Goal: Task Accomplishment & Management: Manage account settings

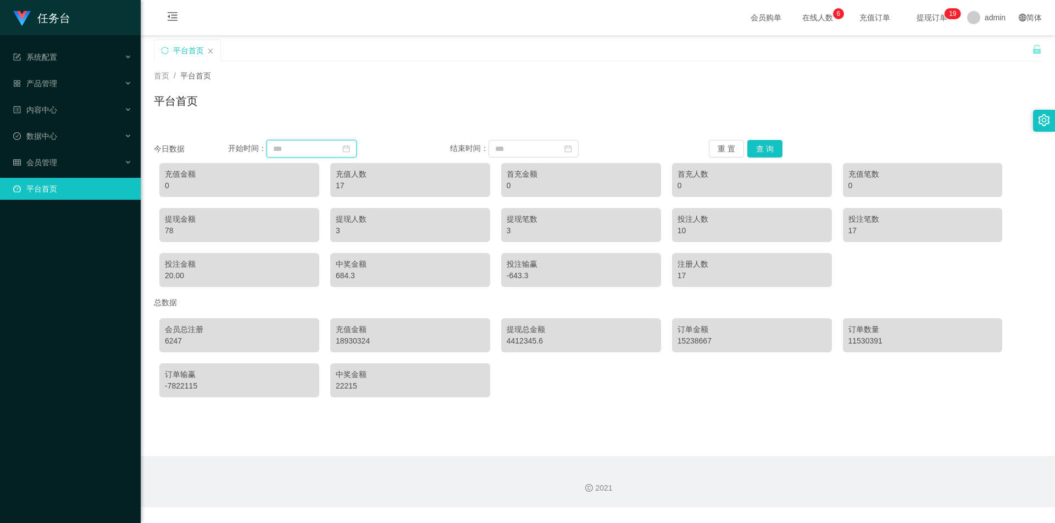
click at [298, 149] on input at bounding box center [311, 149] width 90 height 18
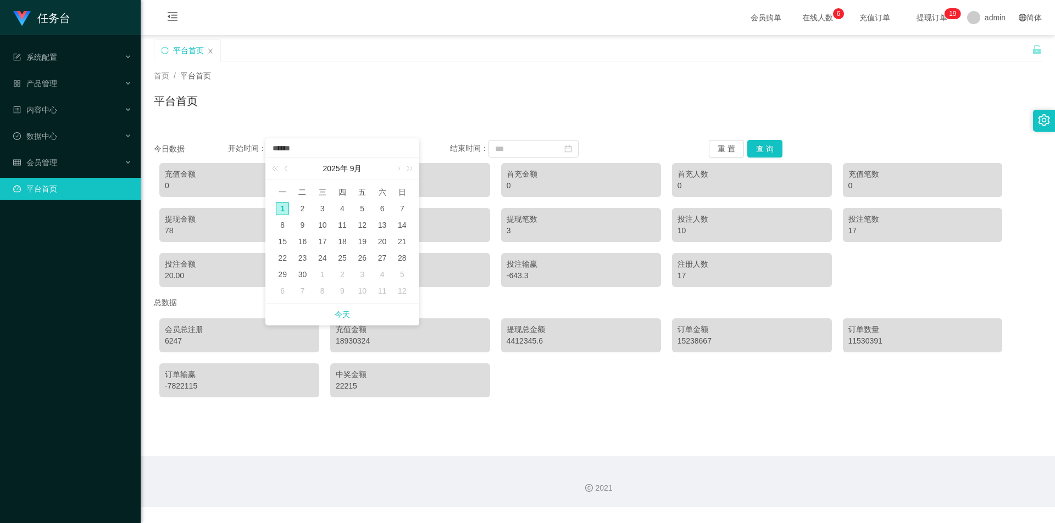
type input "******"
drag, startPoint x: 410, startPoint y: 98, endPoint x: 327, endPoint y: 147, distance: 95.8
click at [357, 99] on div "平台首页" at bounding box center [598, 105] width 888 height 25
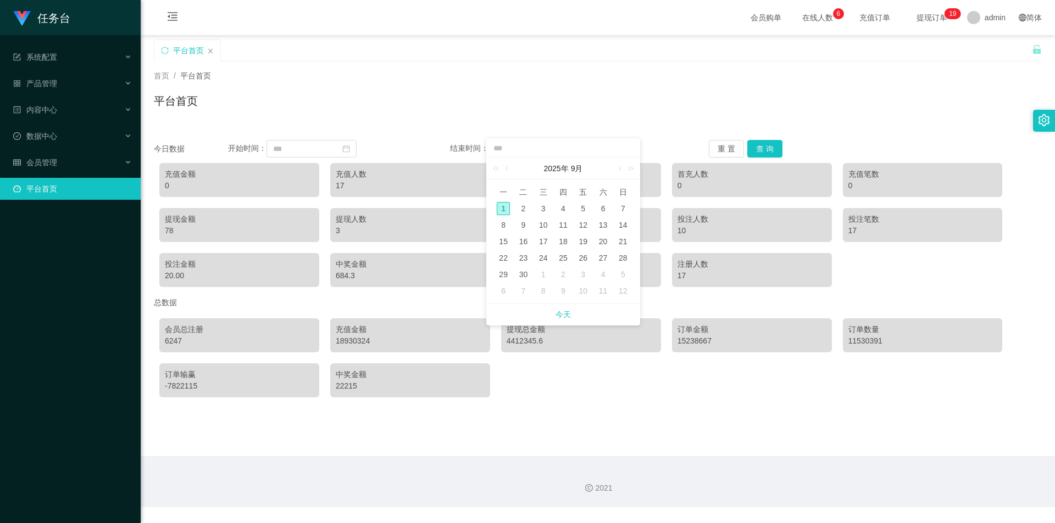
click at [357, 90] on div "首页 / 平台首页 / 平台首页" at bounding box center [598, 94] width 888 height 48
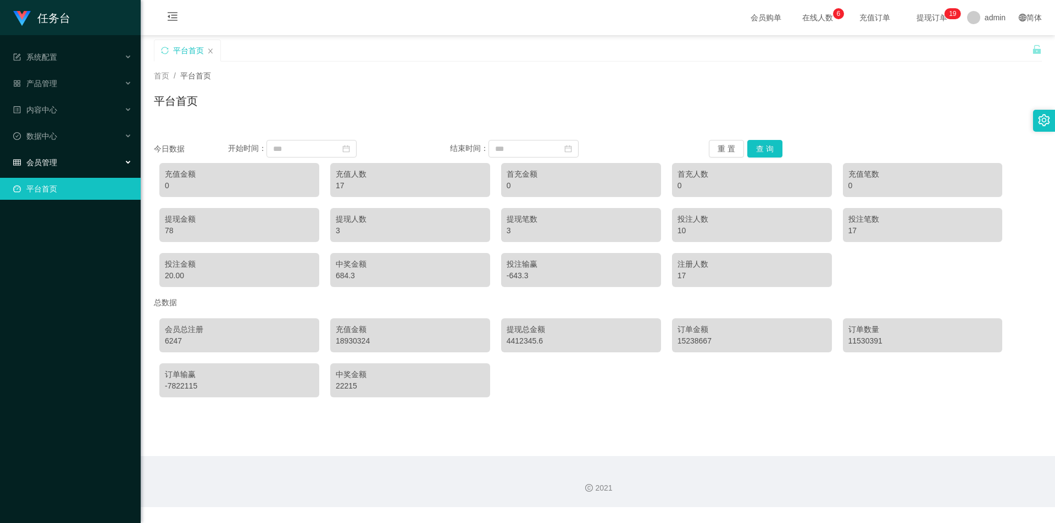
drag, startPoint x: 77, startPoint y: 157, endPoint x: 113, endPoint y: 242, distance: 92.3
click at [77, 157] on div "会员管理" at bounding box center [70, 163] width 141 height 22
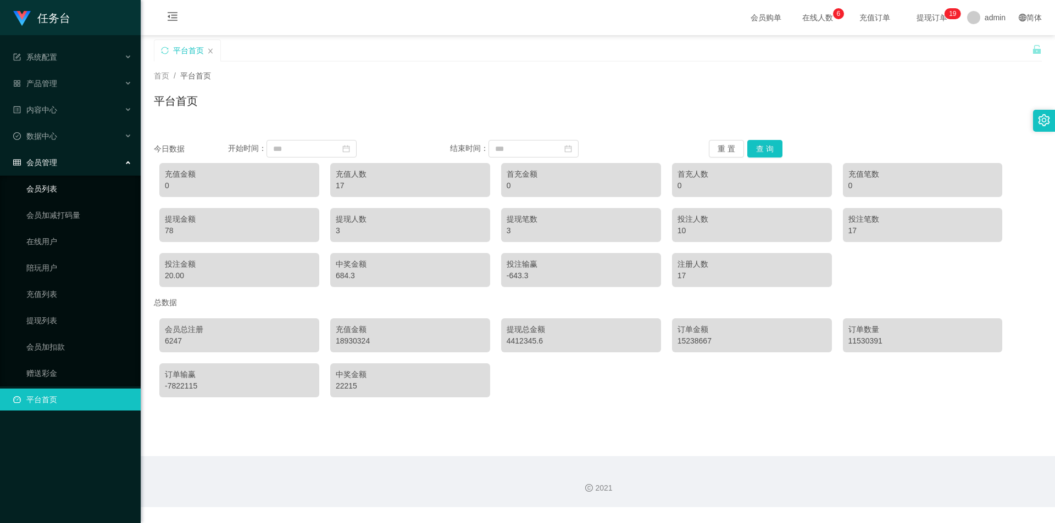
click at [77, 193] on link "会员列表" at bounding box center [78, 189] width 105 height 22
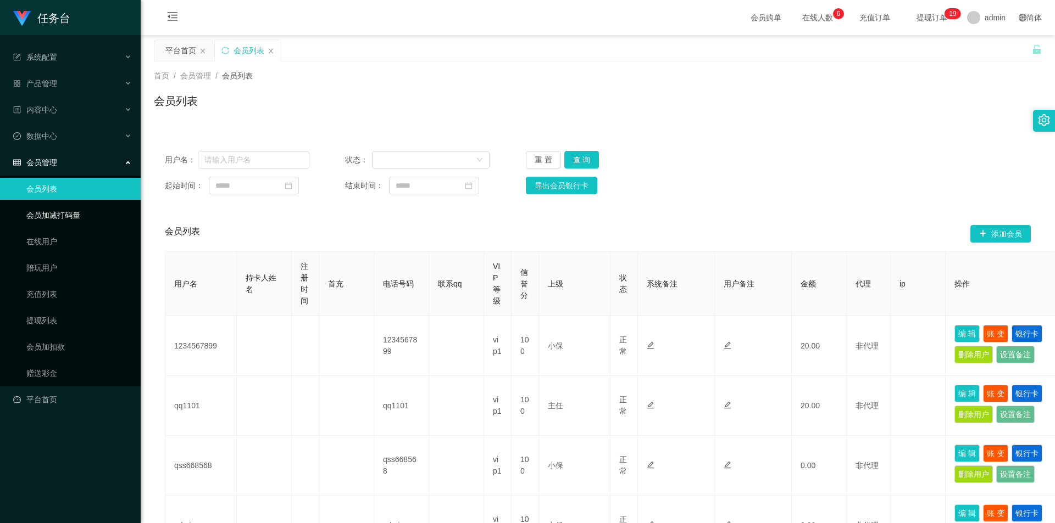
click at [60, 217] on link "会员加减打码量" at bounding box center [78, 215] width 105 height 22
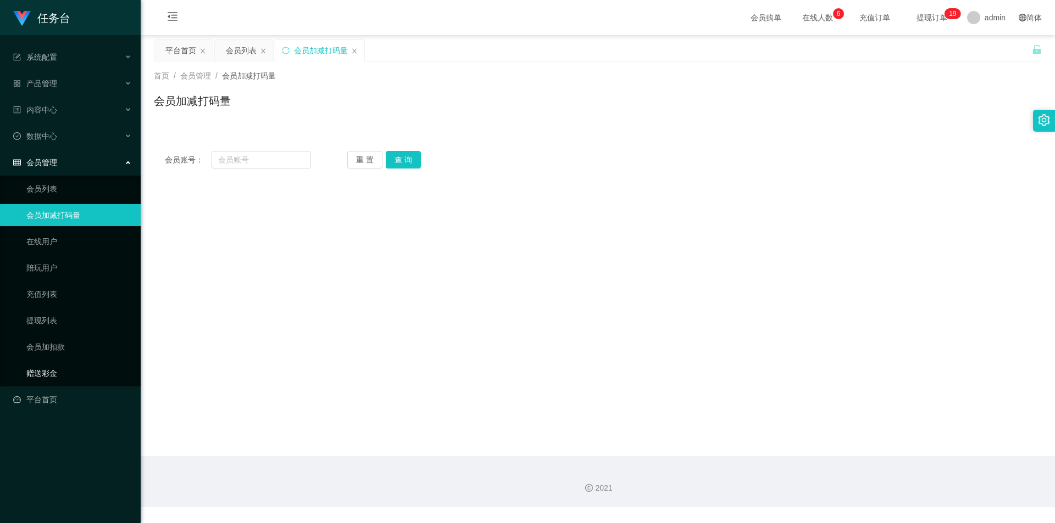
click at [52, 228] on link "赠送彩金" at bounding box center [78, 373] width 105 height 22
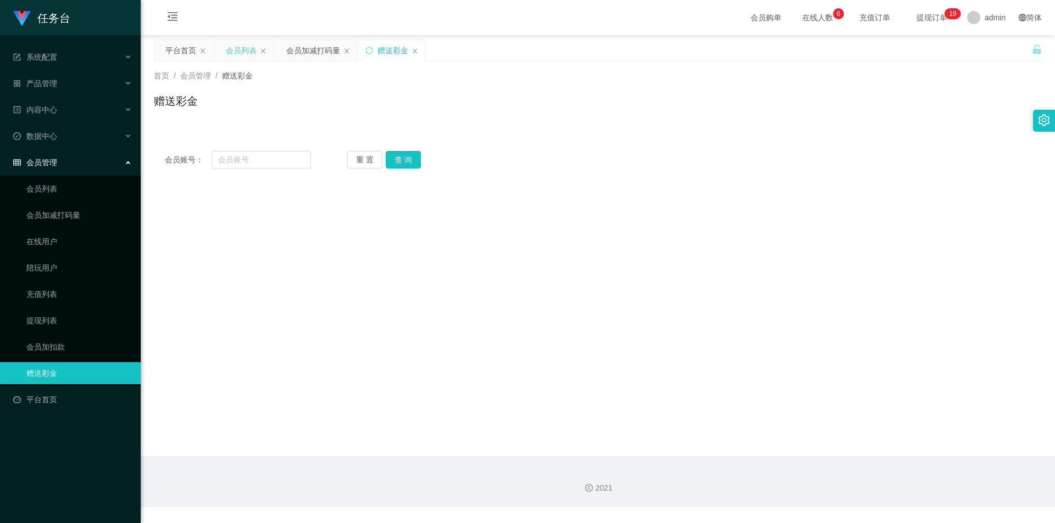
click at [230, 55] on div "会员列表" at bounding box center [241, 50] width 31 height 21
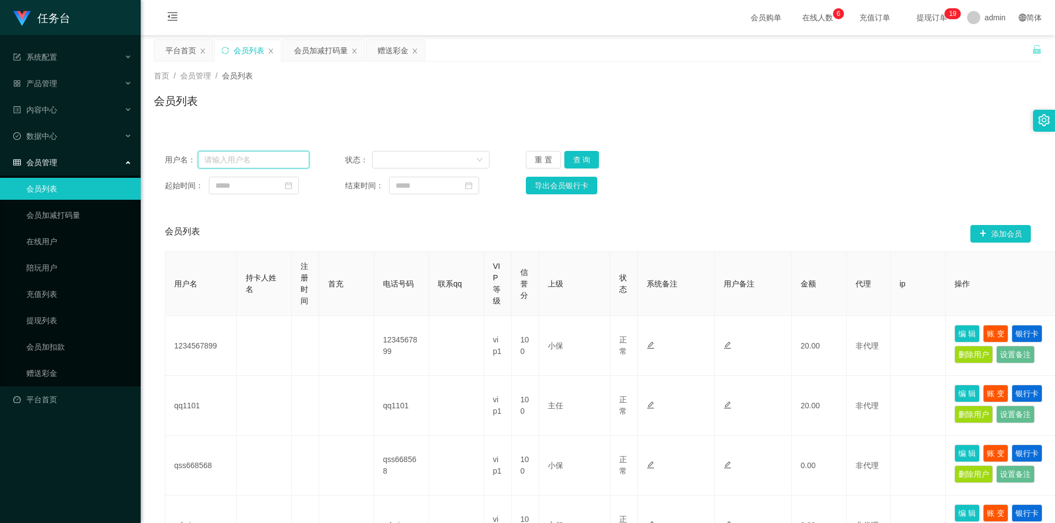
drag, startPoint x: 259, startPoint y: 156, endPoint x: 310, endPoint y: 168, distance: 52.4
click at [259, 156] on input "text" at bounding box center [253, 160] width 111 height 18
paste input "qq1157"
type input "qq1157"
click at [357, 151] on button "查 询" at bounding box center [581, 160] width 35 height 18
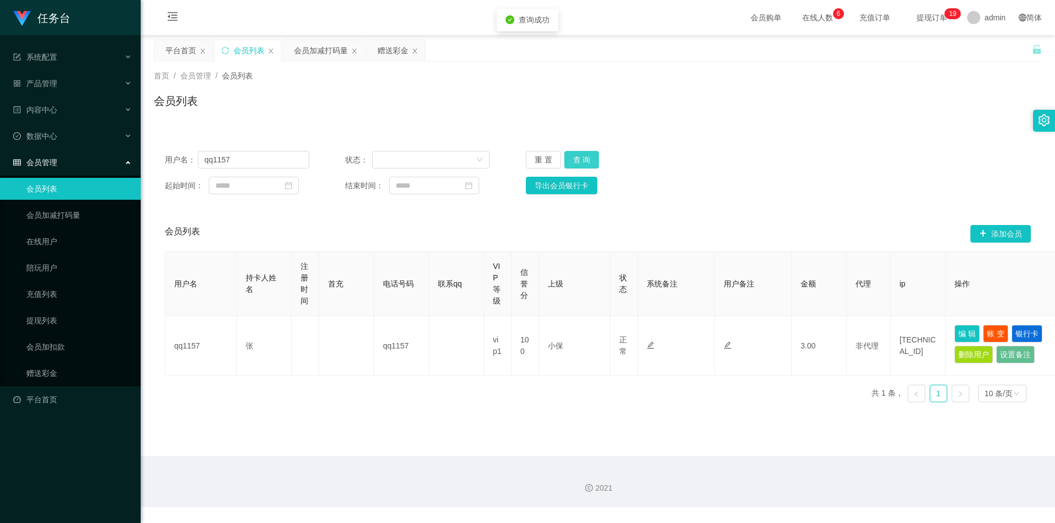
click at [357, 154] on button "查 询" at bounding box center [581, 160] width 35 height 18
click at [323, 52] on div "会员加减打码量" at bounding box center [321, 50] width 54 height 21
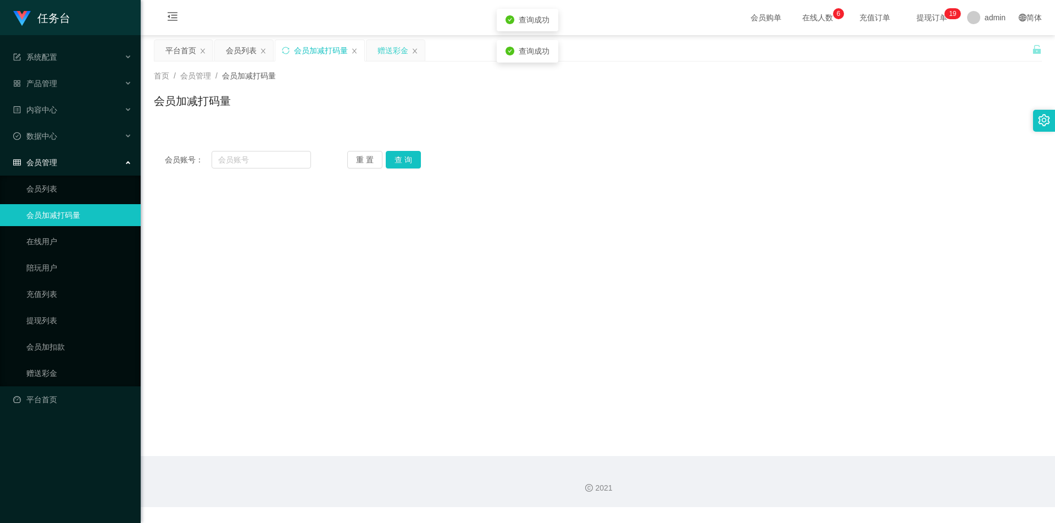
drag, startPoint x: 389, startPoint y: 53, endPoint x: 388, endPoint y: 59, distance: 6.3
click at [357, 54] on div "赠送彩金" at bounding box center [392, 50] width 31 height 21
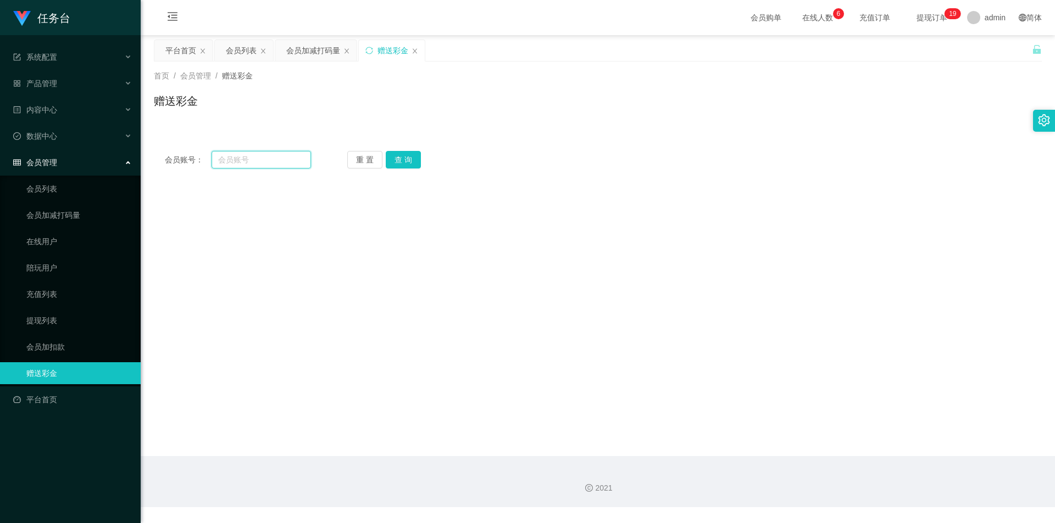
click at [250, 158] on input "text" at bounding box center [260, 160] width 99 height 18
paste input "qq1157"
type input "qq1157"
click at [357, 154] on button "查 询" at bounding box center [403, 160] width 35 height 18
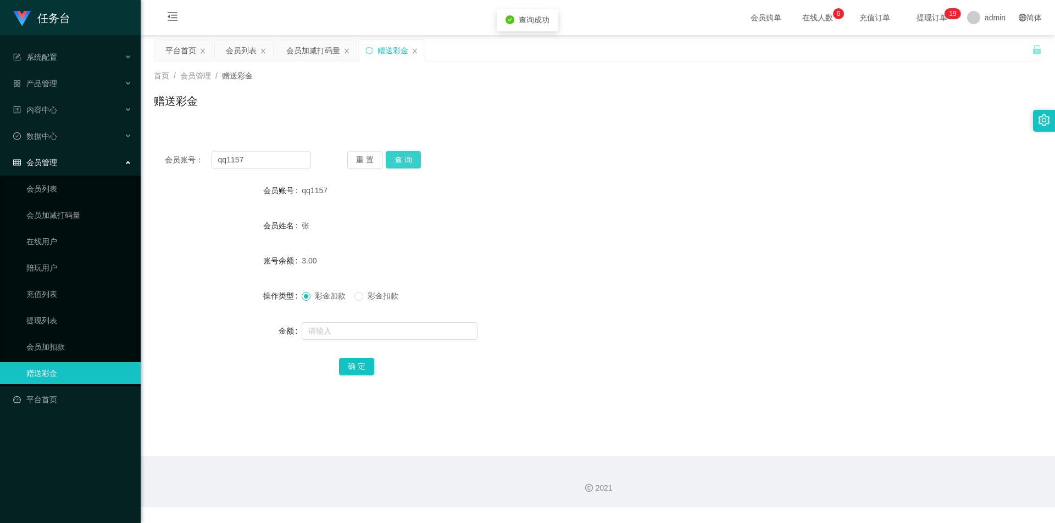
click at [357, 155] on button "查 询" at bounding box center [403, 160] width 35 height 18
click at [357, 228] on input "text" at bounding box center [390, 331] width 176 height 18
type input "100"
click at [357, 228] on button "确 定" at bounding box center [356, 367] width 35 height 18
click at [177, 47] on div "平台首页" at bounding box center [180, 50] width 31 height 21
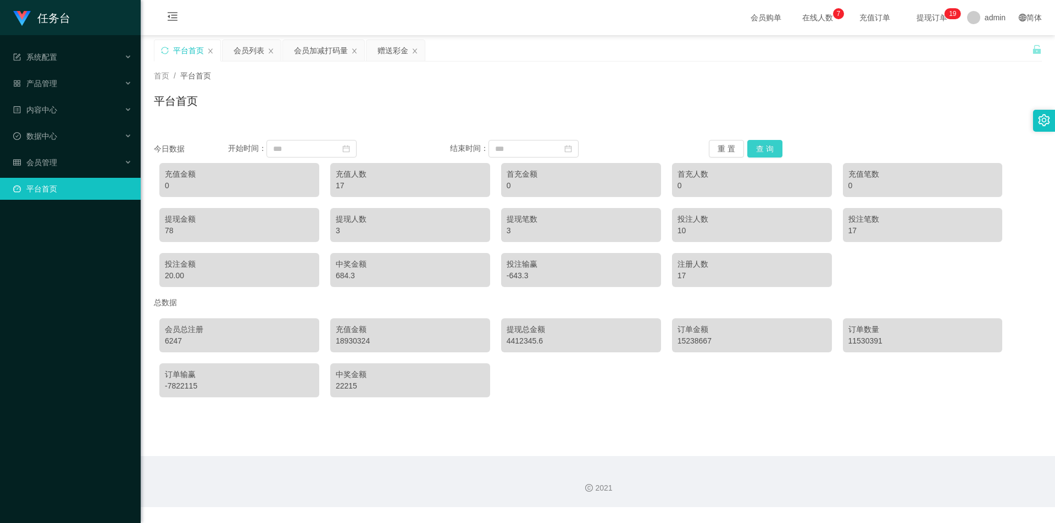
click at [357, 150] on button "查 询" at bounding box center [764, 149] width 35 height 18
click at [244, 47] on div "会员列表" at bounding box center [248, 50] width 31 height 21
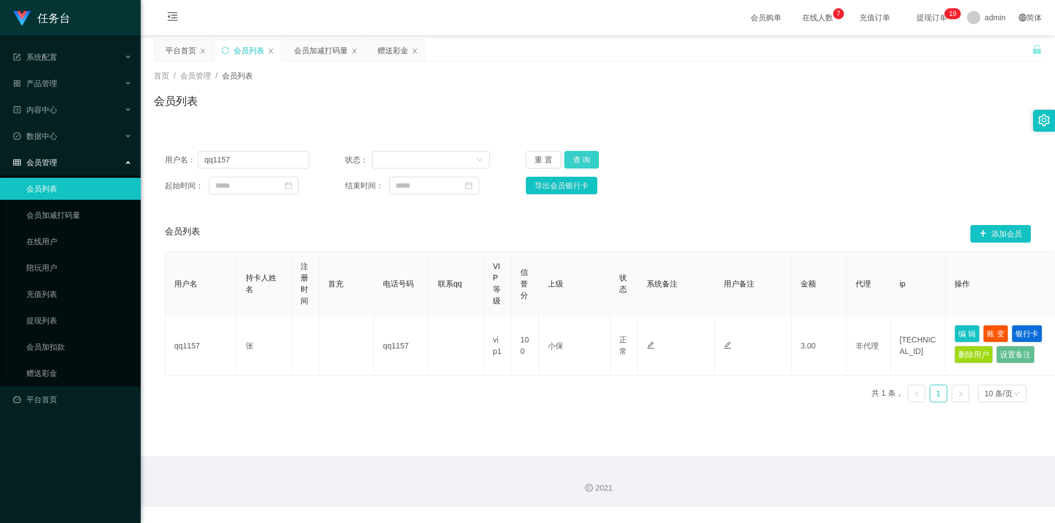
click at [357, 154] on button "查 询" at bounding box center [581, 160] width 35 height 18
drag, startPoint x: 258, startPoint y: 156, endPoint x: 378, endPoint y: 160, distance: 119.8
click at [258, 156] on input "qq1157" at bounding box center [253, 160] width 111 height 18
click at [357, 159] on button "查 询" at bounding box center [581, 160] width 35 height 18
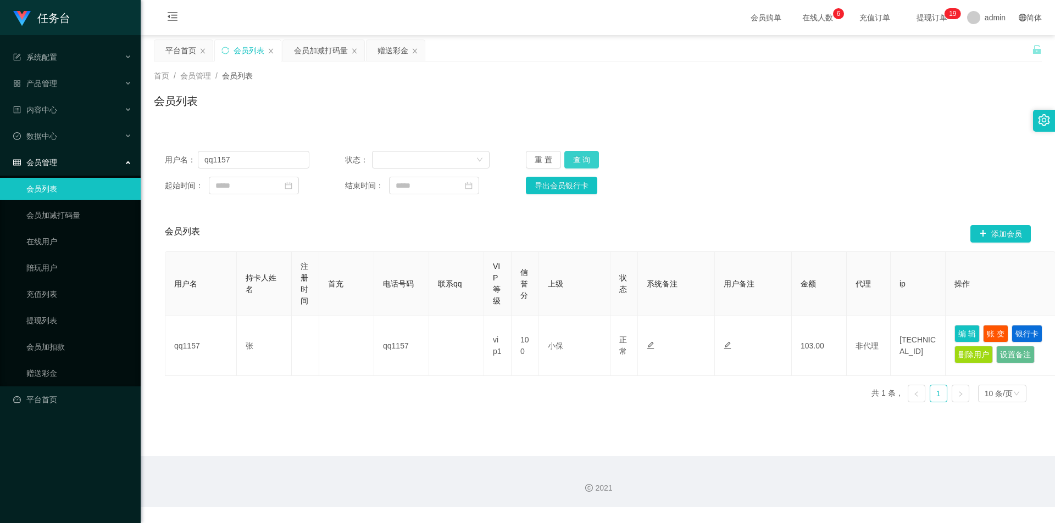
click at [357, 158] on button "查 询" at bounding box center [581, 160] width 35 height 18
drag, startPoint x: 86, startPoint y: 77, endPoint x: 92, endPoint y: 94, distance: 17.9
click at [86, 78] on div "产品管理" at bounding box center [70, 83] width 141 height 22
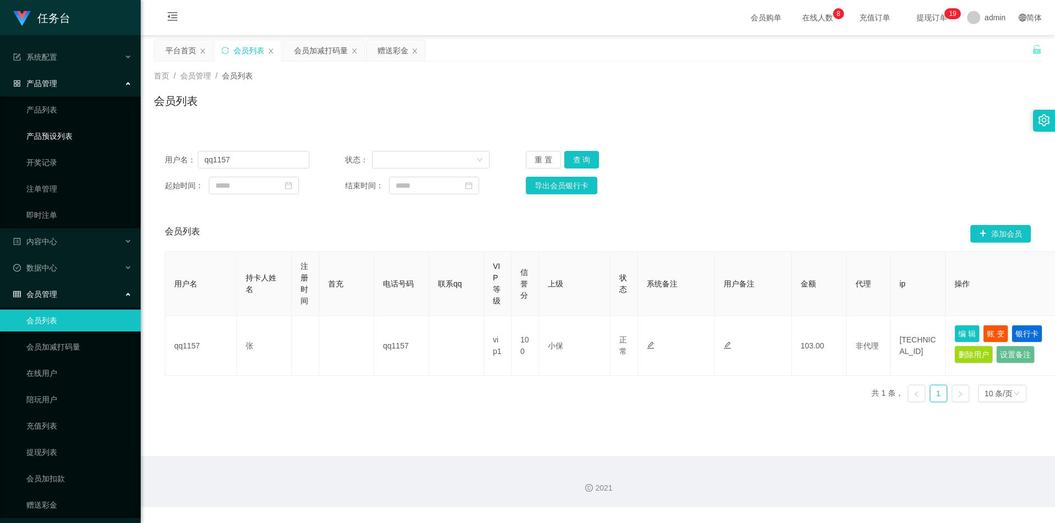
click at [64, 135] on link "产品预设列表" at bounding box center [78, 136] width 105 height 22
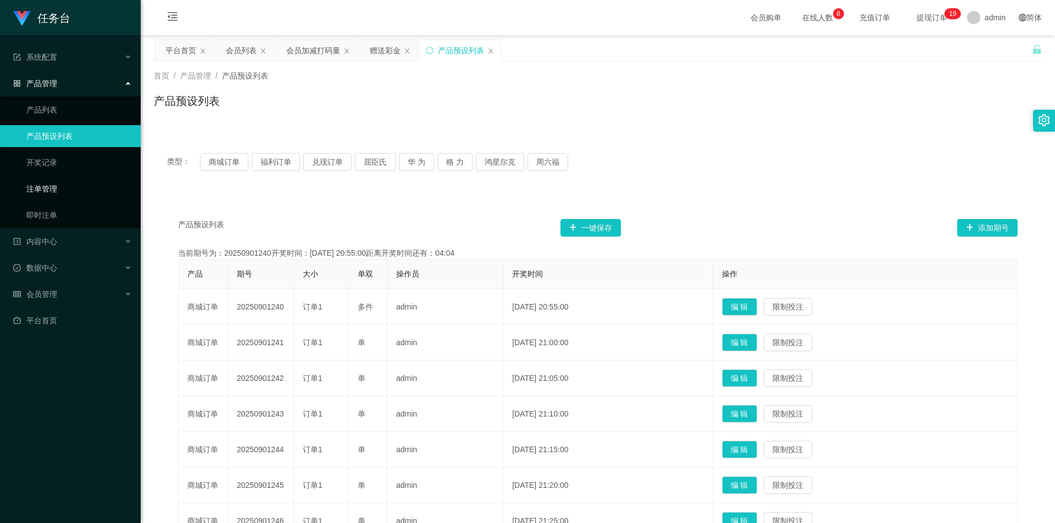
click at [50, 189] on link "注单管理" at bounding box center [78, 189] width 105 height 22
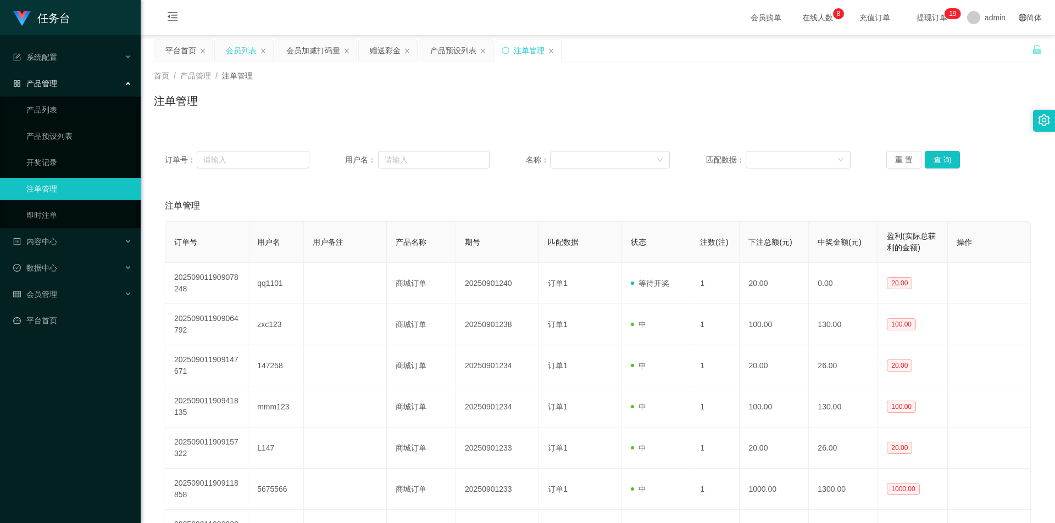
click at [242, 55] on div "会员列表" at bounding box center [241, 50] width 31 height 21
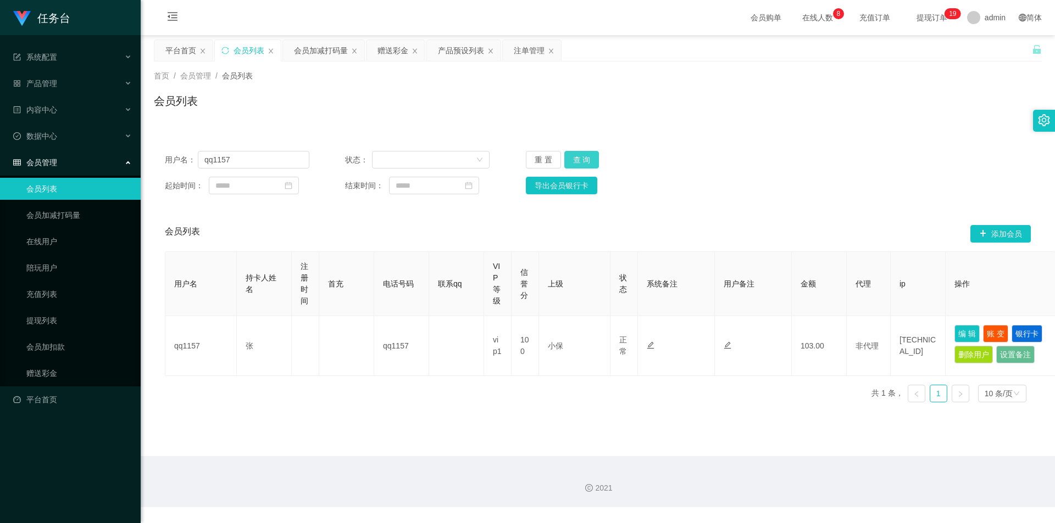
click at [357, 159] on button "查 询" at bounding box center [581, 160] width 35 height 18
click at [272, 154] on input "qq1157" at bounding box center [253, 160] width 111 height 18
drag, startPoint x: 521, startPoint y: 51, endPoint x: 520, endPoint y: 114, distance: 63.7
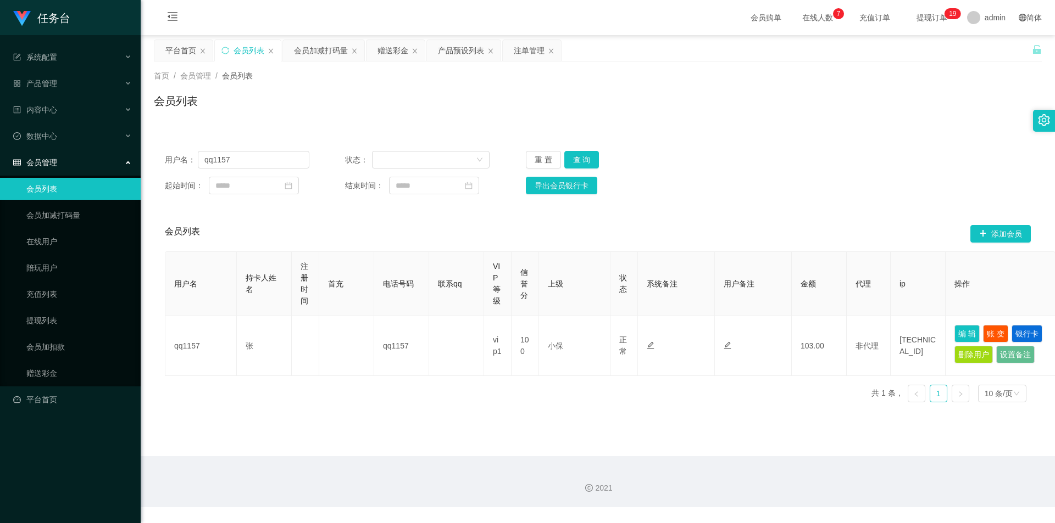
click at [357, 52] on div "注单管理" at bounding box center [529, 50] width 31 height 21
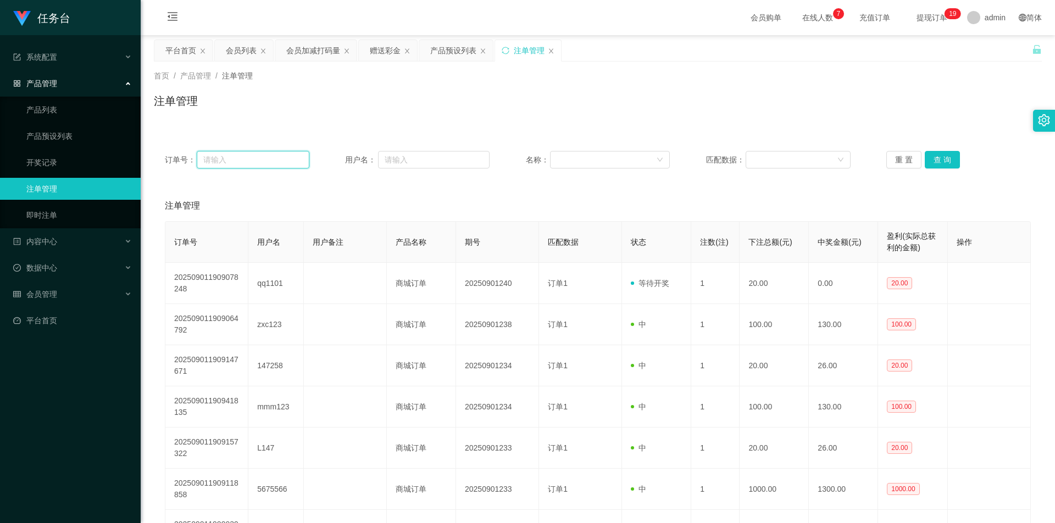
click at [278, 157] on input "text" at bounding box center [253, 160] width 112 height 18
paste input "qq1157"
type input "qq1157"
click at [357, 155] on button "查 询" at bounding box center [941, 160] width 35 height 18
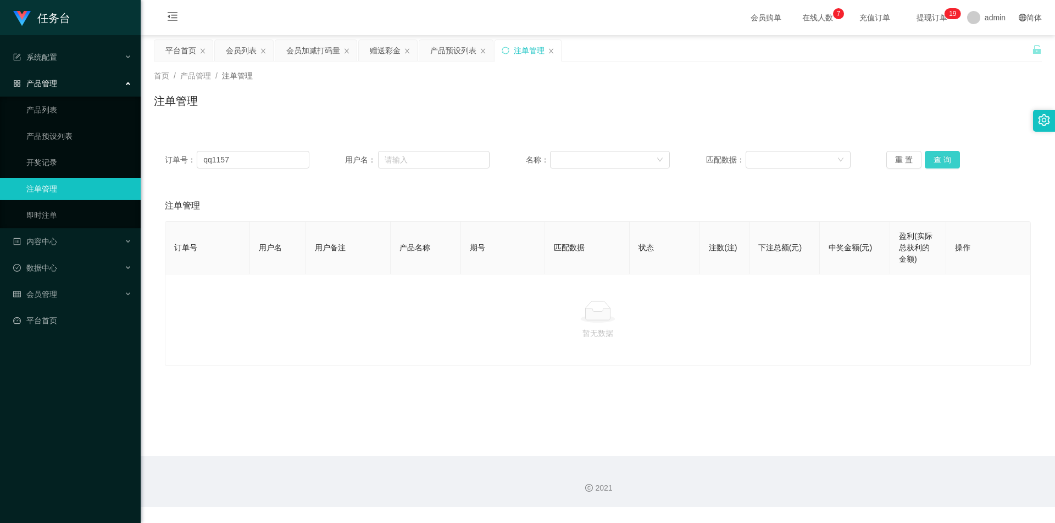
click at [357, 157] on button "查 询" at bounding box center [941, 160] width 35 height 18
click at [236, 46] on div "会员列表" at bounding box center [241, 50] width 31 height 21
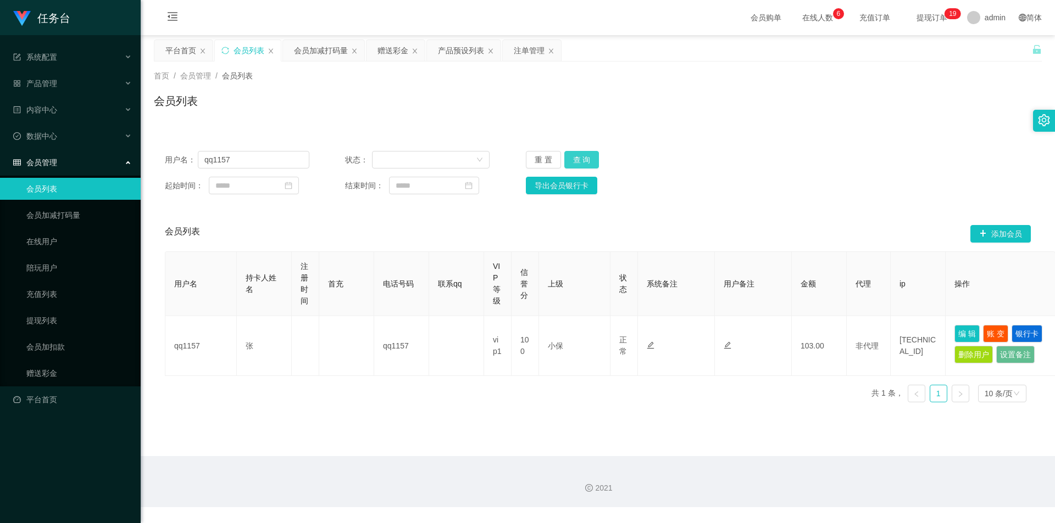
click at [357, 161] on button "查 询" at bounding box center [581, 160] width 35 height 18
click at [357, 160] on button "查 询" at bounding box center [581, 160] width 35 height 18
click at [357, 156] on button "查 询" at bounding box center [581, 160] width 35 height 18
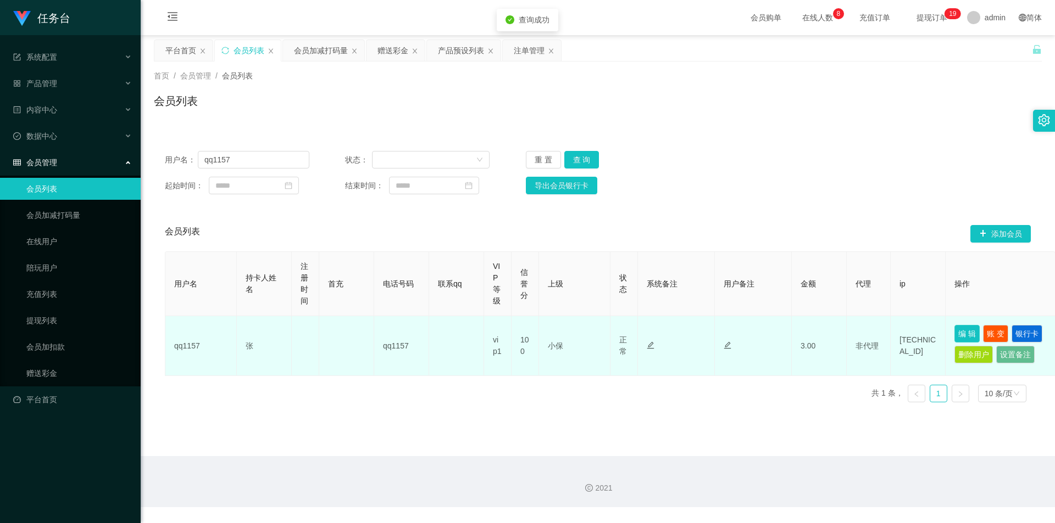
click at [357, 228] on button "编 辑" at bounding box center [966, 334] width 25 height 18
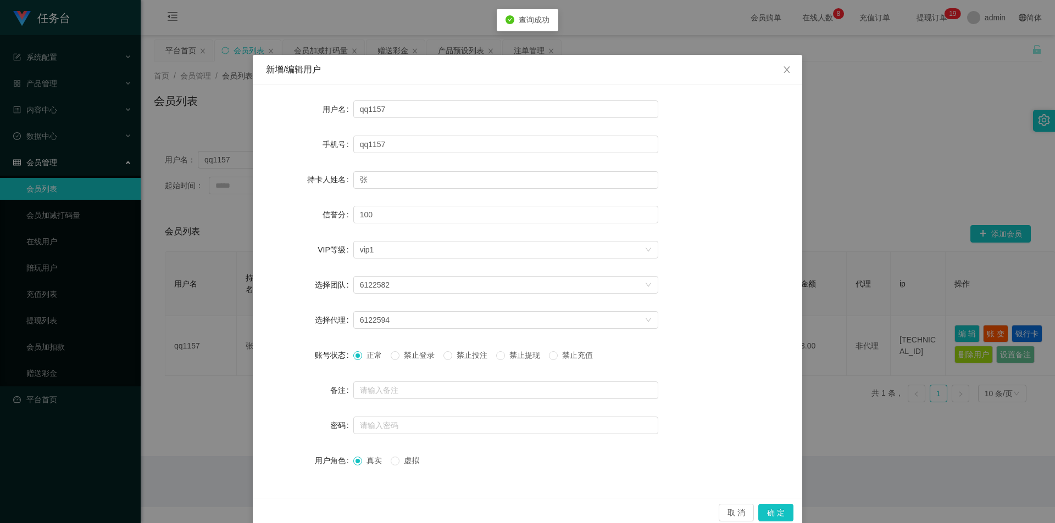
click at [357, 228] on span "禁止投注" at bounding box center [472, 355] width 40 height 9
click at [357, 228] on button "确 定" at bounding box center [775, 513] width 35 height 18
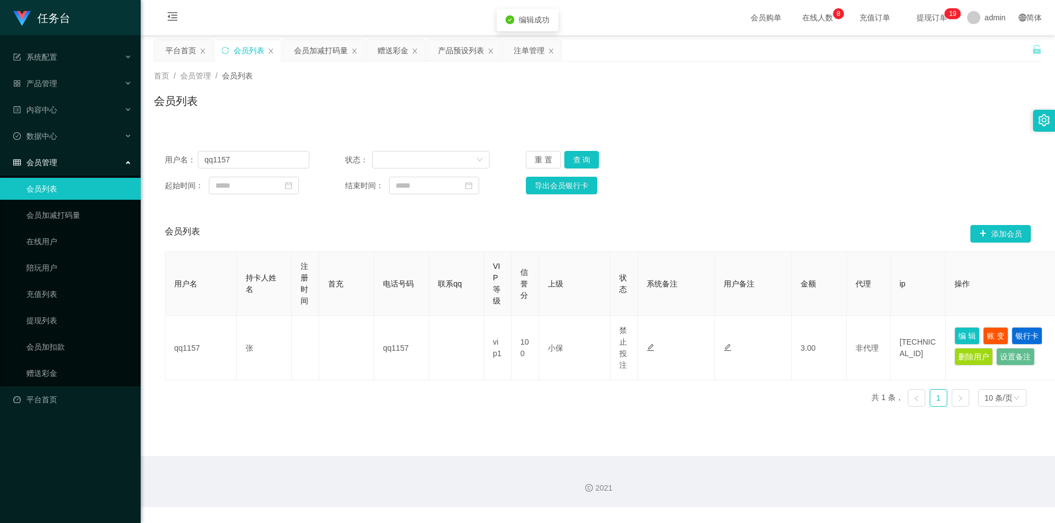
click at [357, 46] on div "注单管理" at bounding box center [529, 50] width 31 height 21
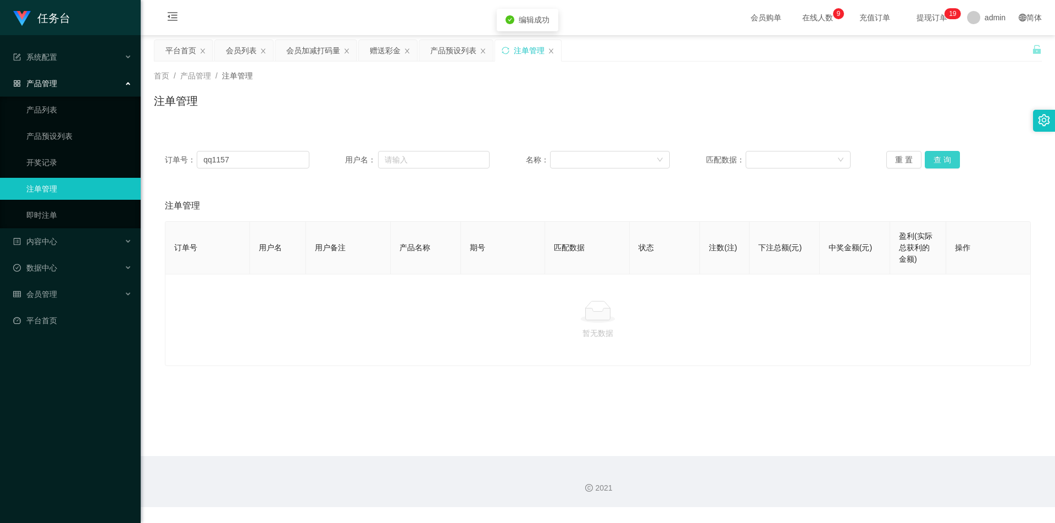
click at [357, 161] on button "查 询" at bounding box center [941, 160] width 35 height 18
click at [357, 164] on button "查 询" at bounding box center [941, 160] width 35 height 18
click at [357, 160] on button "查 询" at bounding box center [941, 160] width 35 height 18
click at [357, 160] on button "查 询" at bounding box center [947, 160] width 47 height 18
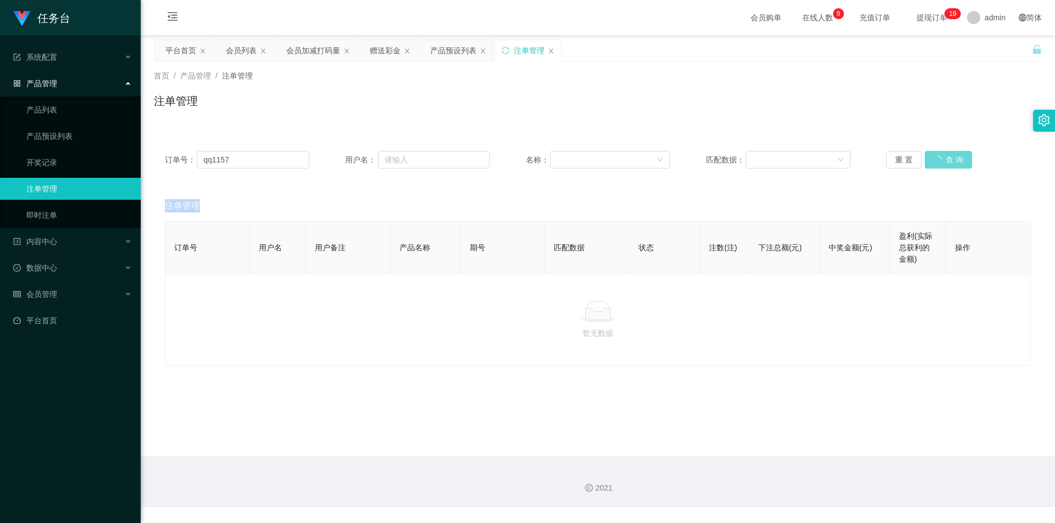
click at [357, 160] on div "重 置 查 询" at bounding box center [958, 160] width 144 height 18
click at [357, 160] on button "查 询" at bounding box center [941, 160] width 35 height 18
click at [357, 156] on input "text" at bounding box center [433, 160] width 111 height 18
paste input "qq1157"
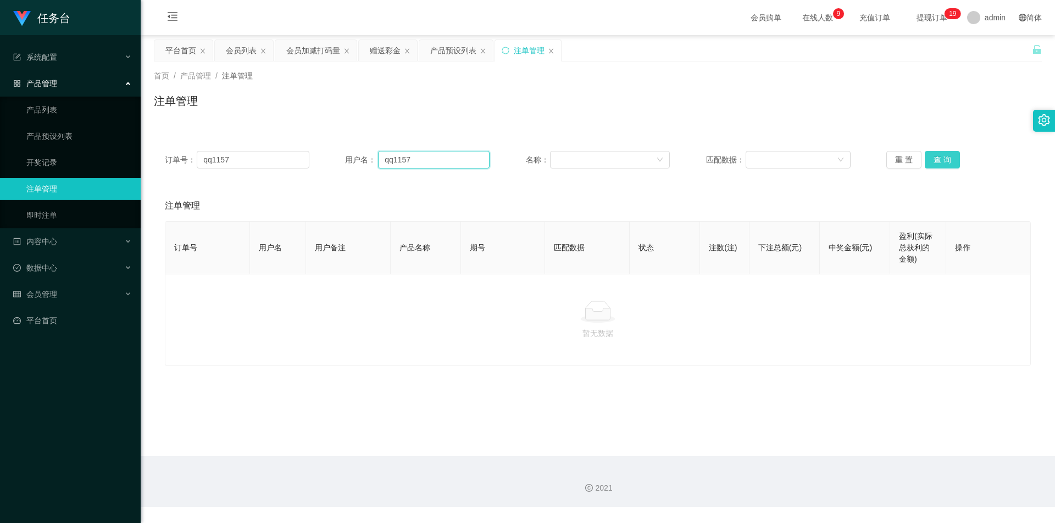
type input "qq1157"
click at [357, 157] on button "查 询" at bounding box center [941, 160] width 35 height 18
click at [357, 158] on button "查 询" at bounding box center [941, 160] width 35 height 18
click at [357, 164] on button "查 询" at bounding box center [941, 160] width 35 height 18
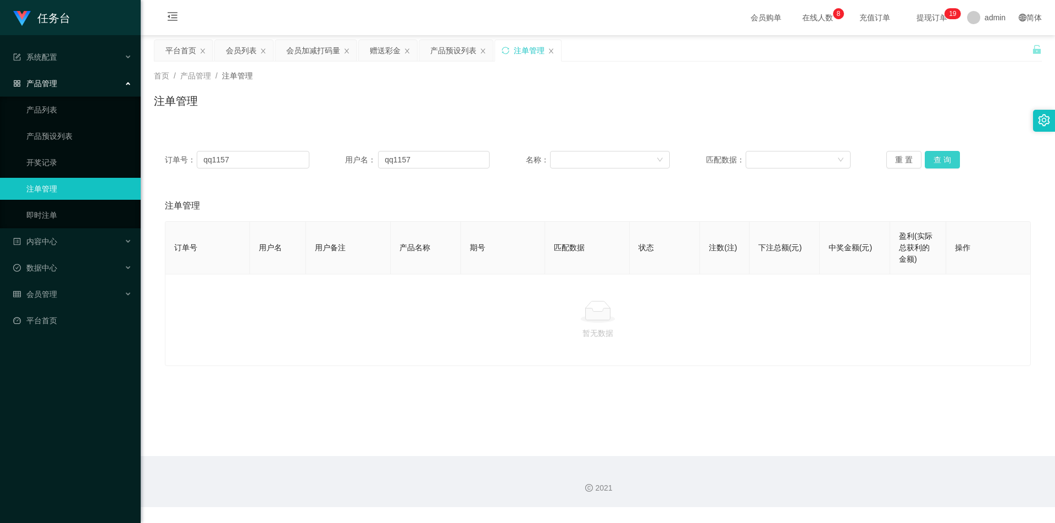
click at [357, 164] on button "查 询" at bounding box center [941, 160] width 35 height 18
click at [253, 162] on input "qq1157" at bounding box center [253, 160] width 112 height 18
click at [357, 166] on button "查 询" at bounding box center [941, 160] width 35 height 18
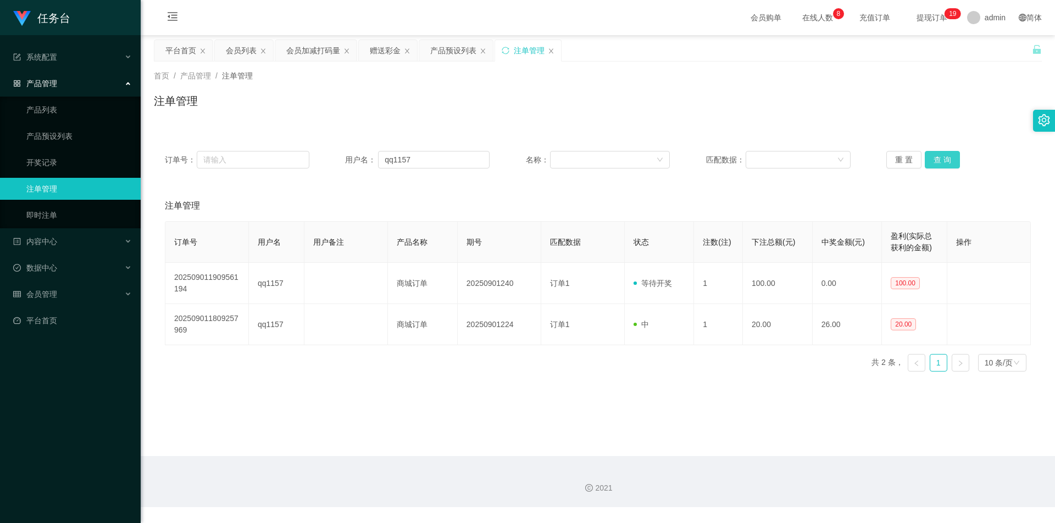
click at [357, 166] on button "查 询" at bounding box center [941, 160] width 35 height 18
click at [357, 157] on button "查 询" at bounding box center [941, 160] width 35 height 18
click at [357, 159] on button "查 询" at bounding box center [941, 160] width 35 height 18
drag, startPoint x: 243, startPoint y: 54, endPoint x: 254, endPoint y: 77, distance: 25.1
click at [242, 54] on div "会员列表" at bounding box center [241, 50] width 31 height 21
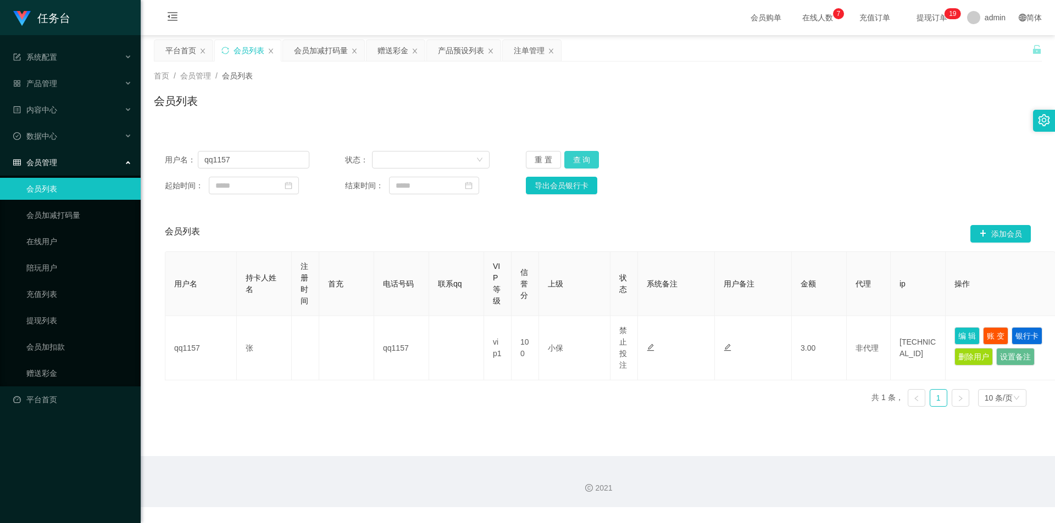
click at [357, 156] on button "查 询" at bounding box center [581, 160] width 35 height 18
click at [357, 164] on button "查 询" at bounding box center [581, 160] width 35 height 18
click at [241, 153] on input "qq1157" at bounding box center [253, 160] width 111 height 18
click at [242, 160] on input "qq1157" at bounding box center [253, 160] width 111 height 18
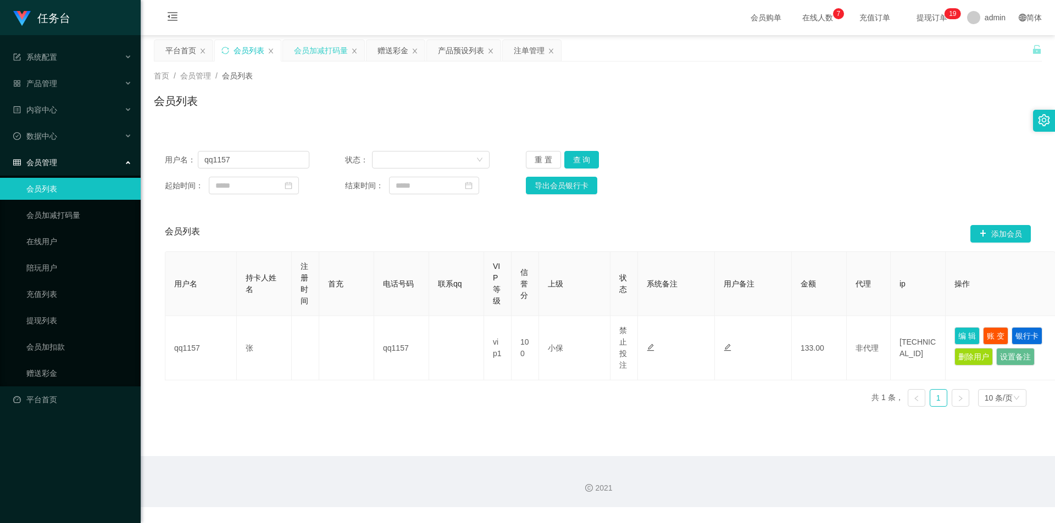
click at [322, 47] on div "会员加减打码量" at bounding box center [321, 50] width 54 height 21
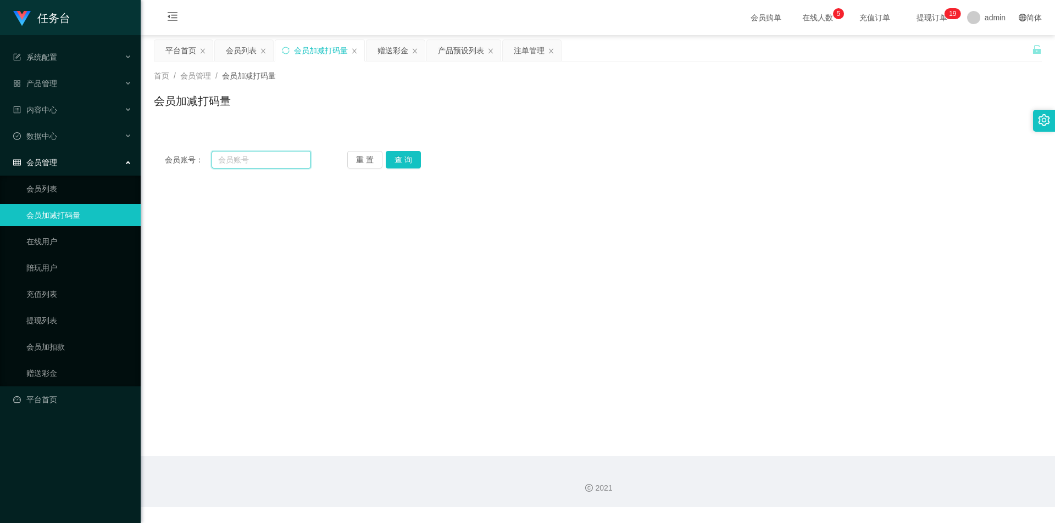
click at [256, 162] on input "text" at bounding box center [260, 160] width 99 height 18
paste input "qq1157"
type input "qq1157"
click at [357, 161] on button "查 询" at bounding box center [403, 160] width 35 height 18
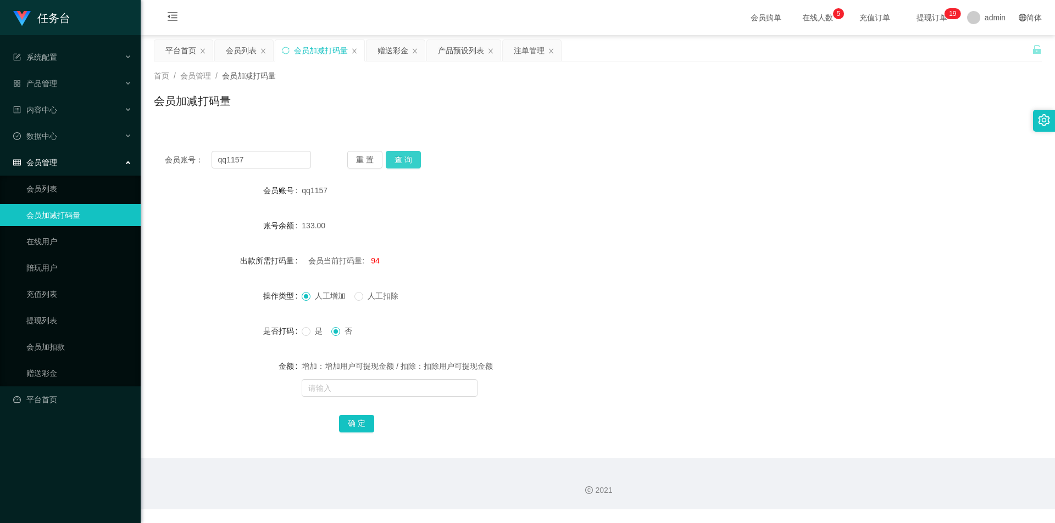
click at [357, 159] on button "查 询" at bounding box center [403, 160] width 35 height 18
click at [310, 228] on span "是" at bounding box center [318, 331] width 16 height 9
drag, startPoint x: 356, startPoint y: 391, endPoint x: 351, endPoint y: 388, distance: 6.1
click at [356, 228] on input "text" at bounding box center [390, 389] width 176 height 18
type input "100"
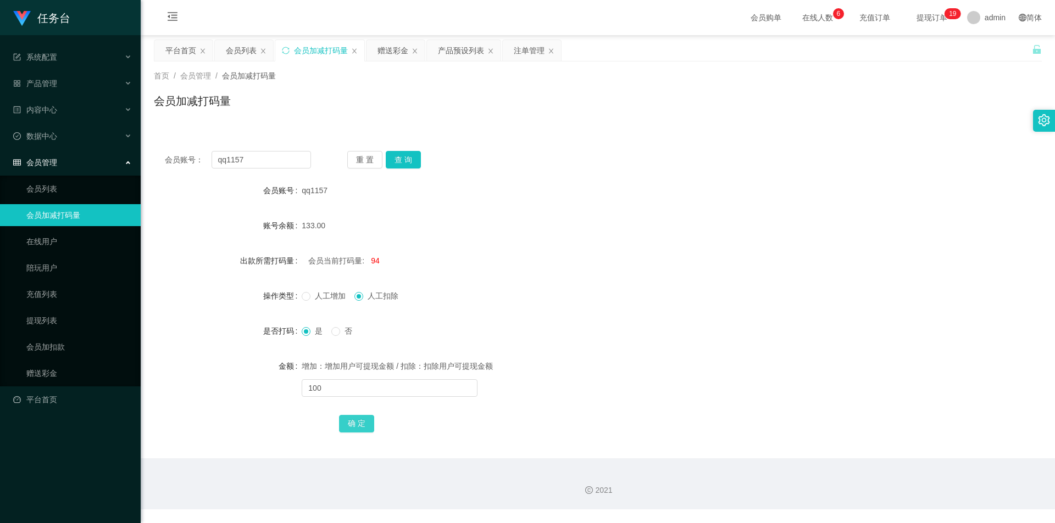
click at [357, 228] on button "确 定" at bounding box center [356, 424] width 35 height 18
click at [242, 51] on div "会员列表" at bounding box center [241, 50] width 31 height 21
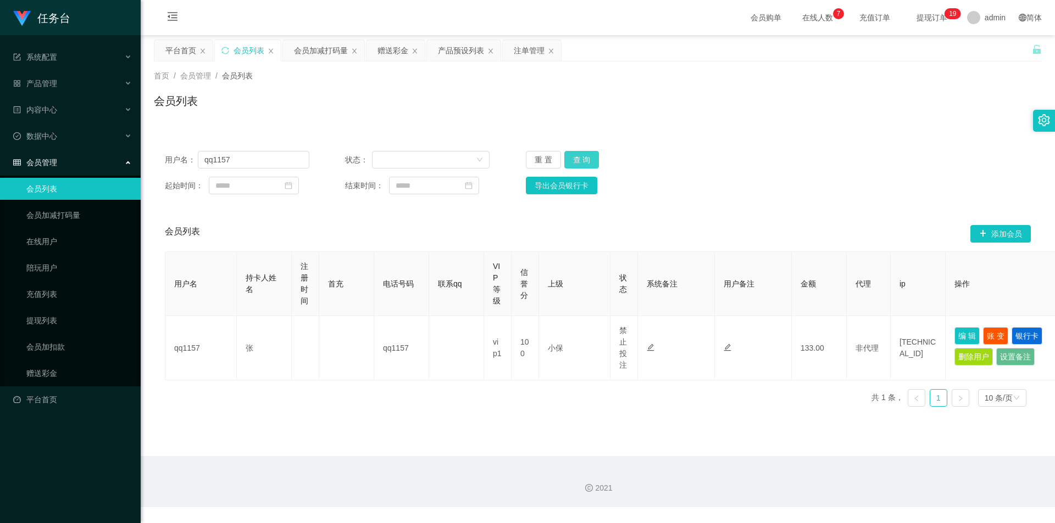
click at [357, 158] on button "查 询" at bounding box center [581, 160] width 35 height 18
click at [253, 158] on input "qq1157" at bounding box center [253, 160] width 111 height 18
drag, startPoint x: 390, startPoint y: 57, endPoint x: 391, endPoint y: 68, distance: 10.4
click at [357, 57] on div "赠送彩金" at bounding box center [392, 50] width 31 height 21
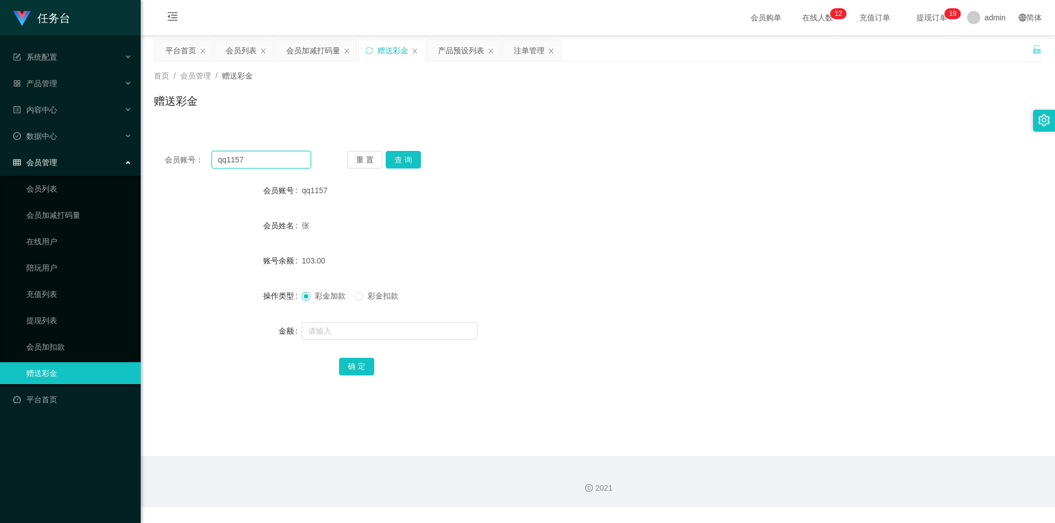
click at [282, 160] on input "qq1157" at bounding box center [260, 160] width 99 height 18
click at [282, 161] on input "qq1157" at bounding box center [260, 160] width 99 height 18
click at [357, 160] on button "查 询" at bounding box center [403, 160] width 35 height 18
drag, startPoint x: 366, startPoint y: 332, endPoint x: 362, endPoint y: 327, distance: 5.9
click at [357, 228] on input "text" at bounding box center [390, 331] width 176 height 18
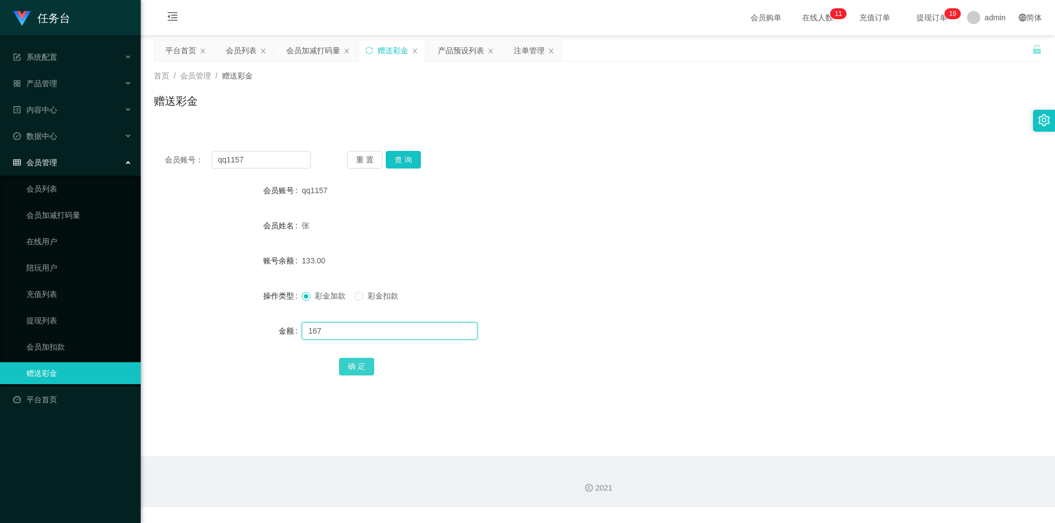
type input "167"
click at [357, 228] on button "确 定" at bounding box center [356, 367] width 35 height 18
click at [357, 164] on button "查 询" at bounding box center [403, 160] width 35 height 18
click at [357, 162] on button "查 询" at bounding box center [403, 160] width 35 height 18
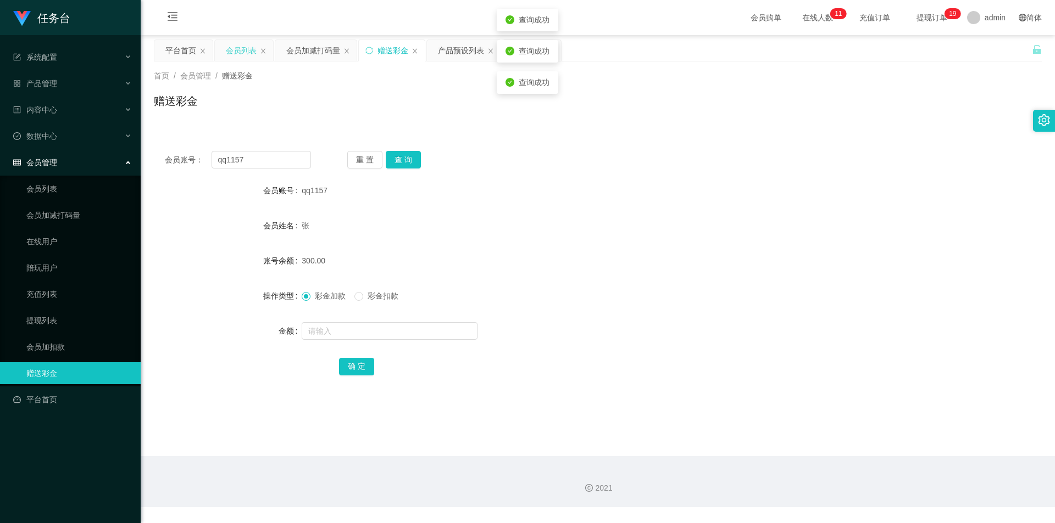
click at [238, 47] on div "会员列表" at bounding box center [241, 50] width 31 height 21
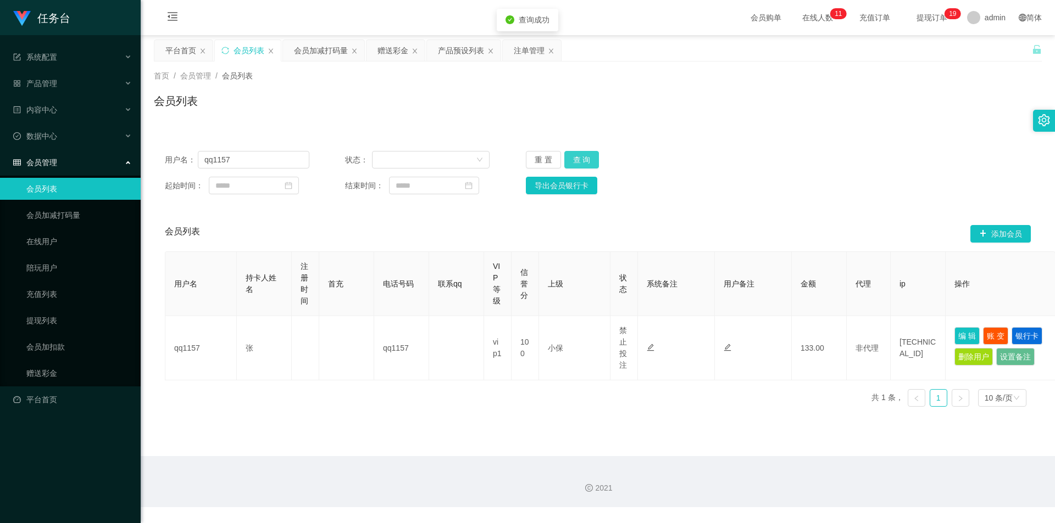
click at [357, 153] on button "查 询" at bounding box center [581, 160] width 35 height 18
click at [357, 155] on button "查 询" at bounding box center [581, 160] width 35 height 18
drag, startPoint x: 316, startPoint y: 48, endPoint x: 350, endPoint y: 105, distance: 66.0
click at [316, 49] on div "会员加减打码量" at bounding box center [321, 50] width 54 height 21
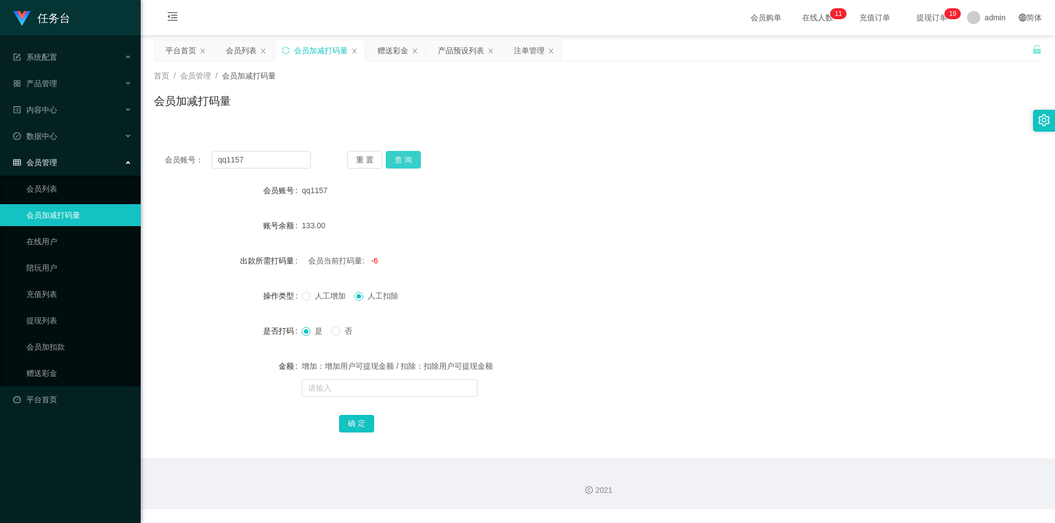
click at [357, 155] on button "查 询" at bounding box center [403, 160] width 35 height 18
click at [355, 228] on input "text" at bounding box center [390, 389] width 176 height 18
type input "5000"
click at [357, 228] on button "确 定" at bounding box center [356, 424] width 35 height 18
click at [241, 47] on div "会员列表" at bounding box center [241, 50] width 31 height 21
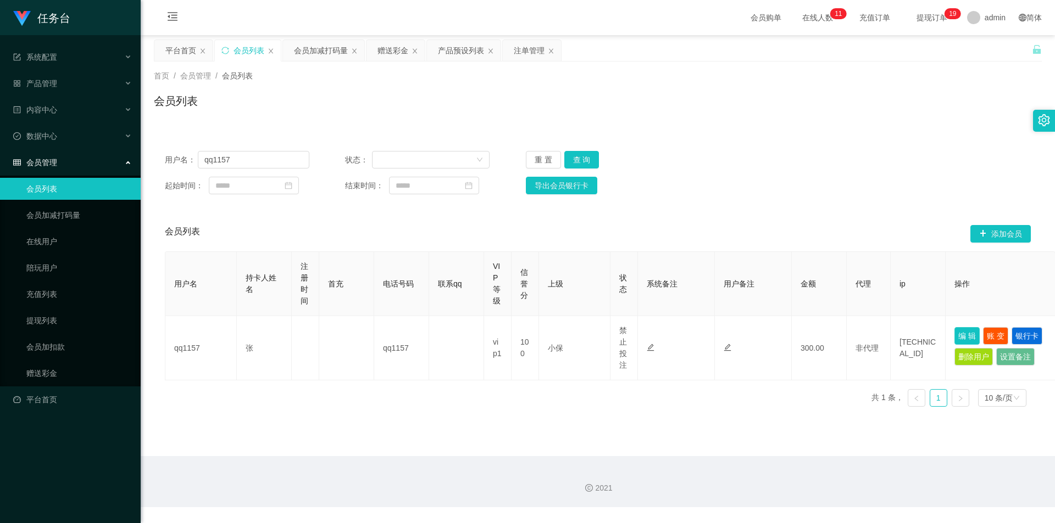
click at [357, 228] on button "编 辑" at bounding box center [966, 336] width 25 height 18
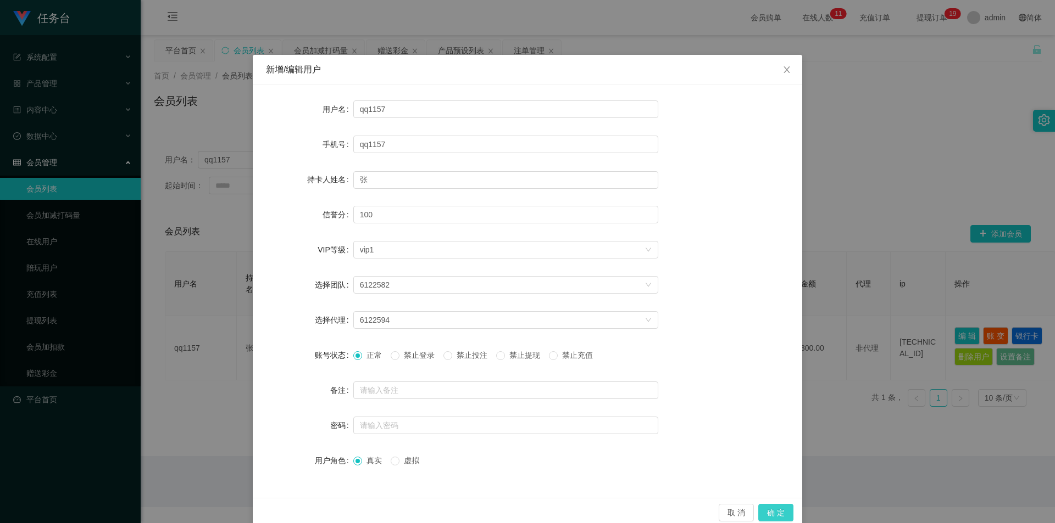
click at [357, 228] on button "确 定" at bounding box center [775, 513] width 35 height 18
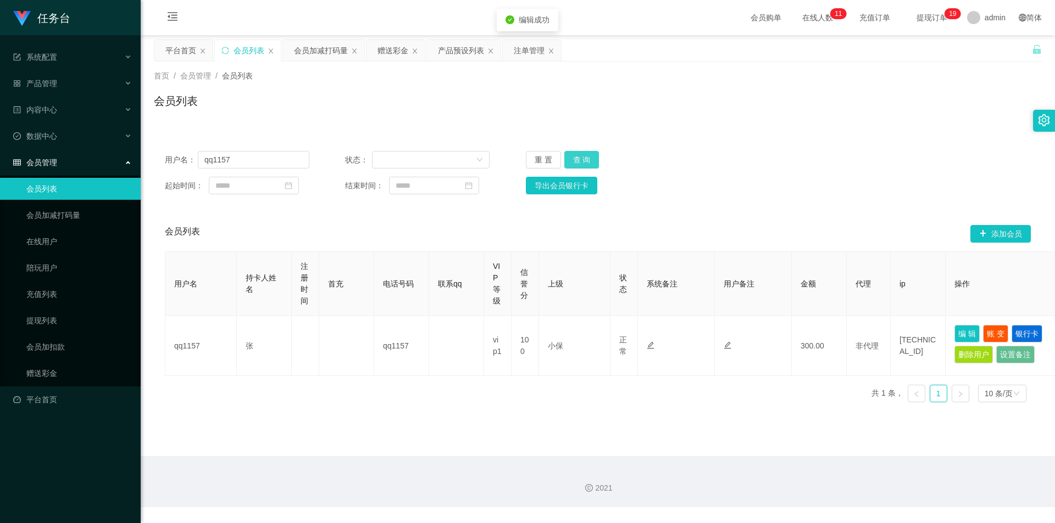
click at [357, 157] on button "查 询" at bounding box center [581, 160] width 35 height 18
drag, startPoint x: 522, startPoint y: 52, endPoint x: 698, endPoint y: 220, distance: 242.8
click at [357, 53] on div "注单管理" at bounding box center [529, 50] width 31 height 21
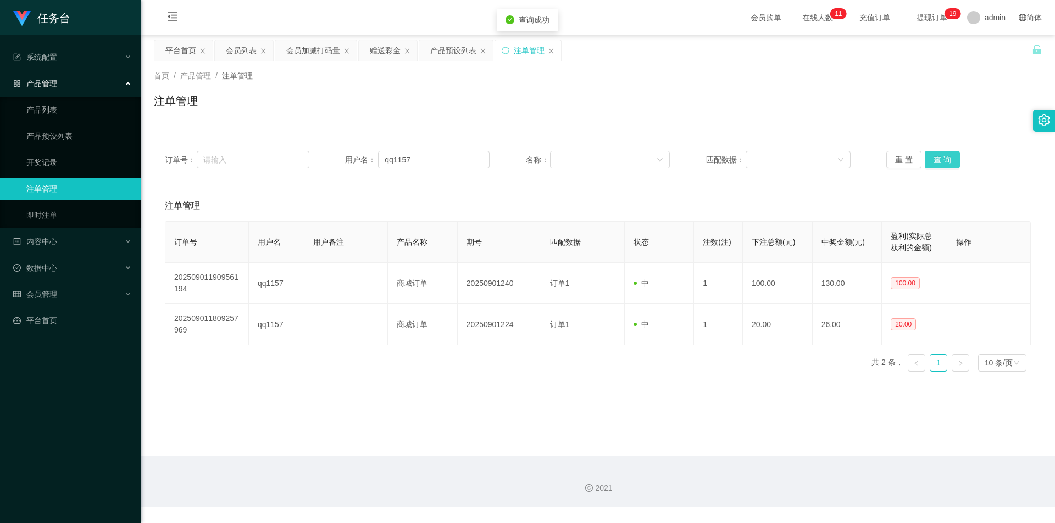
click at [357, 160] on button "查 询" at bounding box center [941, 160] width 35 height 18
click at [357, 168] on button "查 询" at bounding box center [941, 160] width 35 height 18
click at [357, 164] on button "查 询" at bounding box center [941, 160] width 35 height 18
click at [357, 163] on button "查 询" at bounding box center [941, 160] width 35 height 18
click at [357, 157] on button "查 询" at bounding box center [941, 160] width 35 height 18
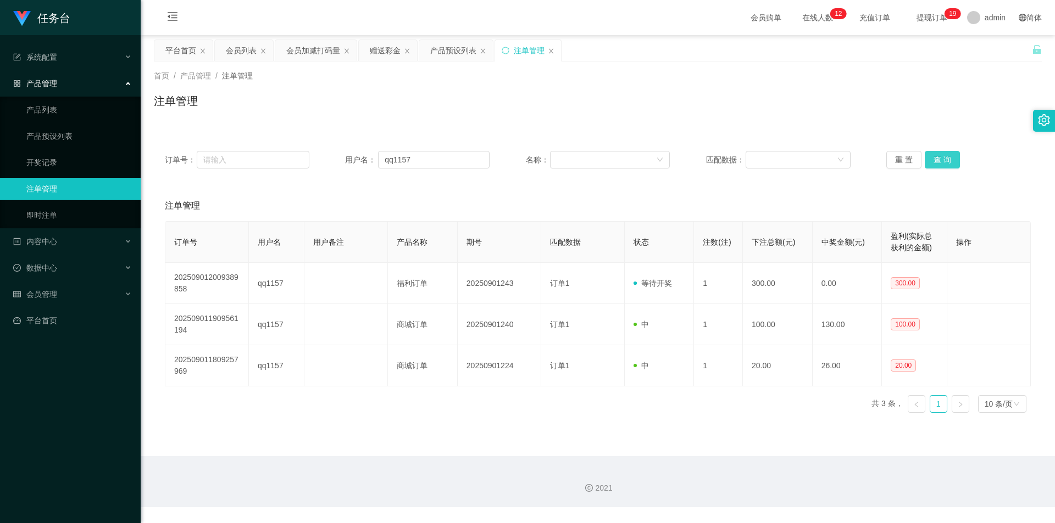
click at [357, 157] on button "查 询" at bounding box center [941, 160] width 35 height 18
drag, startPoint x: 241, startPoint y: 47, endPoint x: 515, endPoint y: 286, distance: 362.8
click at [241, 48] on div "会员列表" at bounding box center [241, 50] width 31 height 21
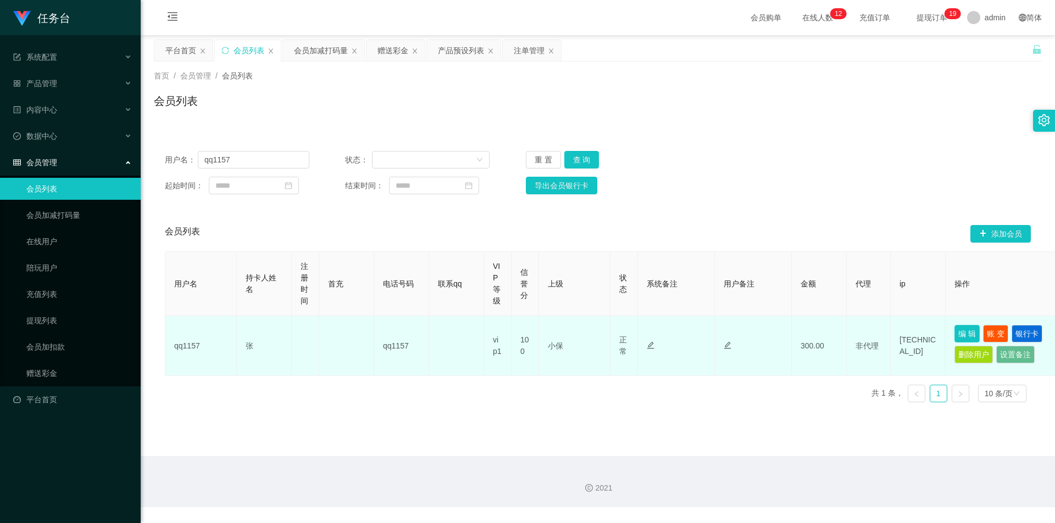
drag, startPoint x: 968, startPoint y: 337, endPoint x: 545, endPoint y: 398, distance: 426.8
click at [357, 228] on button "编 辑" at bounding box center [966, 334] width 25 height 18
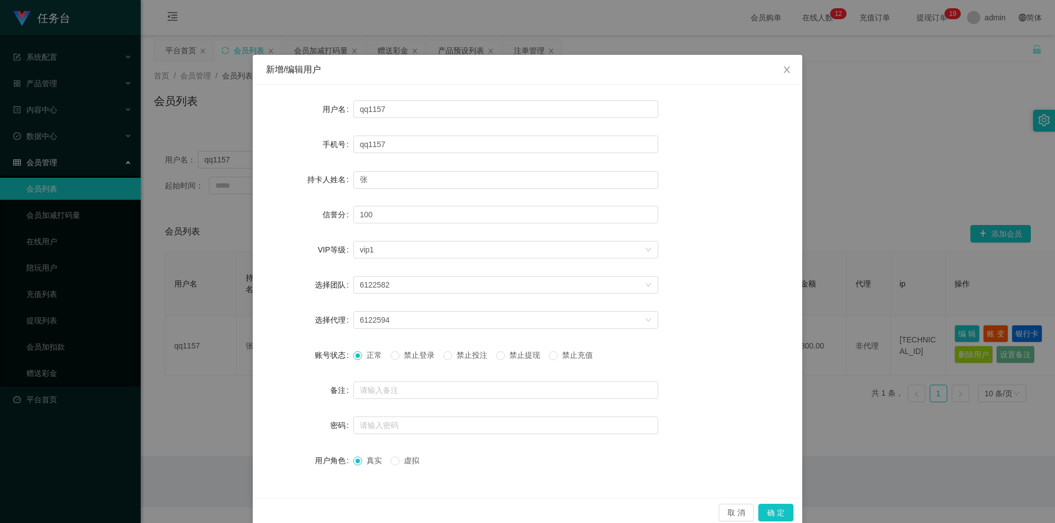
click at [357, 228] on span "禁止投注" at bounding box center [472, 355] width 40 height 9
click at [357, 228] on button "确 定" at bounding box center [775, 513] width 35 height 18
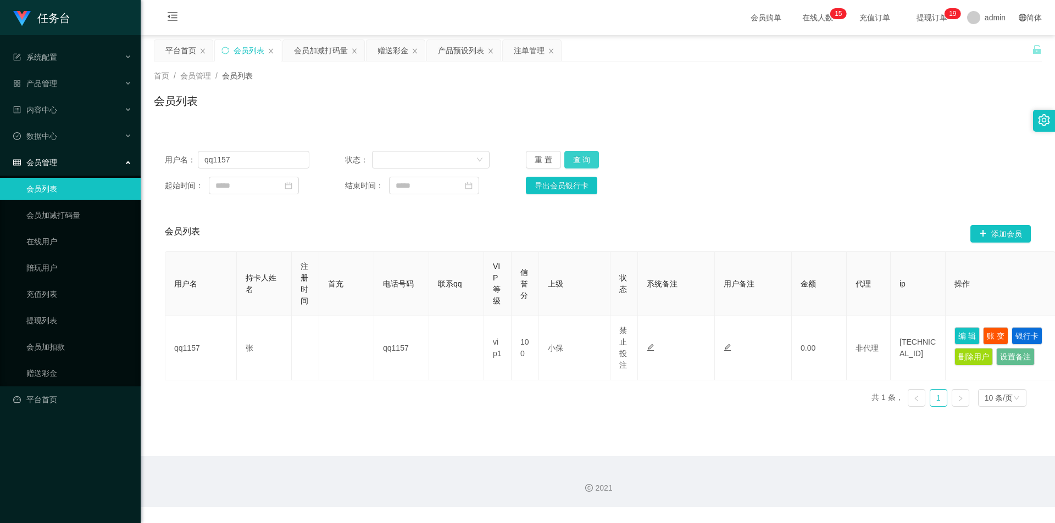
click at [357, 153] on button "查 询" at bounding box center [581, 160] width 35 height 18
click at [253, 160] on input "qq1157" at bounding box center [253, 160] width 111 height 18
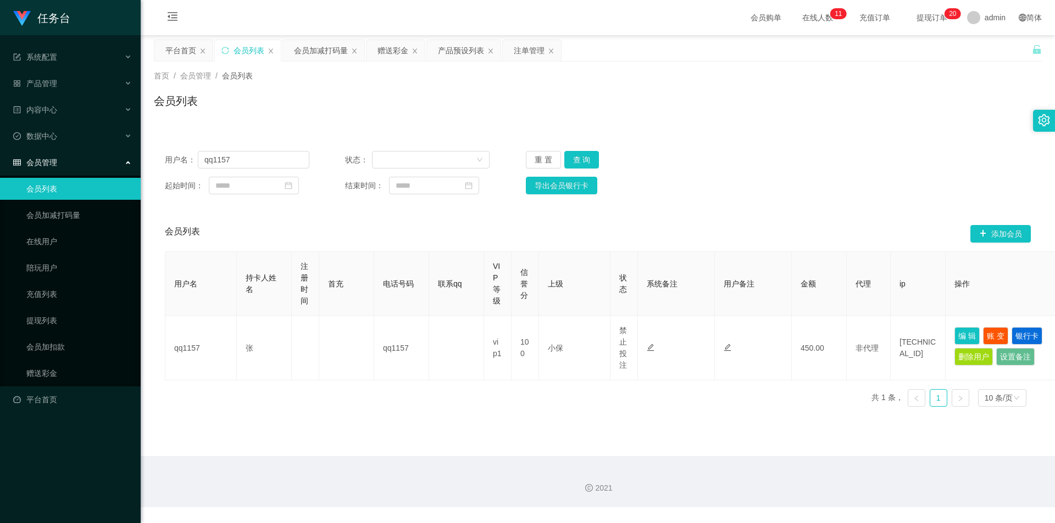
drag, startPoint x: 394, startPoint y: 51, endPoint x: 422, endPoint y: 133, distance: 87.0
click at [357, 51] on div "赠送彩金" at bounding box center [392, 50] width 31 height 21
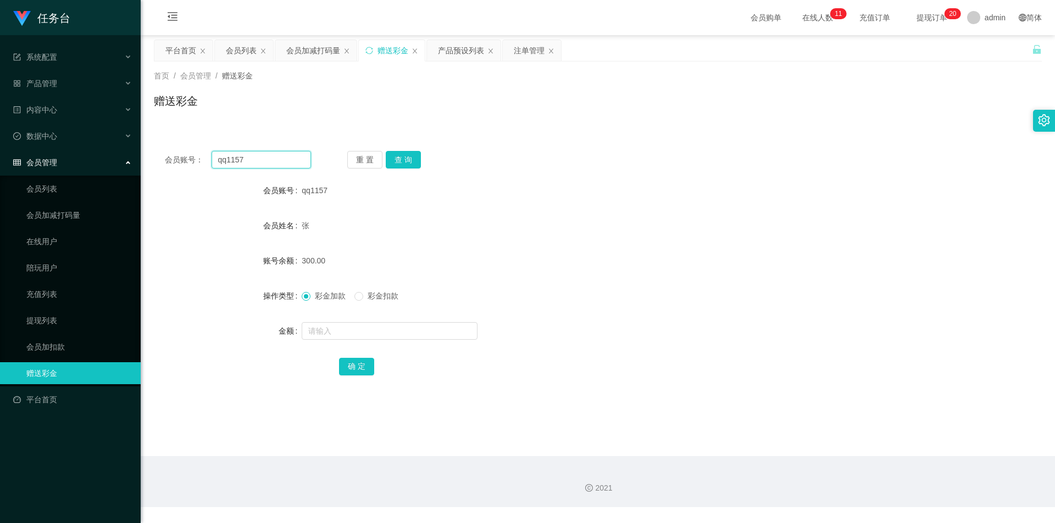
click at [270, 163] on input "qq1157" at bounding box center [260, 160] width 99 height 18
paste input "zz1105"
type input "zz1105"
click at [357, 168] on button "查 询" at bounding box center [403, 160] width 35 height 18
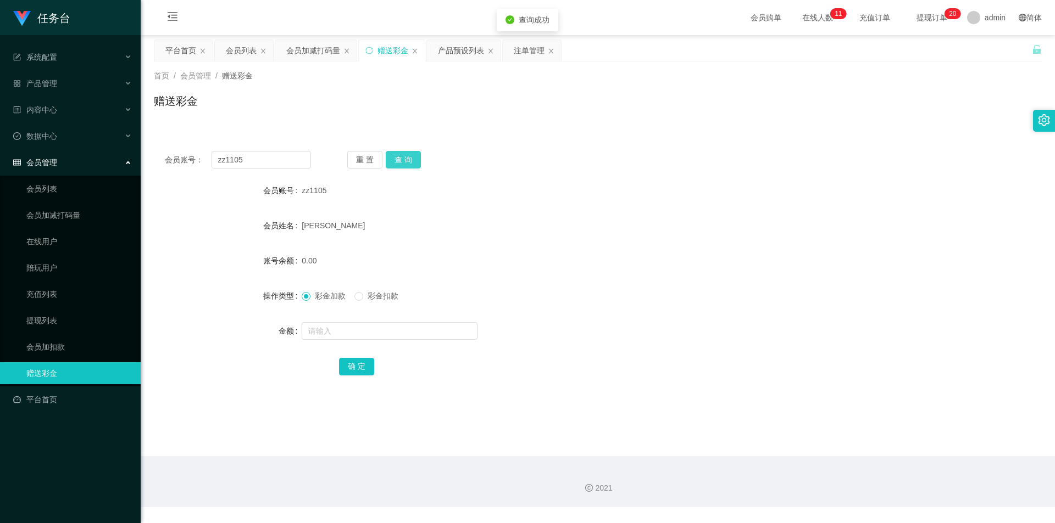
click at [357, 164] on button "查 询" at bounding box center [403, 160] width 35 height 18
click at [251, 159] on input "zz1105" at bounding box center [260, 160] width 99 height 18
click at [357, 167] on button "查 询" at bounding box center [403, 160] width 35 height 18
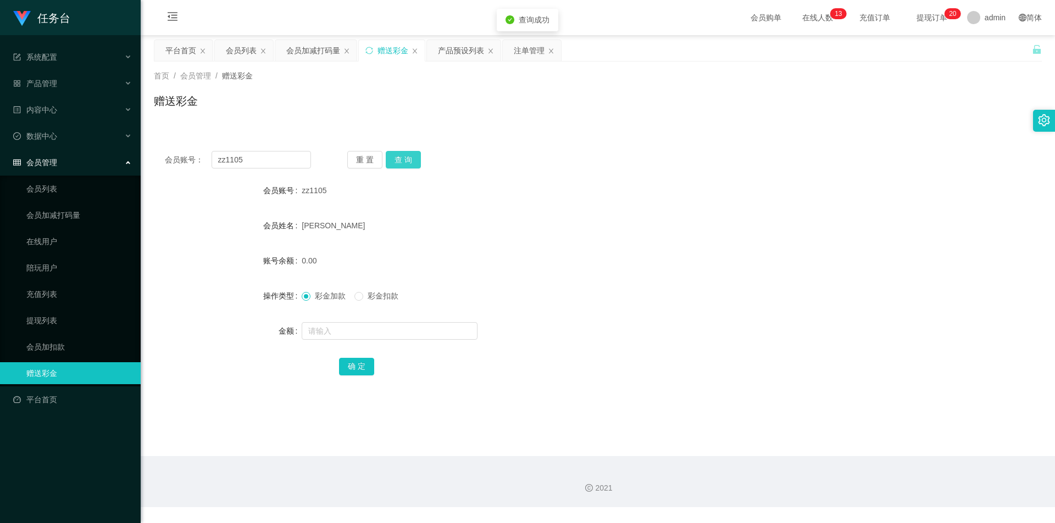
click at [357, 165] on button "查 询" at bounding box center [403, 160] width 35 height 18
click at [357, 228] on input "text" at bounding box center [390, 331] width 176 height 18
type input "300"
click at [353, 228] on button "确 定" at bounding box center [356, 367] width 35 height 18
click at [256, 157] on input "zz1105" at bounding box center [260, 160] width 99 height 18
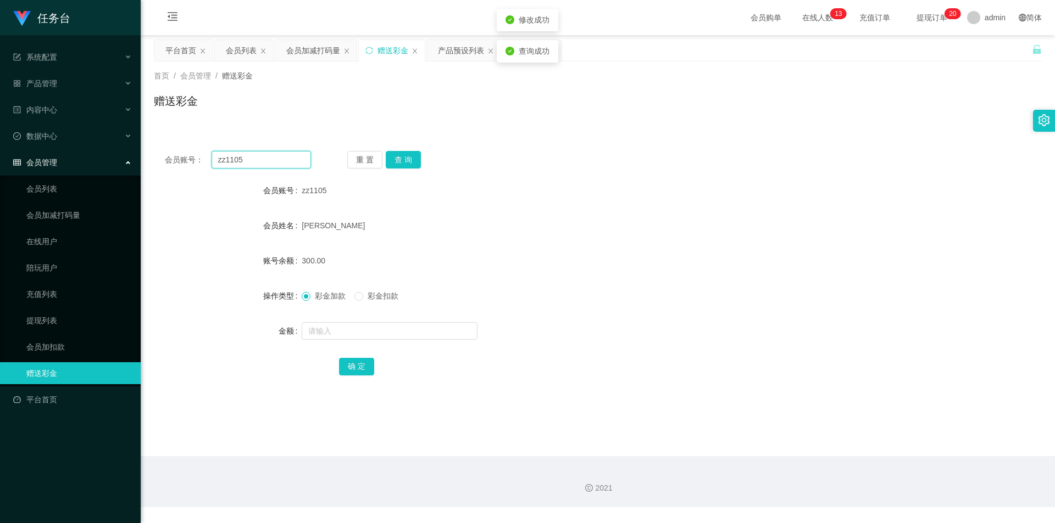
click at [256, 157] on input "zz1105" at bounding box center [260, 160] width 99 height 18
drag, startPoint x: 243, startPoint y: 52, endPoint x: 244, endPoint y: 91, distance: 38.5
click at [243, 52] on div "会员列表" at bounding box center [241, 50] width 31 height 21
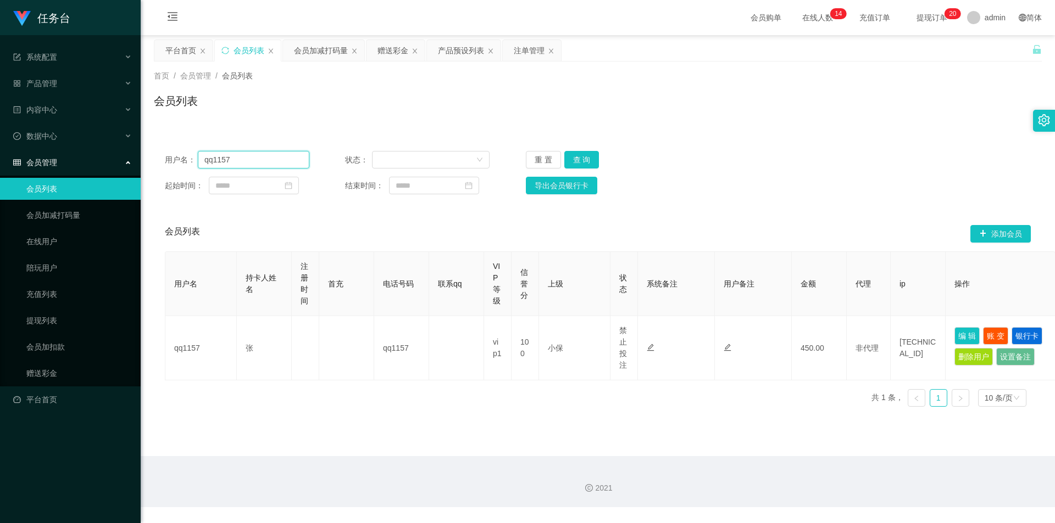
click at [260, 154] on input "qq1157" at bounding box center [253, 160] width 111 height 18
paste input "zz1105"
type input "zz1105"
click at [357, 157] on button "查 询" at bounding box center [581, 160] width 35 height 18
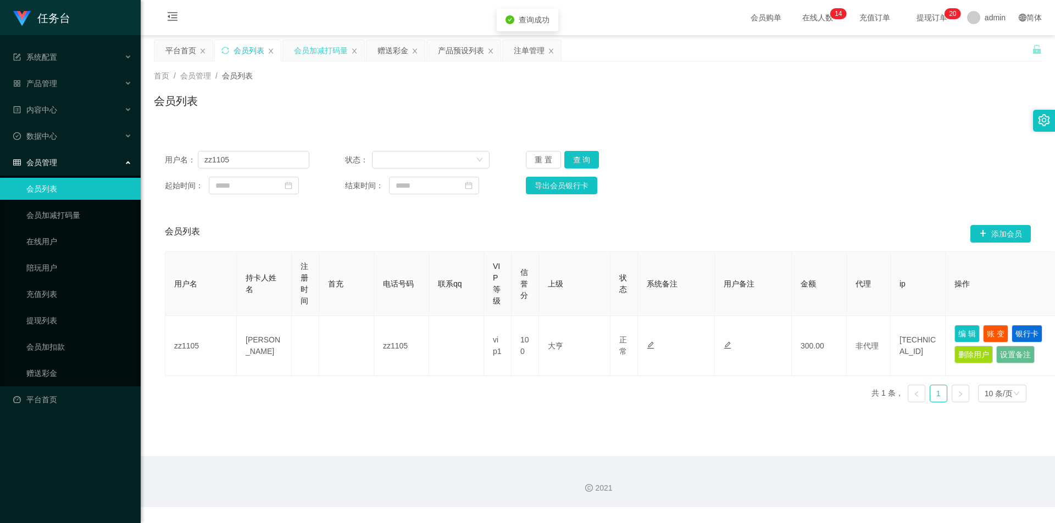
click at [312, 43] on div "会员加减打码量" at bounding box center [321, 50] width 54 height 21
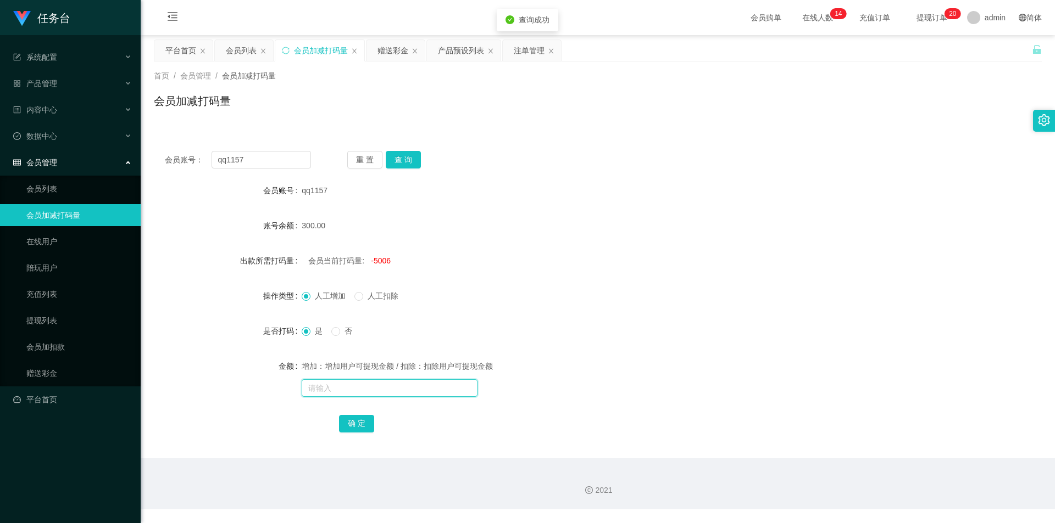
drag, startPoint x: 370, startPoint y: 395, endPoint x: 361, endPoint y: 393, distance: 9.1
click at [357, 228] on input "text" at bounding box center [390, 389] width 176 height 18
type input "1000"
click at [349, 228] on button "确 定" at bounding box center [356, 424] width 35 height 18
click at [288, 156] on input "qq1157" at bounding box center [260, 160] width 99 height 18
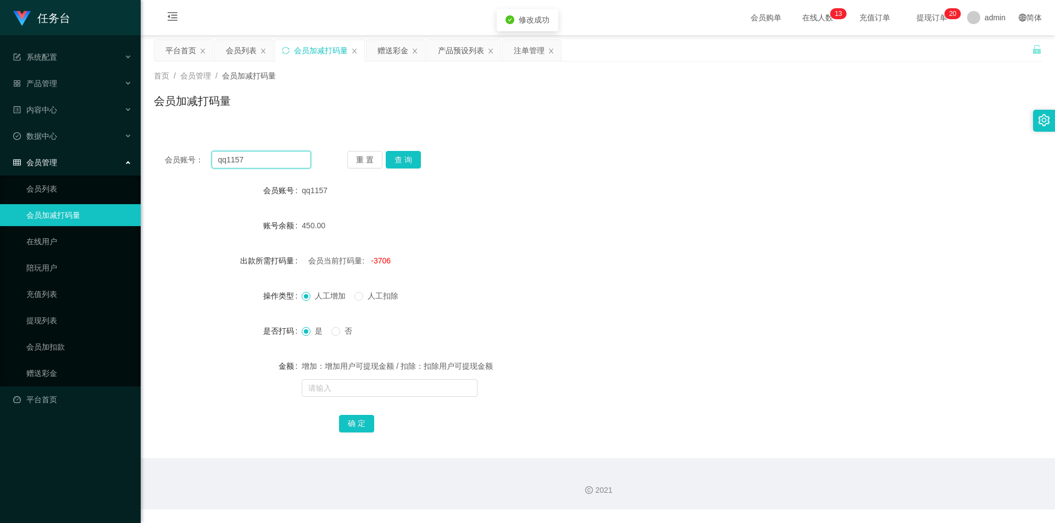
click at [288, 156] on input "qq1157" at bounding box center [260, 160] width 99 height 18
paste input "zz1105"
type input "zz1105"
click at [357, 162] on button "查 询" at bounding box center [403, 160] width 35 height 18
click at [357, 163] on button "查 询" at bounding box center [403, 160] width 35 height 18
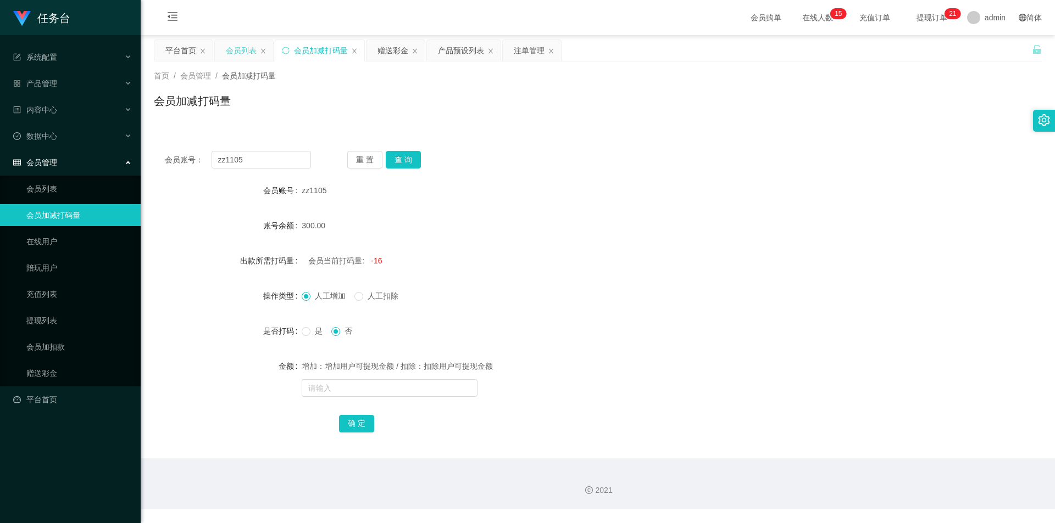
drag, startPoint x: 231, startPoint y: 50, endPoint x: 257, endPoint y: 89, distance: 47.1
click at [231, 51] on div "会员列表" at bounding box center [241, 50] width 31 height 21
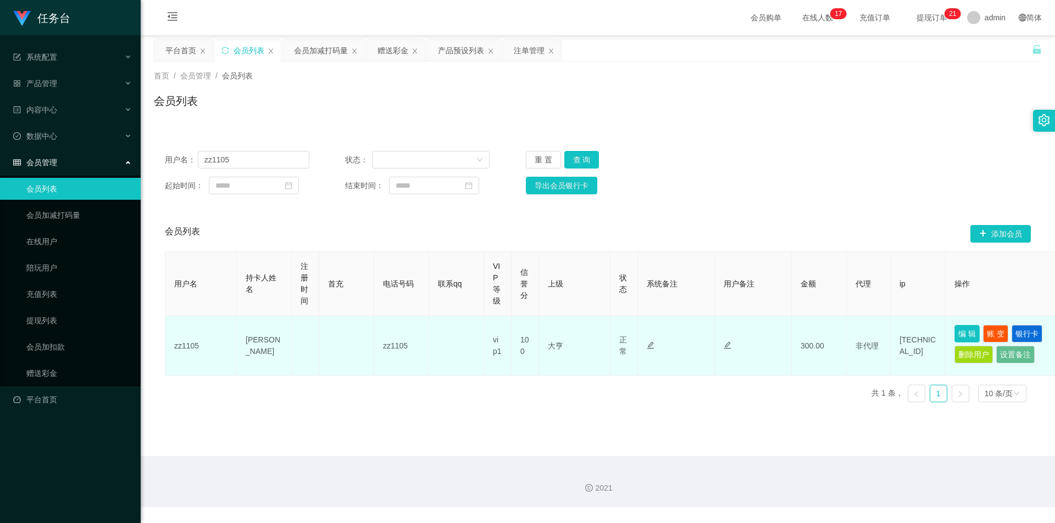
click at [357, 228] on button "编 辑" at bounding box center [966, 334] width 25 height 18
type input "zz1105"
type input "[PERSON_NAME]"
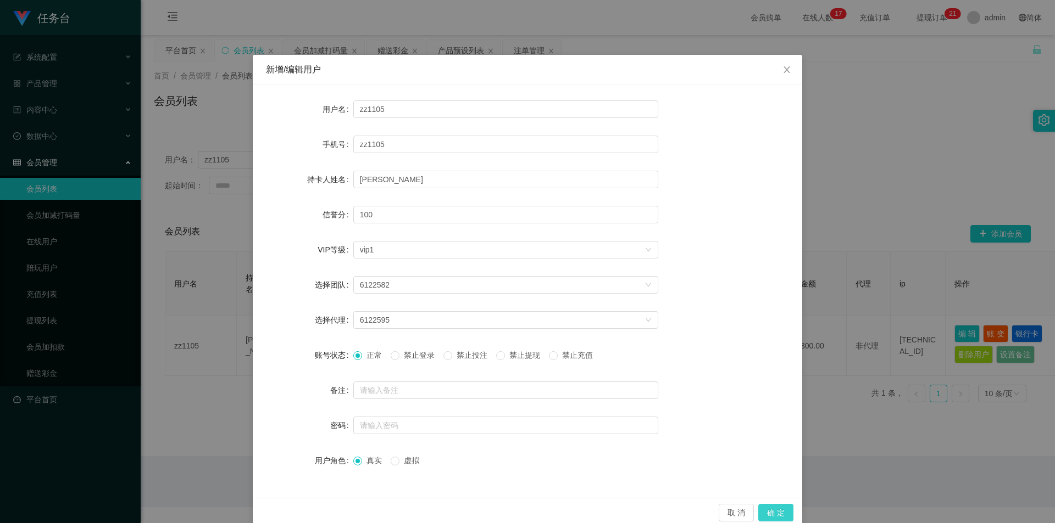
click at [357, 228] on button "确 定" at bounding box center [775, 513] width 35 height 18
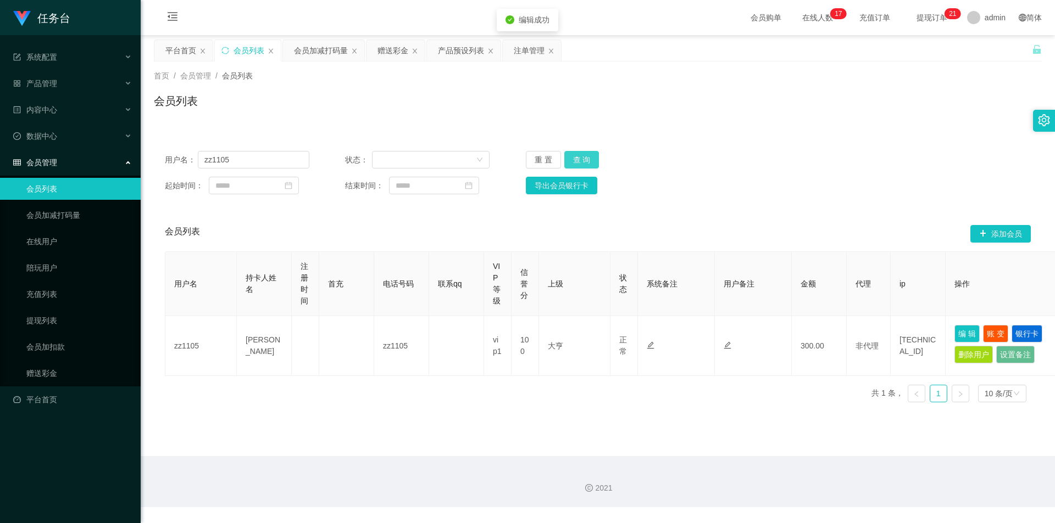
click at [357, 155] on button "查 询" at bounding box center [581, 160] width 35 height 18
click at [241, 163] on input "zz1105" at bounding box center [253, 160] width 111 height 18
click at [357, 44] on div "注单管理" at bounding box center [529, 50] width 31 height 21
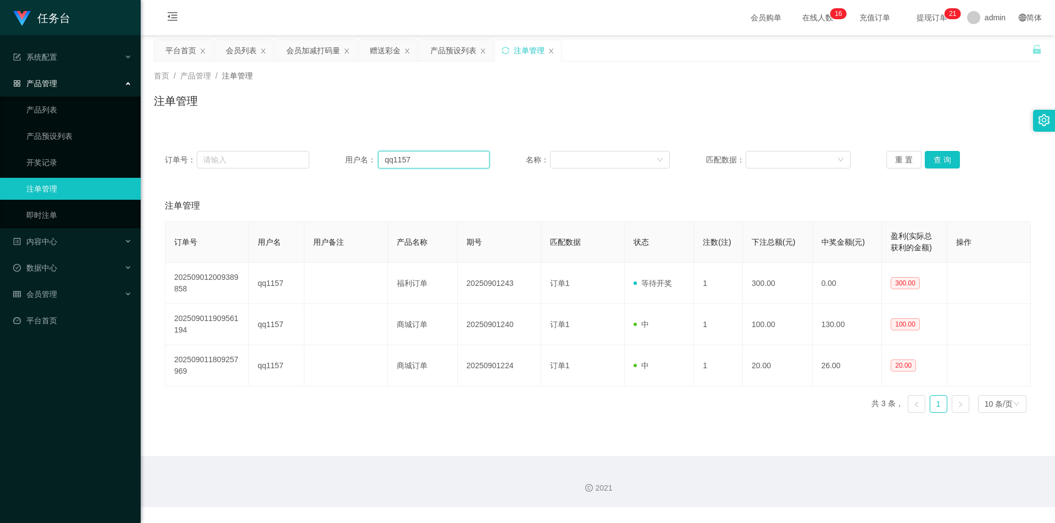
click at [357, 158] on input "qq1157" at bounding box center [433, 160] width 111 height 18
paste input "zz1105"
type input "zz1105"
click at [357, 159] on button "查 询" at bounding box center [941, 160] width 35 height 18
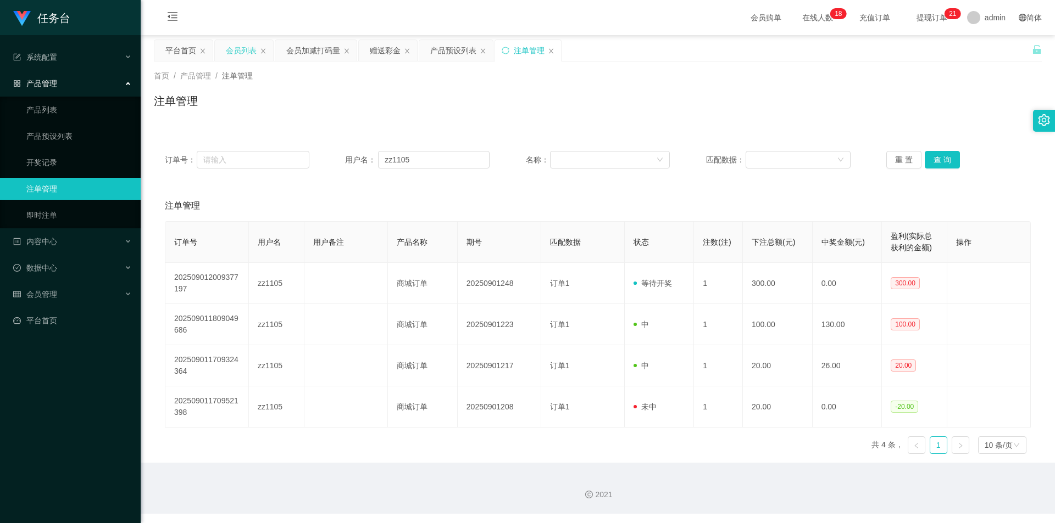
click at [234, 45] on div "会员列表" at bounding box center [241, 50] width 31 height 21
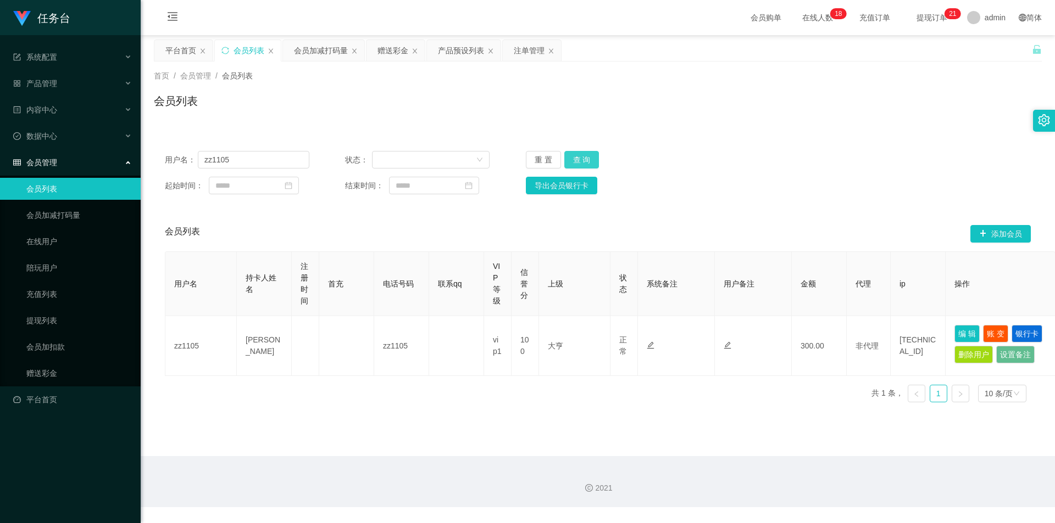
click at [357, 156] on button "查 询" at bounding box center [581, 160] width 35 height 18
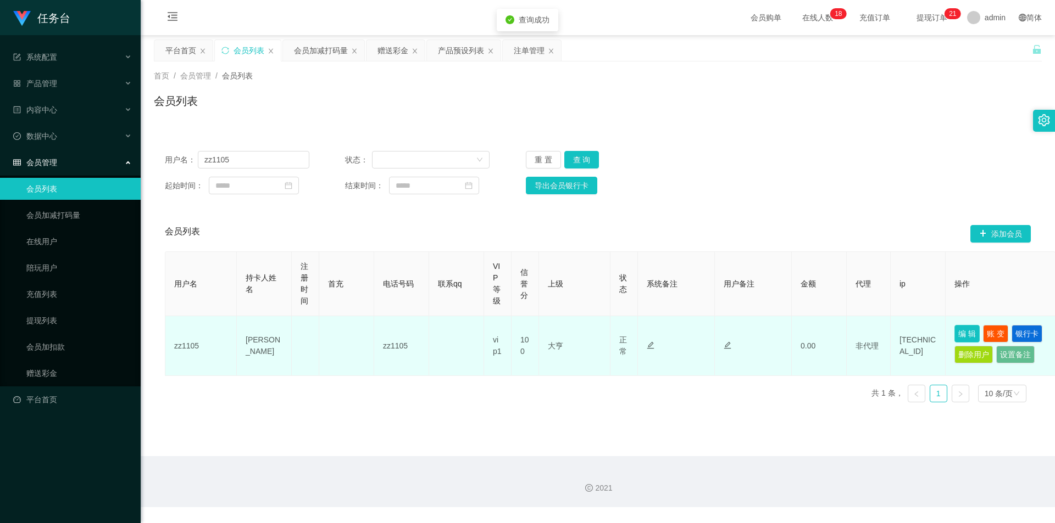
drag, startPoint x: 966, startPoint y: 332, endPoint x: 629, endPoint y: 350, distance: 337.1
click at [357, 228] on button "编 辑" at bounding box center [966, 334] width 25 height 18
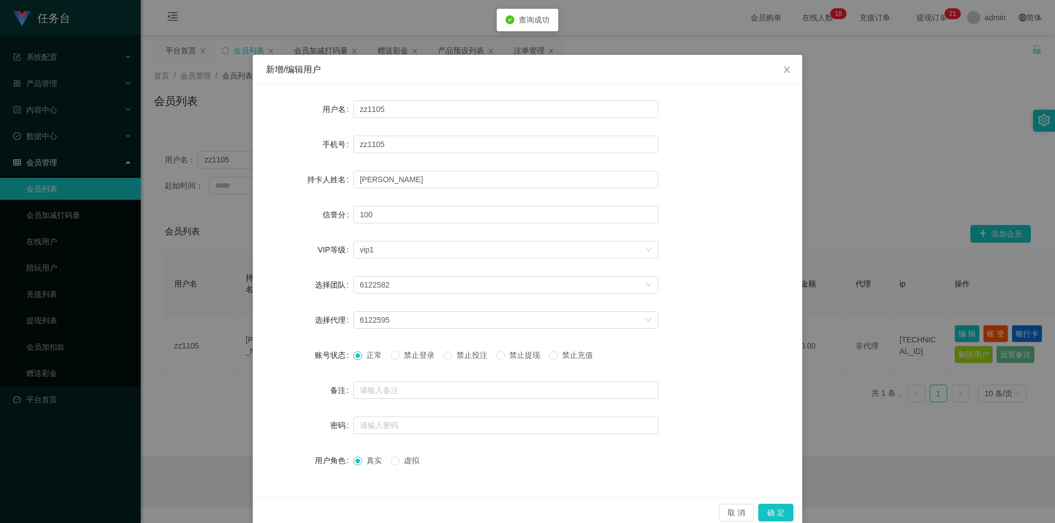
click at [357, 228] on span "禁止投注" at bounding box center [472, 355] width 40 height 9
click at [357, 228] on button "确 定" at bounding box center [775, 513] width 35 height 18
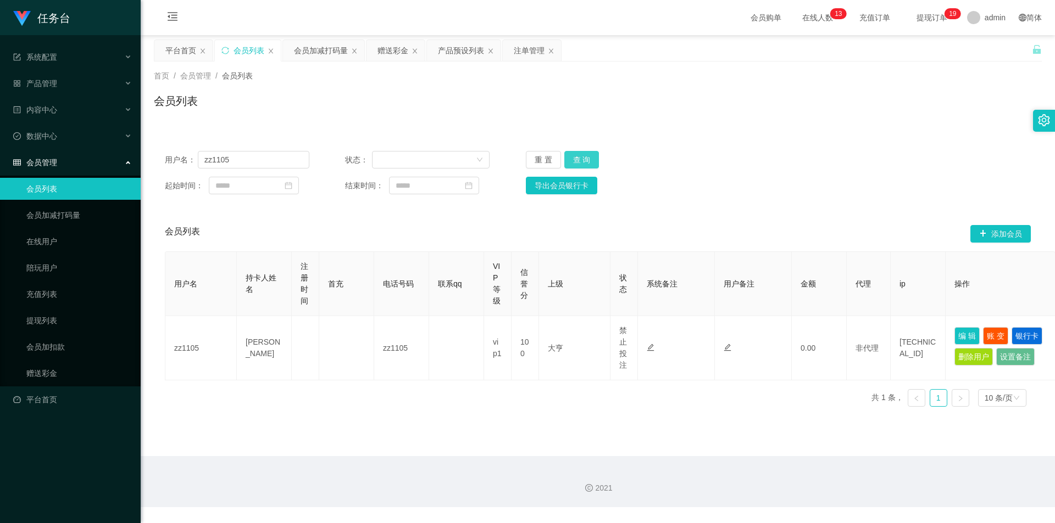
click at [357, 160] on button "查 询" at bounding box center [581, 160] width 35 height 18
click at [357, 55] on span "查询成功" at bounding box center [533, 51] width 31 height 9
click at [357, 55] on div "注单管理" at bounding box center [529, 50] width 31 height 21
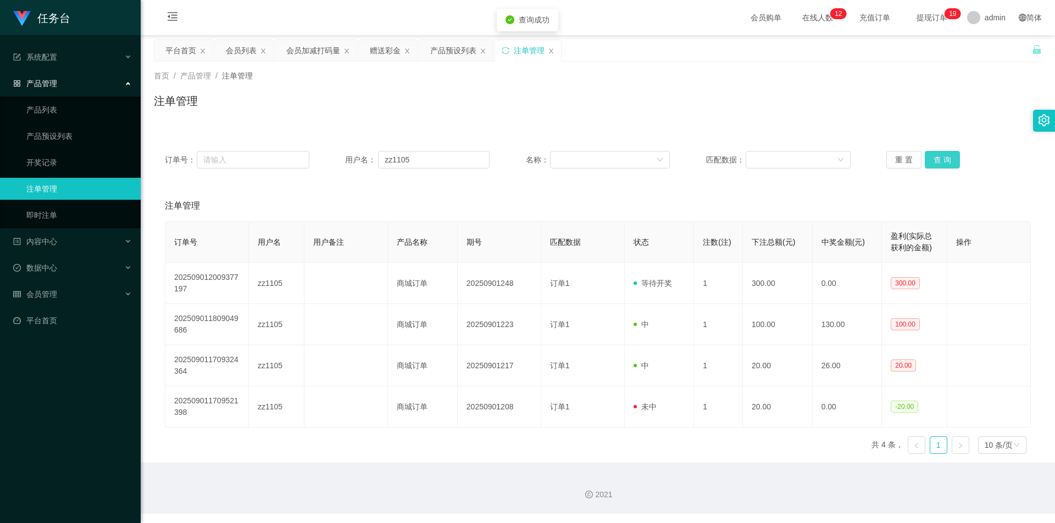
click at [357, 157] on button "查 询" at bounding box center [941, 160] width 35 height 18
click at [242, 46] on div "会员列表" at bounding box center [241, 50] width 31 height 21
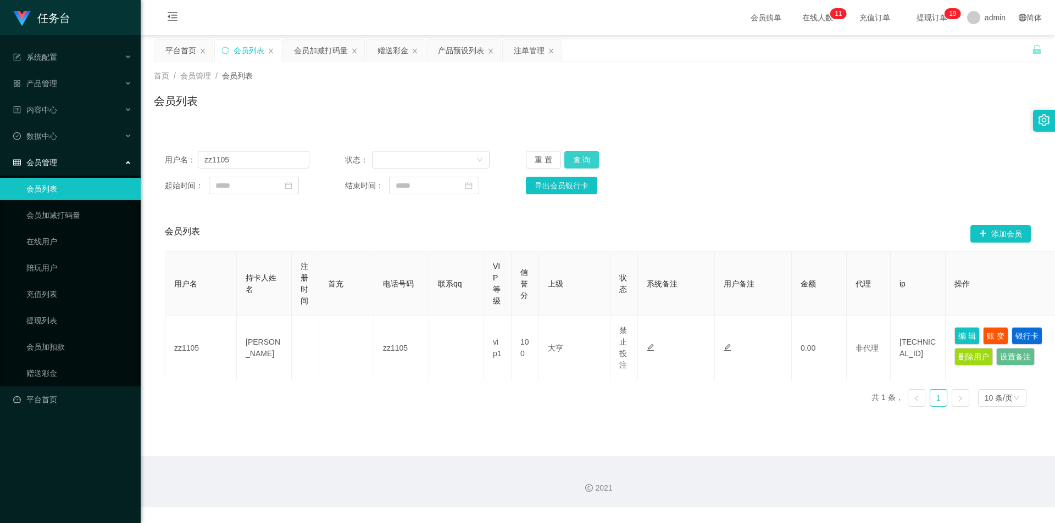
click at [357, 162] on button "查 询" at bounding box center [581, 160] width 35 height 18
click at [357, 161] on button "查 询" at bounding box center [581, 160] width 35 height 18
click at [243, 158] on input "zz1105" at bounding box center [253, 160] width 111 height 18
click at [357, 46] on div "注单管理" at bounding box center [529, 50] width 31 height 21
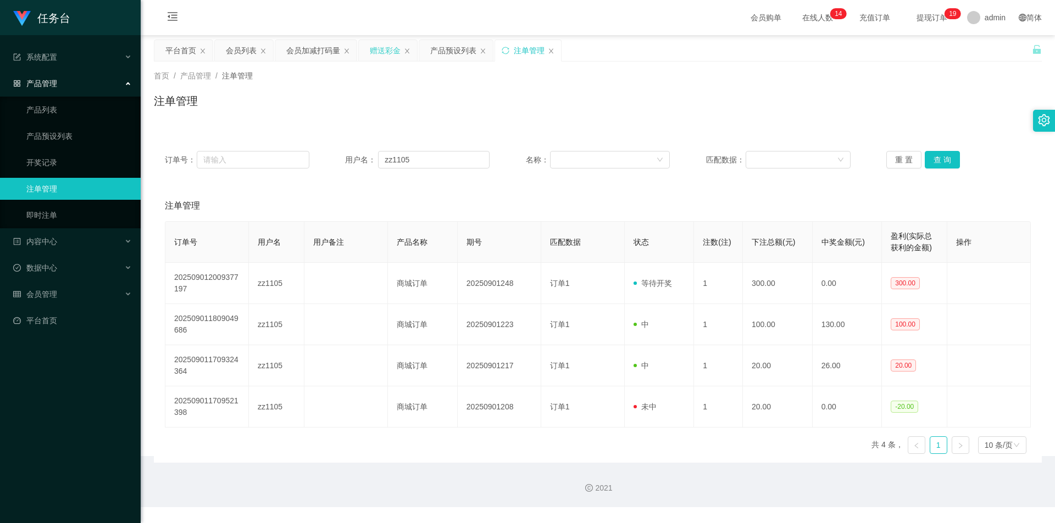
click at [357, 46] on div "赠送彩金" at bounding box center [385, 50] width 31 height 21
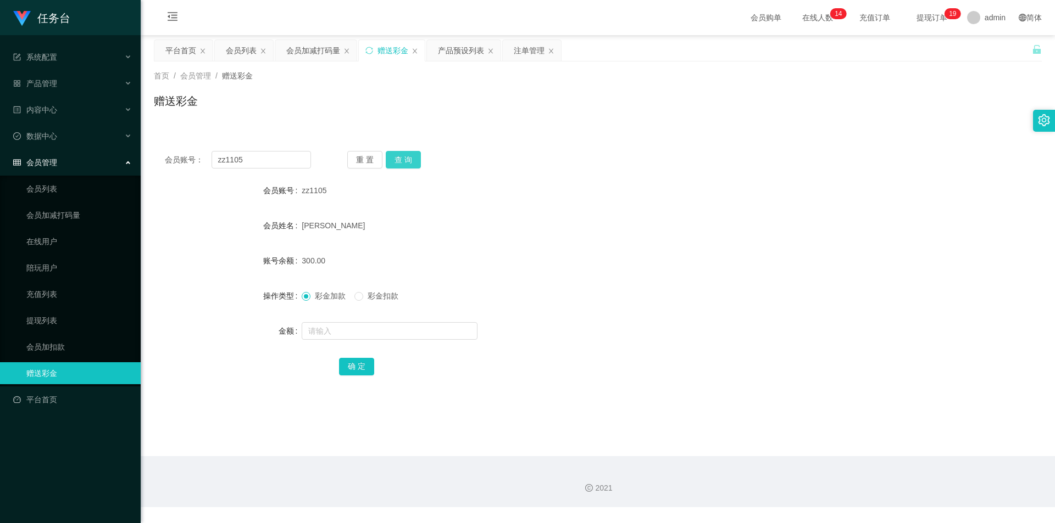
click at [357, 165] on button "查 询" at bounding box center [403, 160] width 35 height 18
click at [340, 228] on input "text" at bounding box center [390, 331] width 176 height 18
type input "110"
click at [356, 228] on button "确 定" at bounding box center [356, 367] width 35 height 18
drag, startPoint x: 233, startPoint y: 51, endPoint x: 662, endPoint y: 181, distance: 448.8
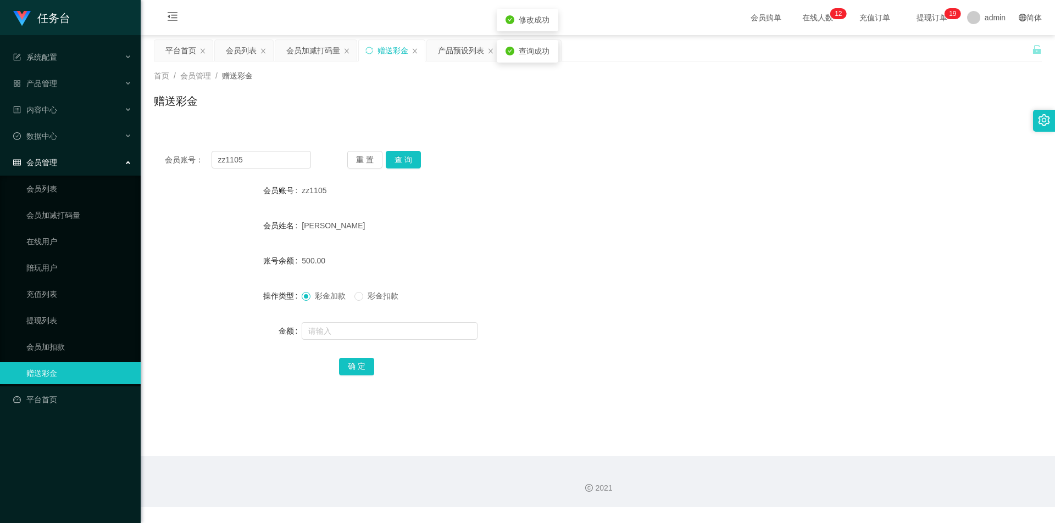
click at [233, 51] on div "会员列表" at bounding box center [241, 50] width 31 height 21
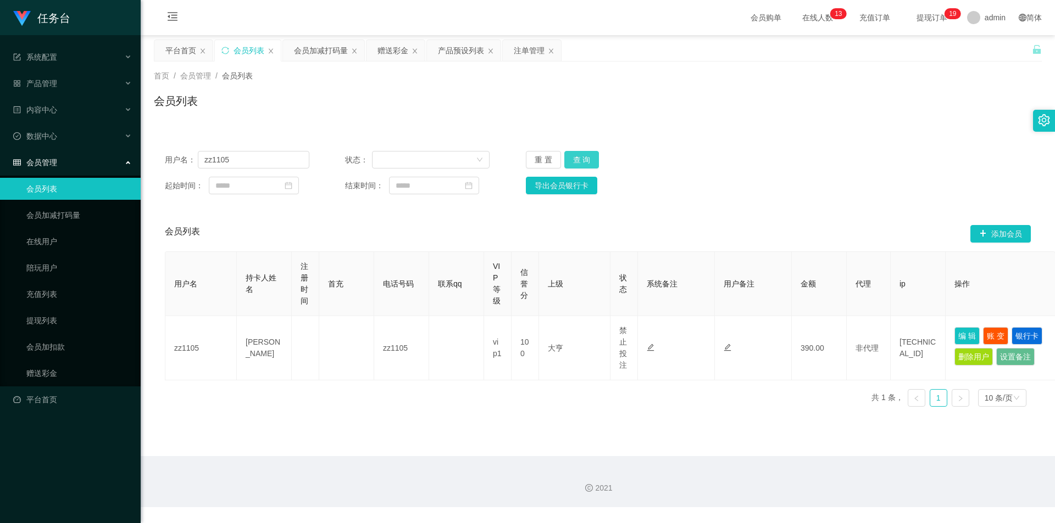
click at [357, 158] on button "查 询" at bounding box center [581, 160] width 35 height 18
click at [357, 153] on button "查 询" at bounding box center [581, 160] width 35 height 18
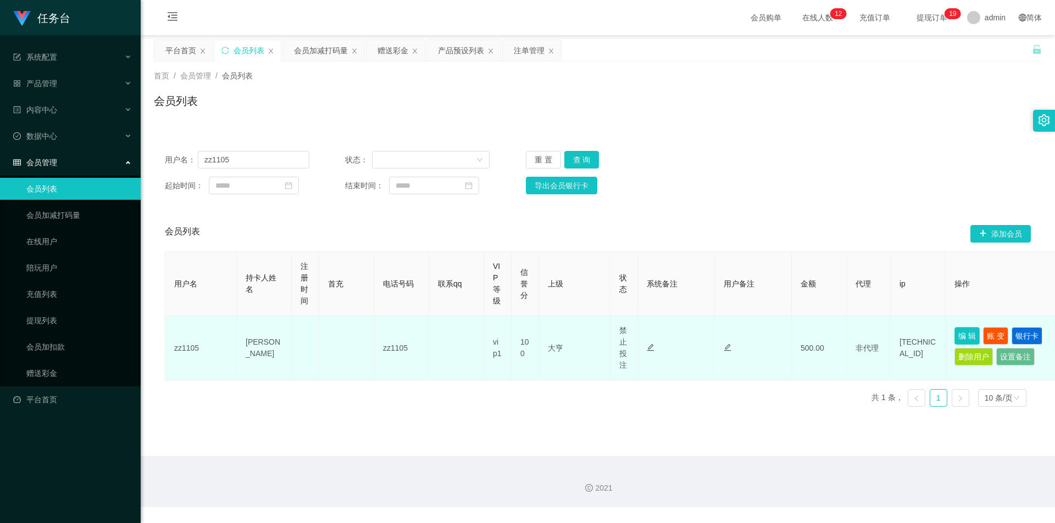
drag, startPoint x: 964, startPoint y: 336, endPoint x: 762, endPoint y: 428, distance: 221.7
click at [357, 228] on button "编 辑" at bounding box center [966, 336] width 25 height 18
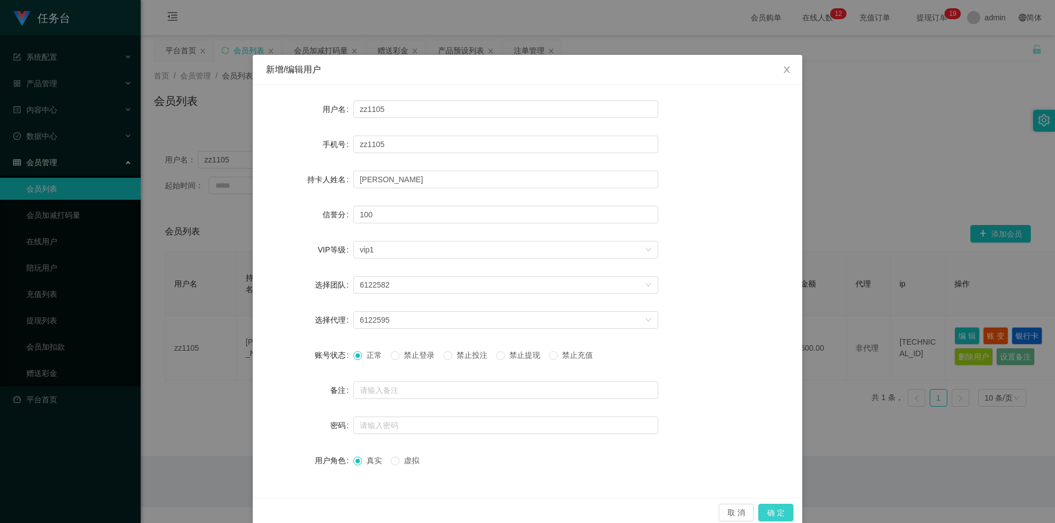
click at [357, 228] on button "确 定" at bounding box center [775, 513] width 35 height 18
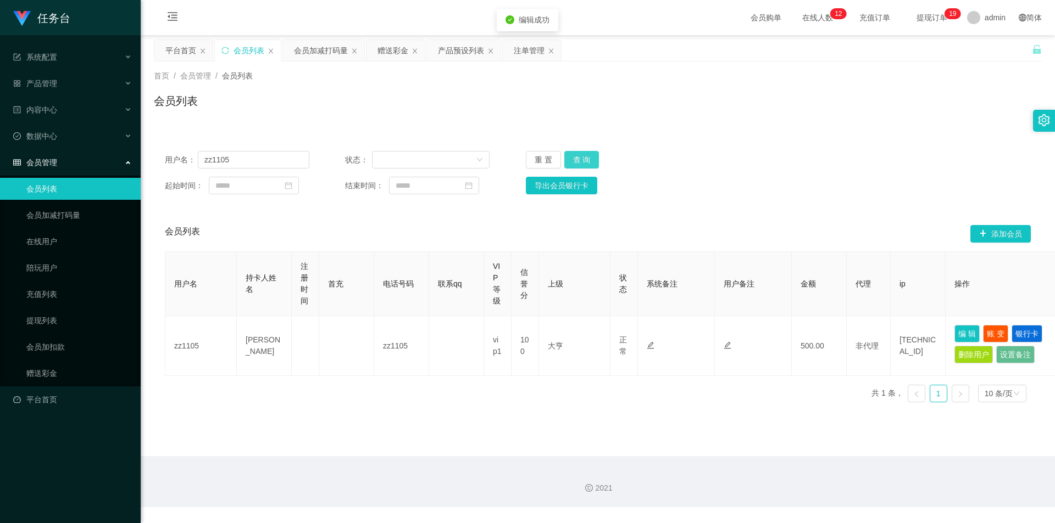
click at [357, 159] on button "查 询" at bounding box center [581, 160] width 35 height 18
click at [357, 52] on div "注单管理" at bounding box center [529, 50] width 31 height 21
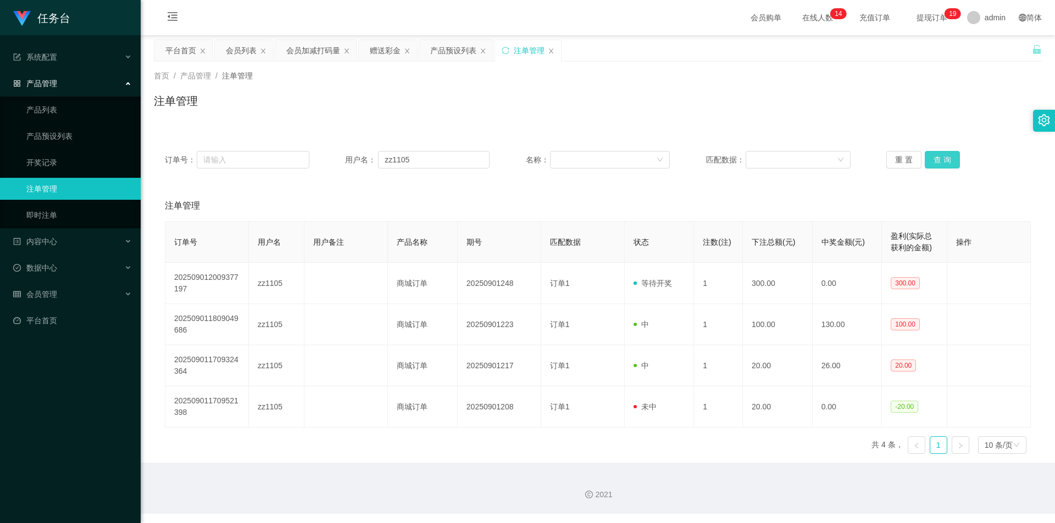
click at [357, 159] on button "查 询" at bounding box center [941, 160] width 35 height 18
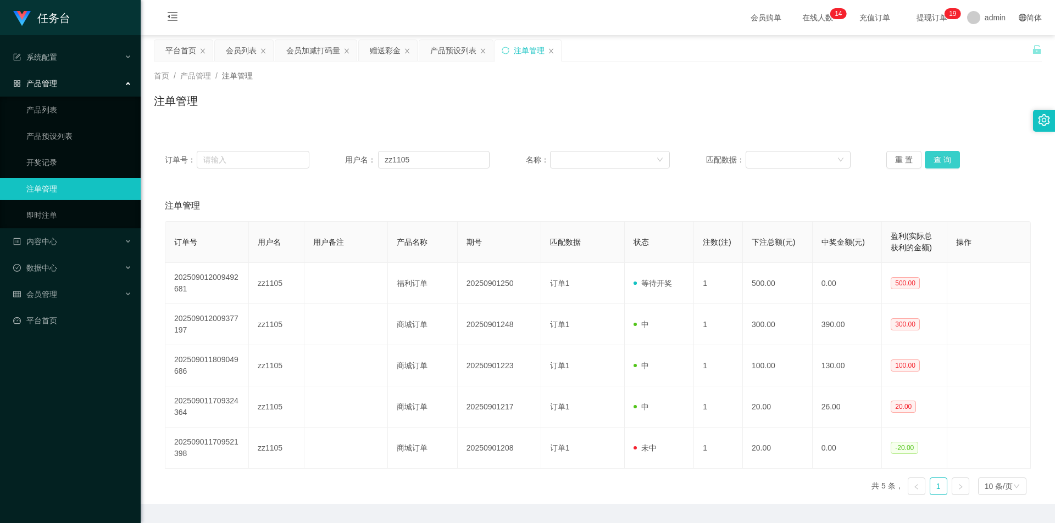
click at [357, 159] on button "查 询" at bounding box center [941, 160] width 35 height 18
click at [233, 49] on div "会员列表" at bounding box center [241, 50] width 31 height 21
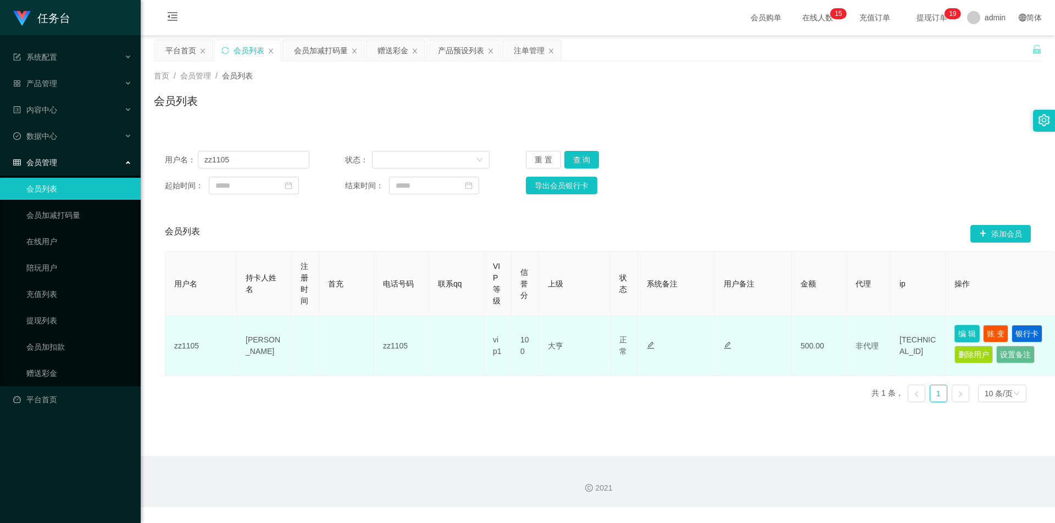
click at [357, 228] on button "编 辑" at bounding box center [966, 334] width 25 height 18
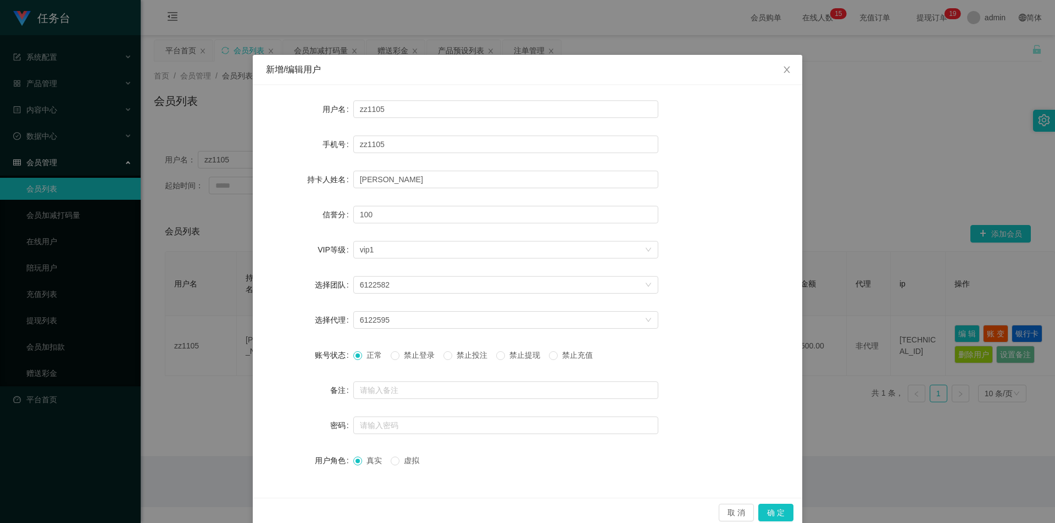
click at [357, 228] on span "禁止投注" at bounding box center [472, 355] width 40 height 9
click at [357, 228] on button "确 定" at bounding box center [775, 513] width 35 height 18
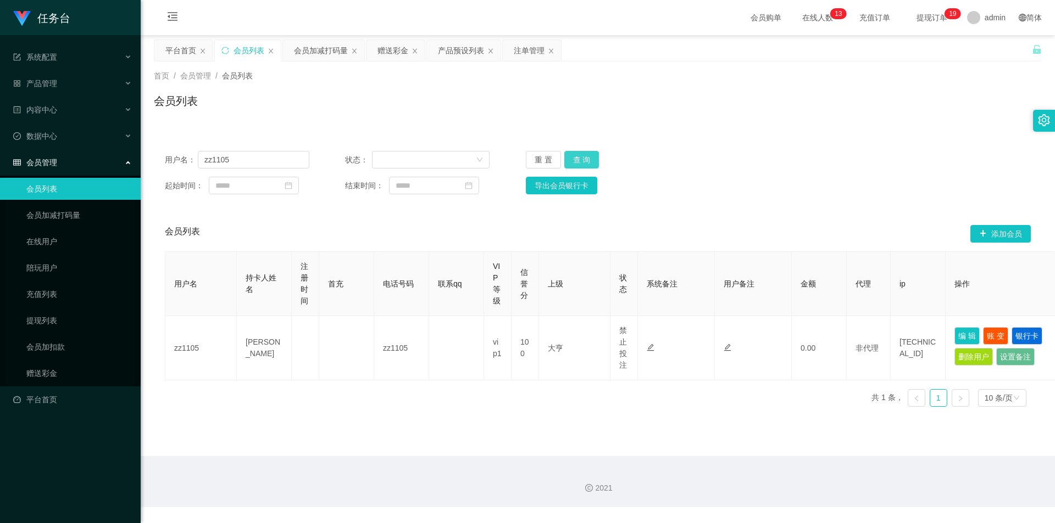
click at [357, 157] on button "查 询" at bounding box center [581, 160] width 35 height 18
click at [357, 48] on div "产品预设列表" at bounding box center [461, 50] width 46 height 21
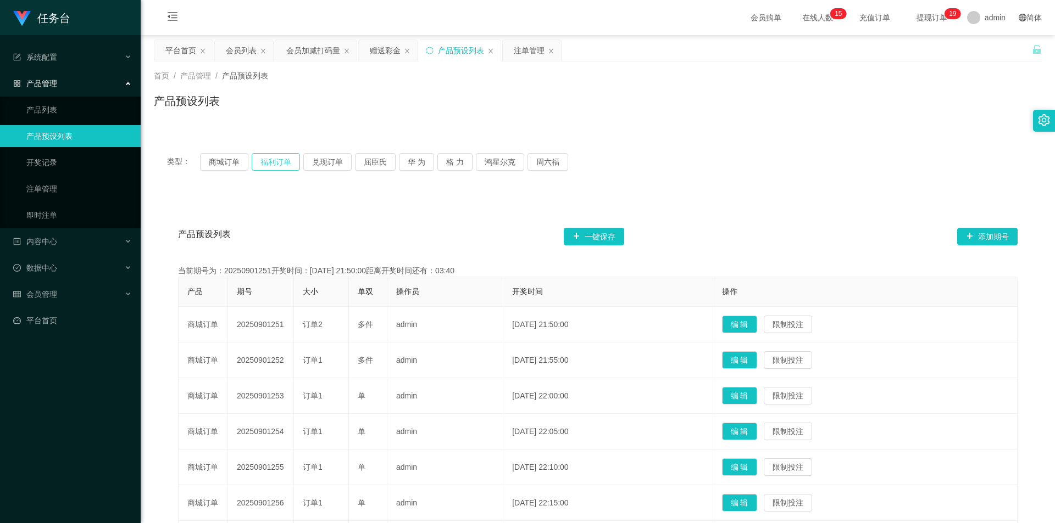
click at [282, 166] on button "福利订单" at bounding box center [276, 162] width 48 height 18
click at [357, 193] on div "类型： 商城订单 福利订单 兑现订单 屈臣氏 华 为 格 力 鸿星尔克 [PERSON_NAME] 产品预设列表 一键保存 添加期号 当前期号为：202509…" at bounding box center [598, 426] width 888 height 572
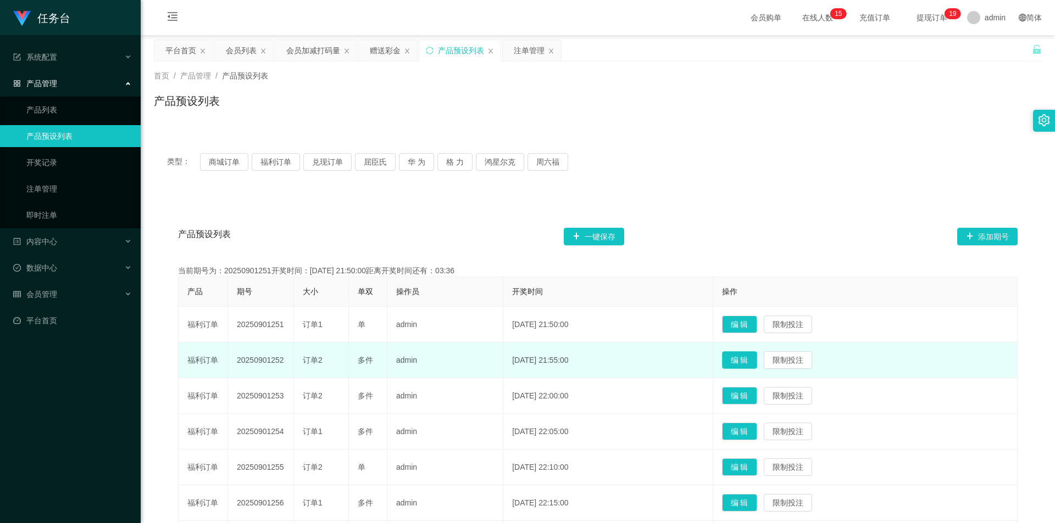
click at [357, 228] on button "编 辑" at bounding box center [739, 361] width 35 height 18
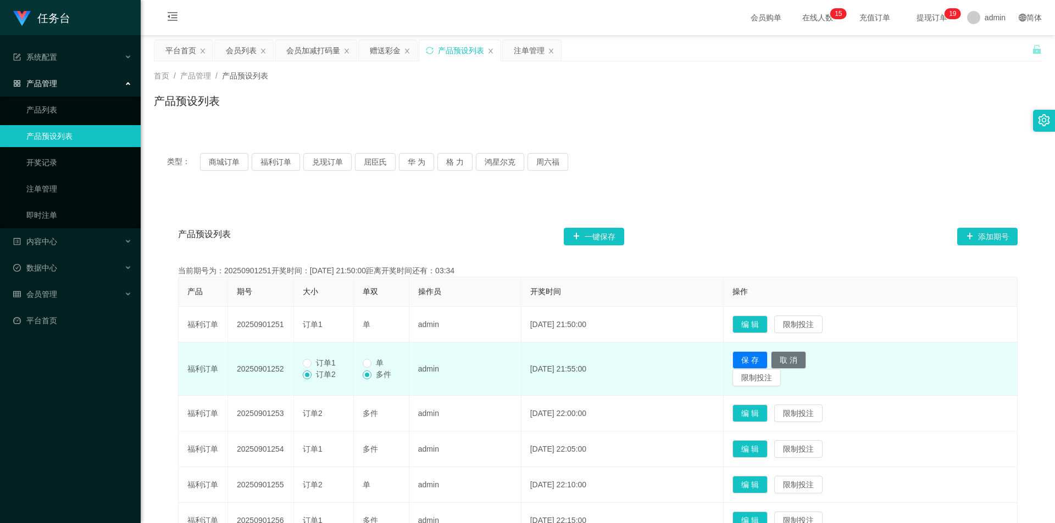
click at [313, 228] on span "订单1" at bounding box center [325, 363] width 29 height 9
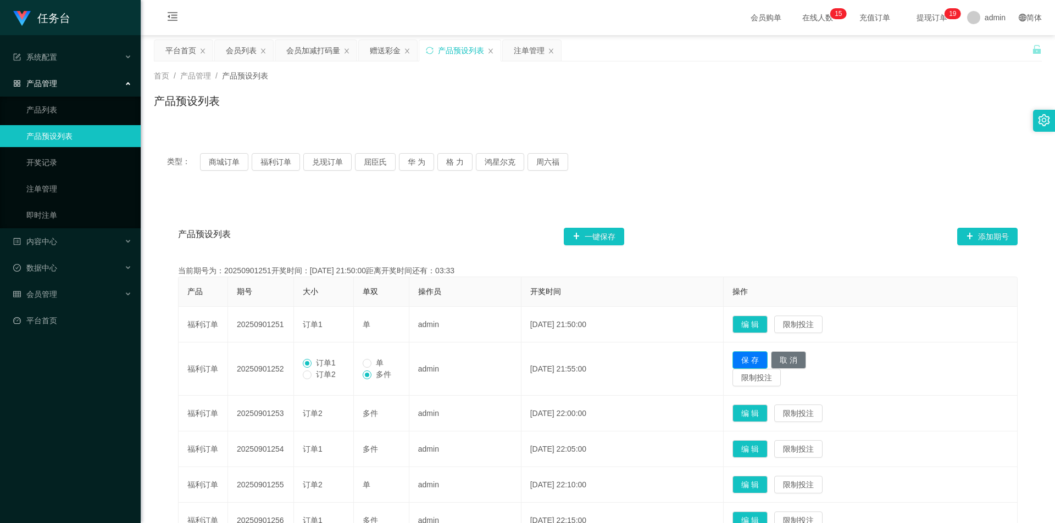
click at [357, 228] on button "保 存" at bounding box center [749, 361] width 35 height 18
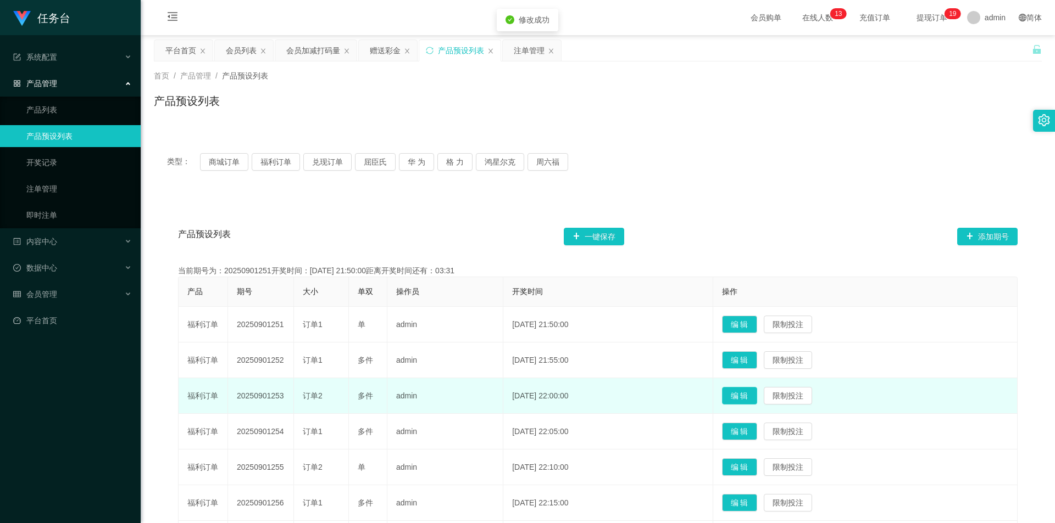
click at [357, 228] on button "编 辑" at bounding box center [739, 396] width 35 height 18
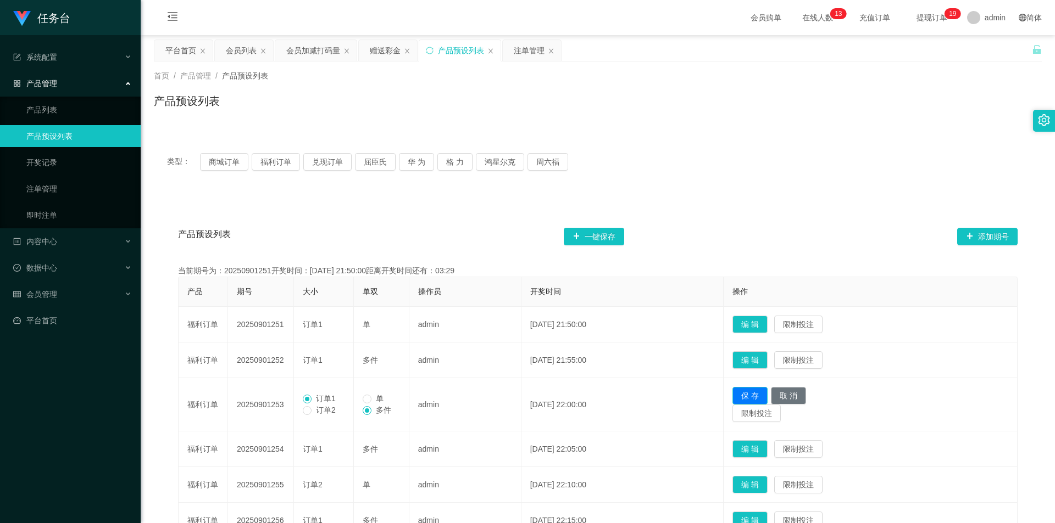
click at [357, 228] on button "保 存" at bounding box center [749, 396] width 35 height 18
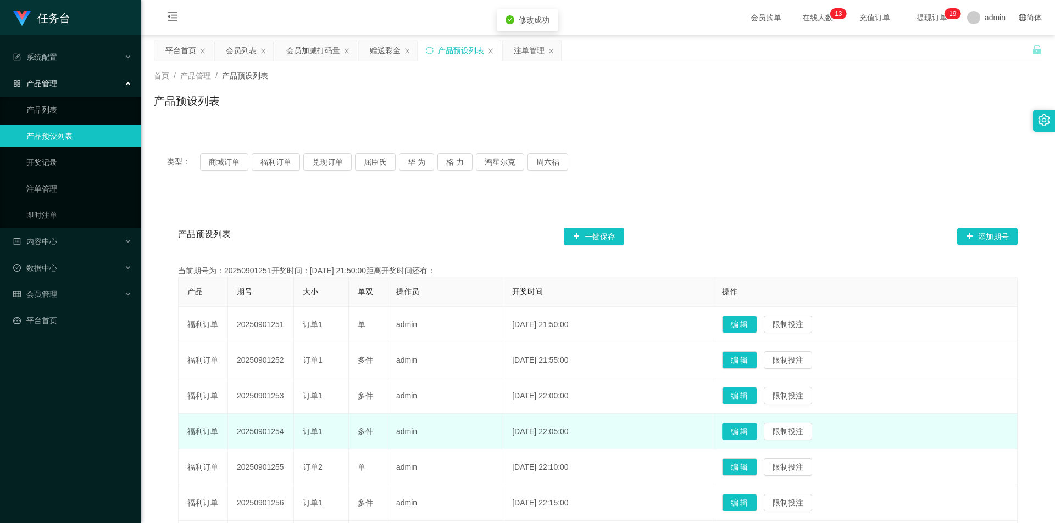
click at [357, 228] on button "编 辑" at bounding box center [739, 432] width 35 height 18
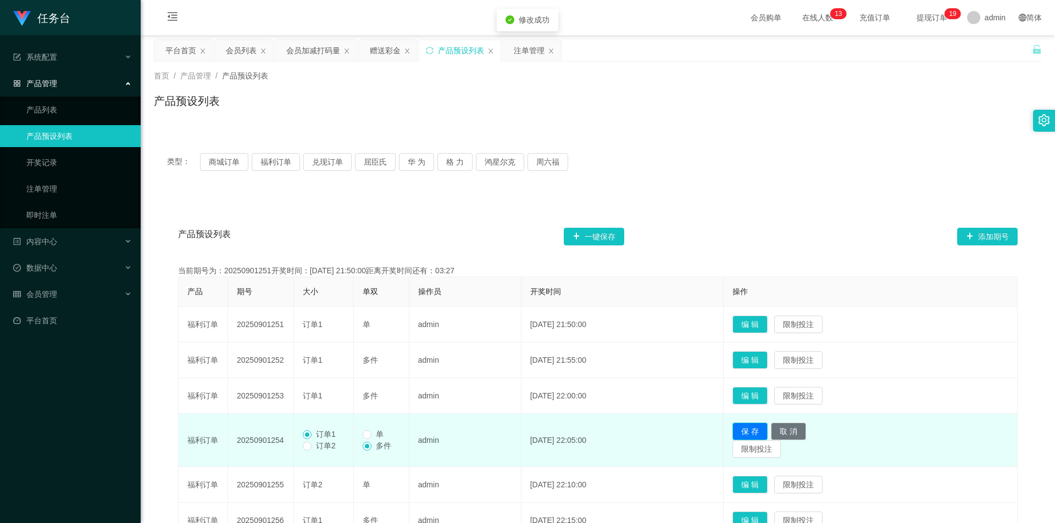
click at [357, 228] on button "保 存" at bounding box center [749, 432] width 35 height 18
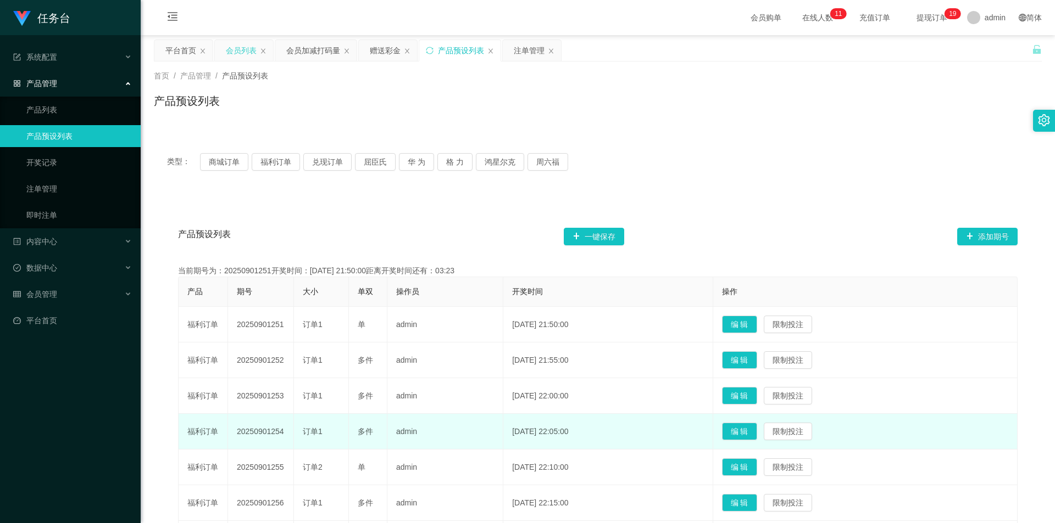
click at [234, 53] on div "会员列表" at bounding box center [241, 50] width 31 height 21
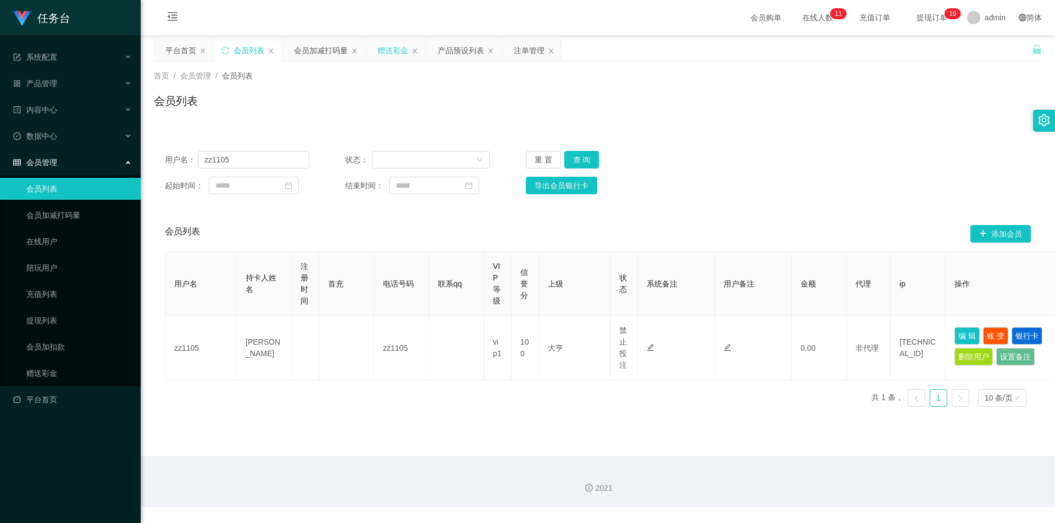
click at [357, 52] on div "赠送彩金" at bounding box center [395, 50] width 58 height 21
drag, startPoint x: 383, startPoint y: 51, endPoint x: 390, endPoint y: 68, distance: 17.7
click at [357, 52] on div "赠送彩金" at bounding box center [392, 50] width 31 height 21
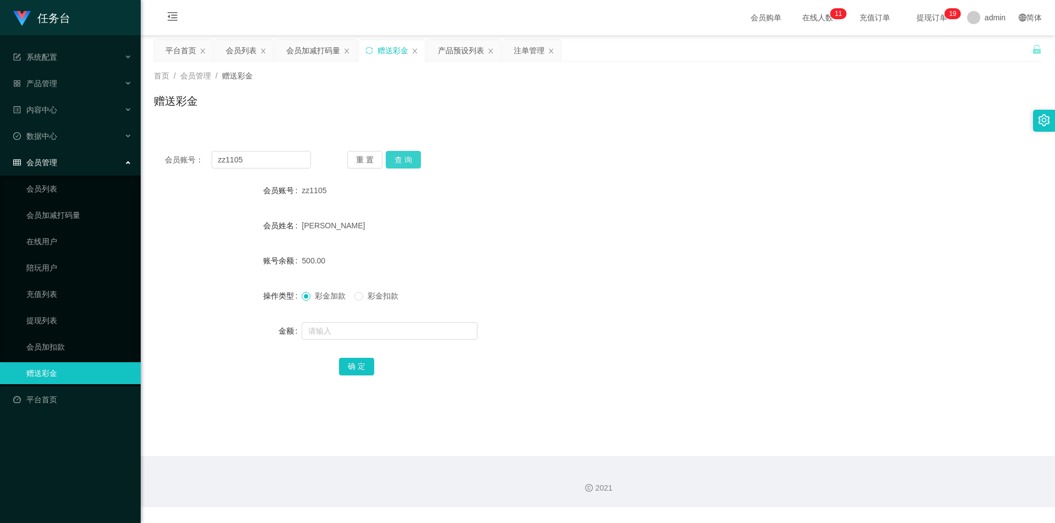
click at [357, 160] on button "查 询" at bounding box center [403, 160] width 35 height 18
click at [357, 157] on button "查 询" at bounding box center [403, 160] width 35 height 18
drag, startPoint x: 522, startPoint y: 54, endPoint x: 540, endPoint y: 87, distance: 37.6
click at [357, 55] on div "注单管理" at bounding box center [529, 50] width 31 height 21
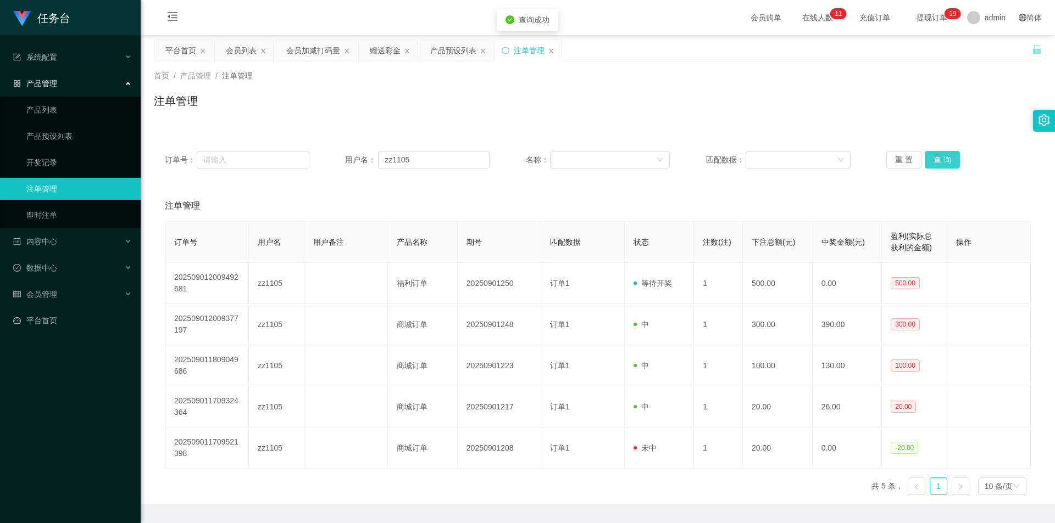
click at [357, 157] on button "查 询" at bounding box center [941, 160] width 35 height 18
drag, startPoint x: 939, startPoint y: 159, endPoint x: 810, endPoint y: 226, distance: 145.2
click at [357, 160] on button "查 询" at bounding box center [941, 160] width 35 height 18
drag, startPoint x: 239, startPoint y: 48, endPoint x: 269, endPoint y: 101, distance: 60.5
click at [239, 49] on div "会员列表" at bounding box center [241, 50] width 31 height 21
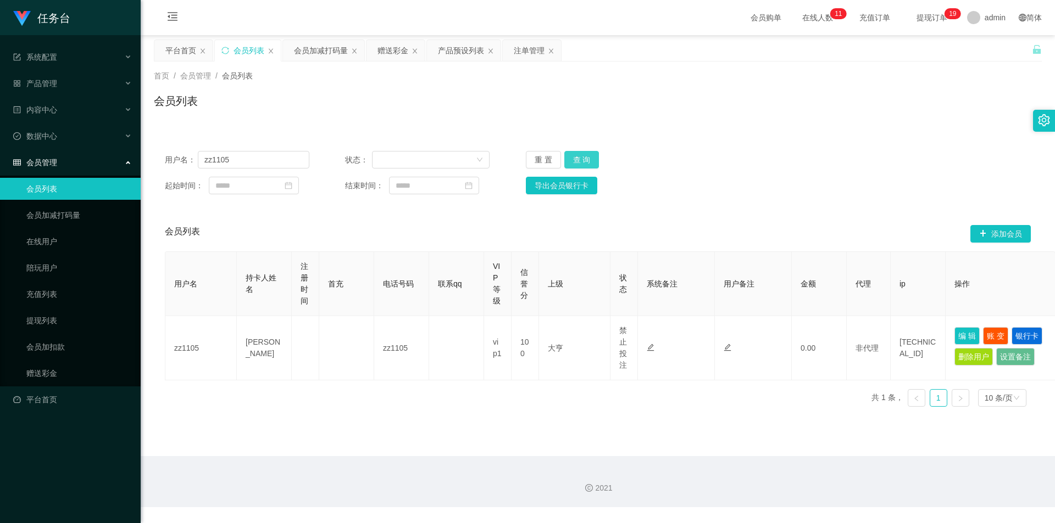
click at [357, 159] on button "查 询" at bounding box center [581, 160] width 35 height 18
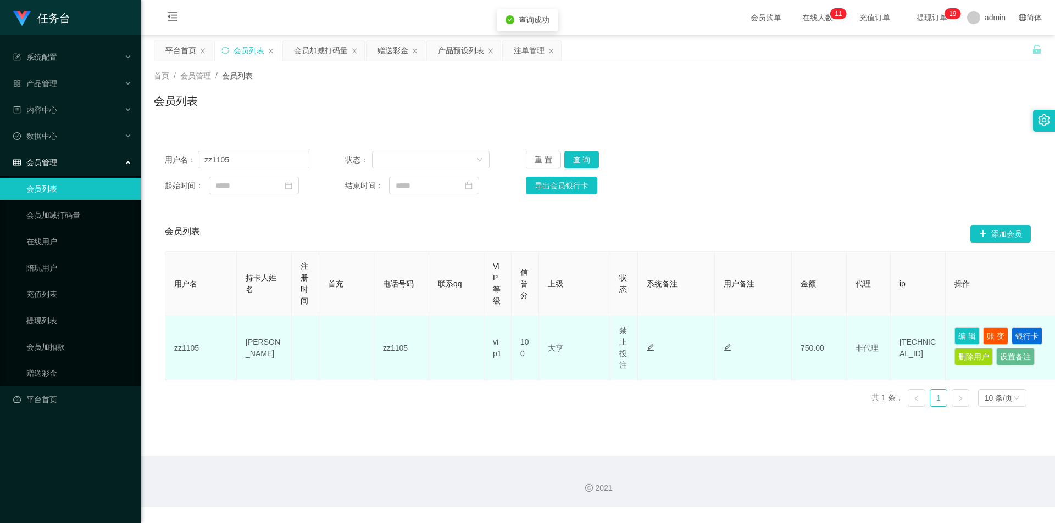
click at [357, 228] on td "编 辑 账 变 银行卡 删除用户 设置备注" at bounding box center [1000, 348] width 110 height 64
click at [357, 228] on button "编 辑" at bounding box center [966, 336] width 25 height 18
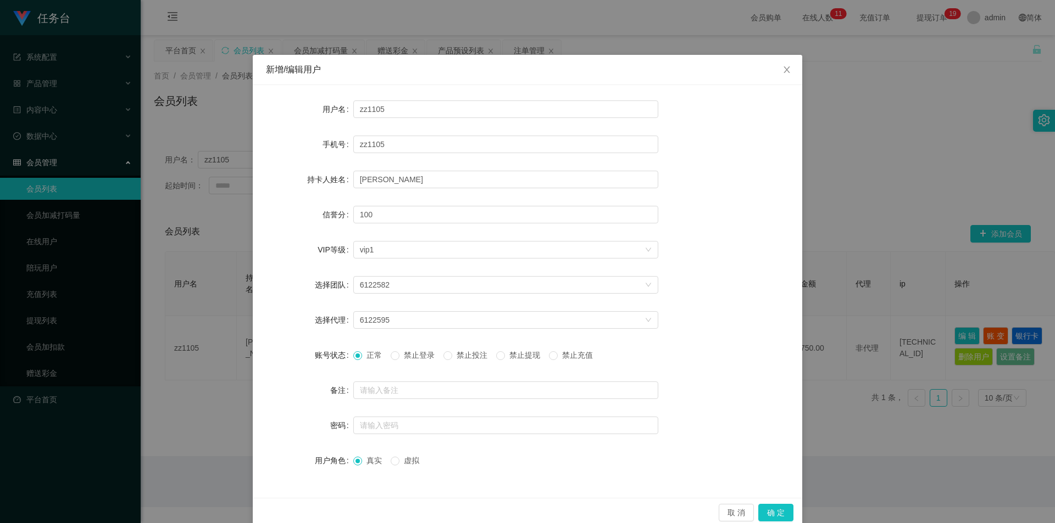
click at [357, 228] on span "禁止投注" at bounding box center [472, 355] width 40 height 9
click at [357, 228] on button "确 定" at bounding box center [775, 513] width 35 height 18
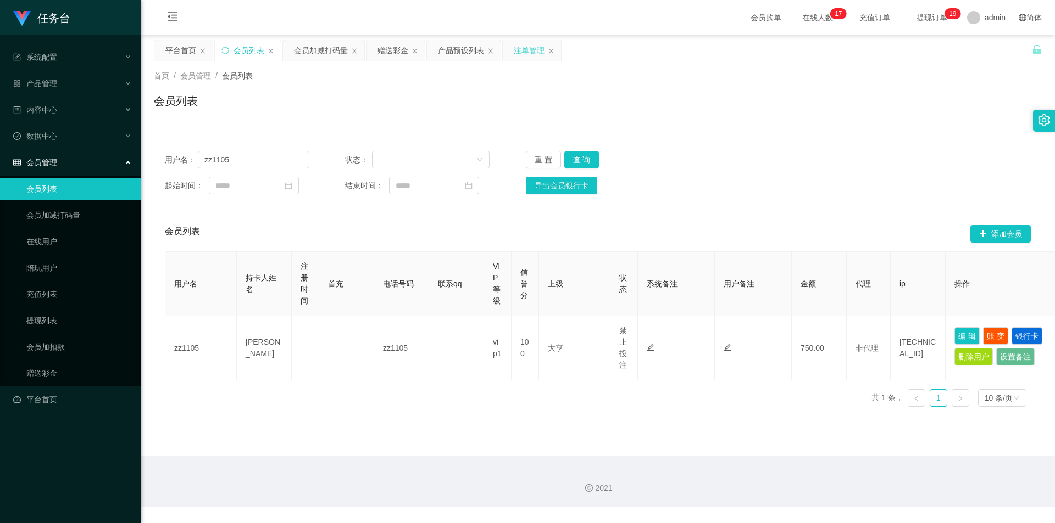
click at [357, 44] on div "注单管理" at bounding box center [529, 50] width 31 height 21
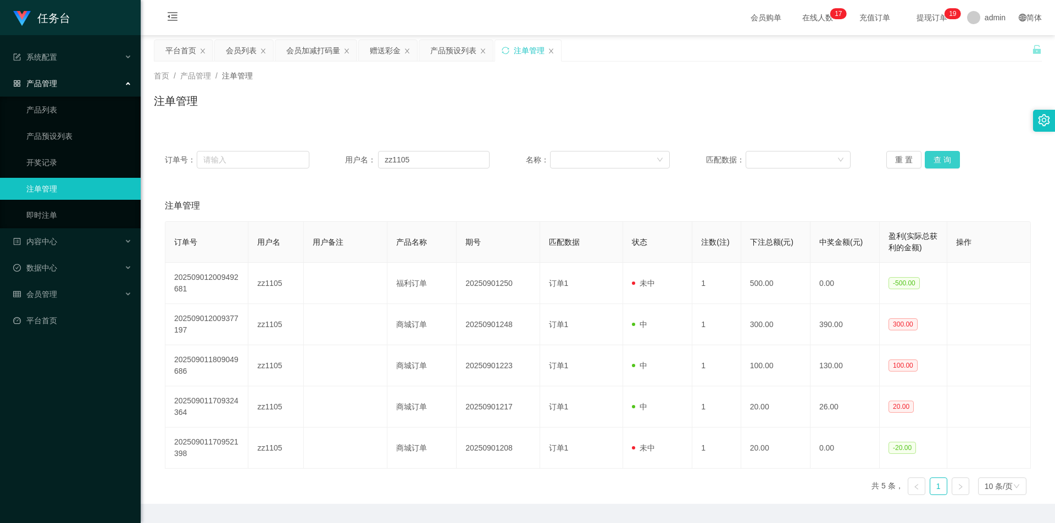
click at [357, 160] on button "查 询" at bounding box center [941, 160] width 35 height 18
drag, startPoint x: 387, startPoint y: 49, endPoint x: 398, endPoint y: 86, distance: 37.9
click at [357, 51] on div "赠送彩金" at bounding box center [385, 50] width 31 height 21
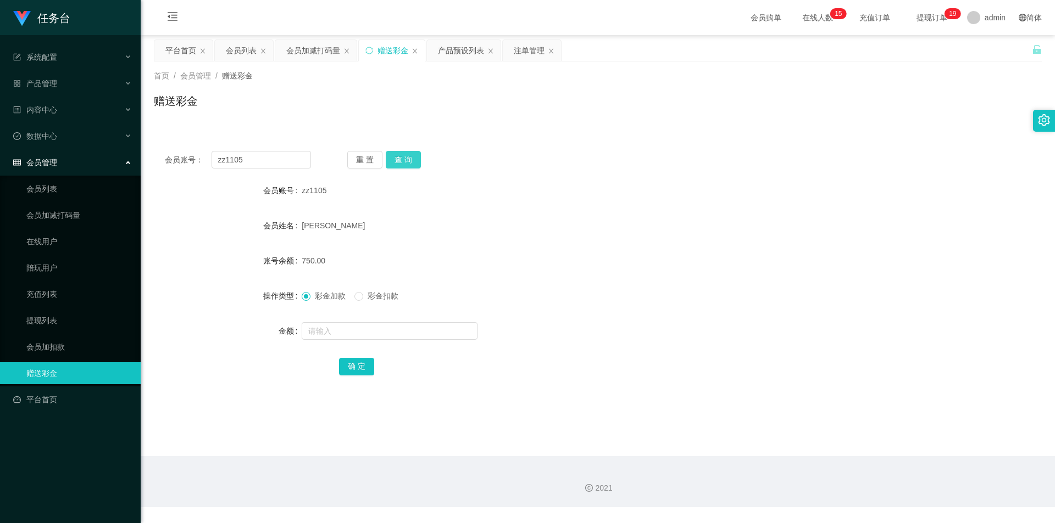
click at [357, 162] on button "查 询" at bounding box center [403, 160] width 35 height 18
click at [357, 228] on input "text" at bounding box center [390, 331] width 176 height 18
type input "250"
click at [357, 228] on button "确 定" at bounding box center [356, 367] width 35 height 18
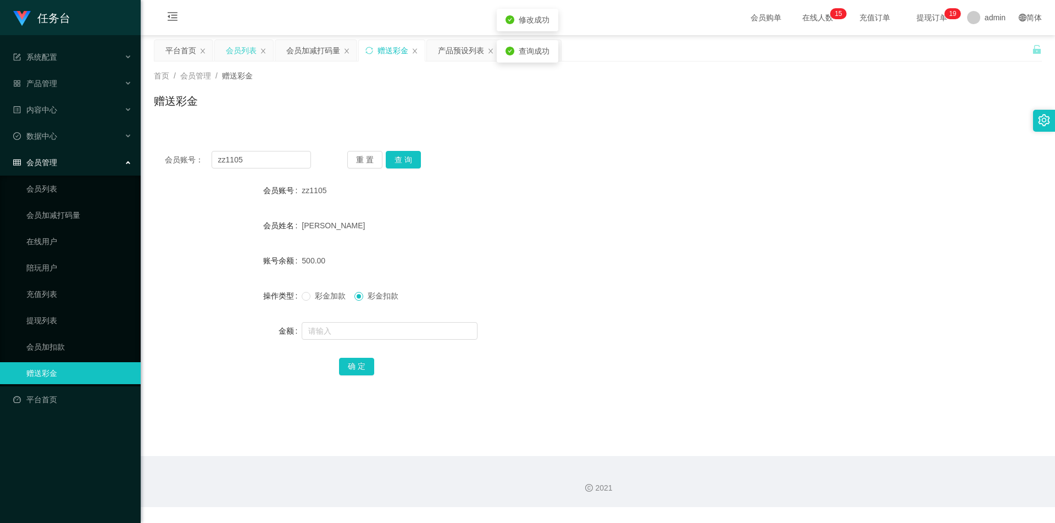
click at [238, 46] on div "会员列表" at bounding box center [241, 50] width 31 height 21
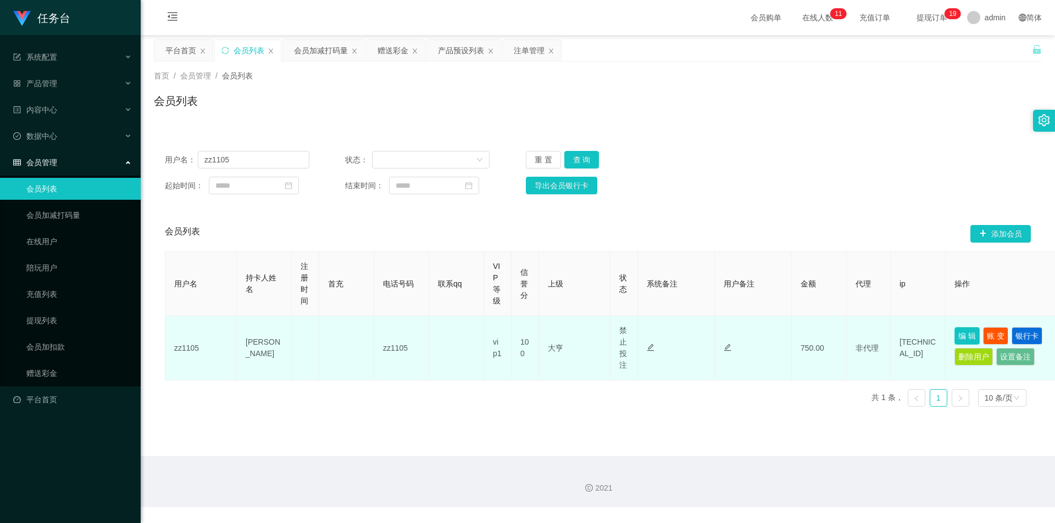
click at [357, 228] on button "编 辑" at bounding box center [966, 336] width 25 height 18
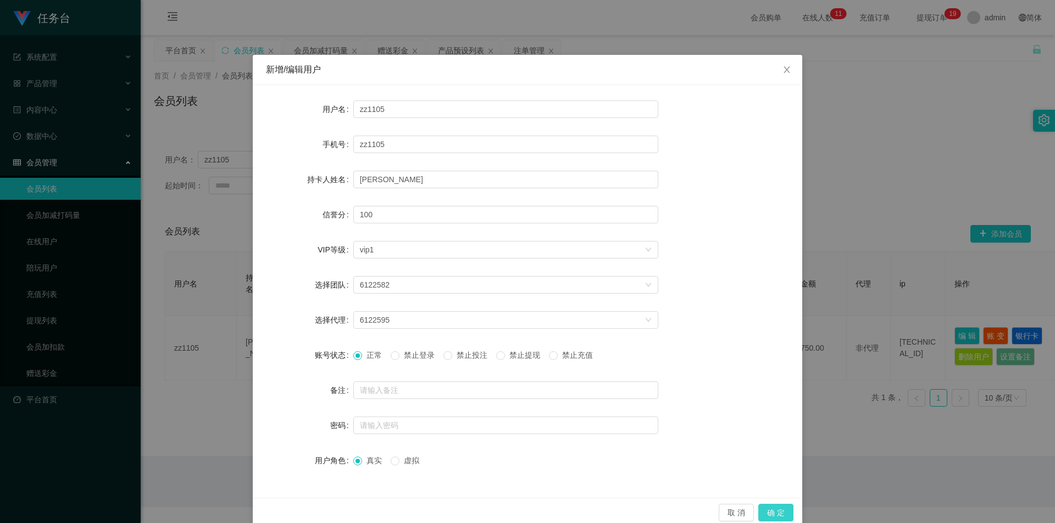
click at [357, 228] on button "确 定" at bounding box center [775, 513] width 35 height 18
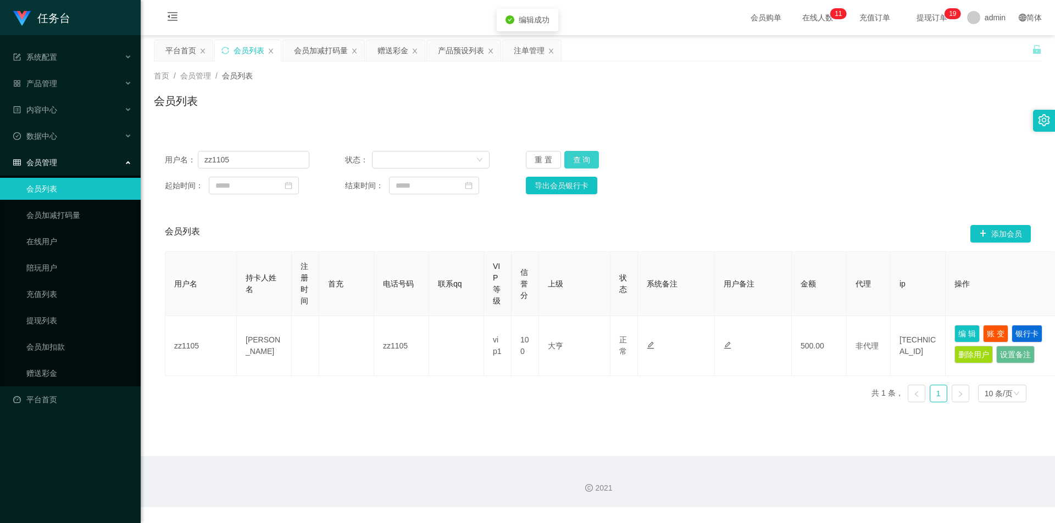
click at [357, 157] on button "查 询" at bounding box center [581, 160] width 35 height 18
click at [357, 158] on button "查 询" at bounding box center [581, 160] width 35 height 18
click at [357, 152] on button "查 询" at bounding box center [581, 160] width 35 height 18
click at [357, 228] on button "编 辑" at bounding box center [966, 334] width 25 height 18
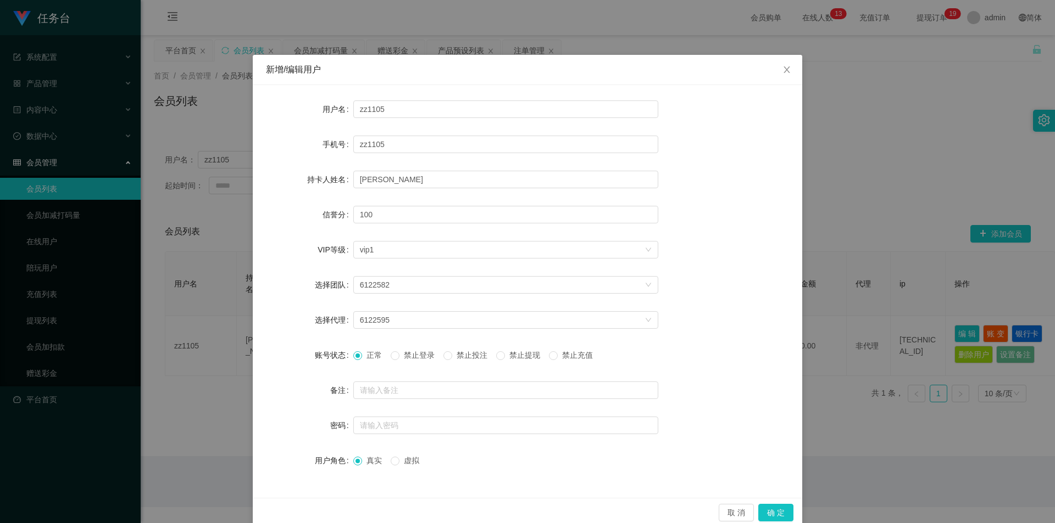
click at [357, 228] on span "禁止投注" at bounding box center [472, 355] width 40 height 9
click at [357, 228] on button "确 定" at bounding box center [775, 513] width 35 height 18
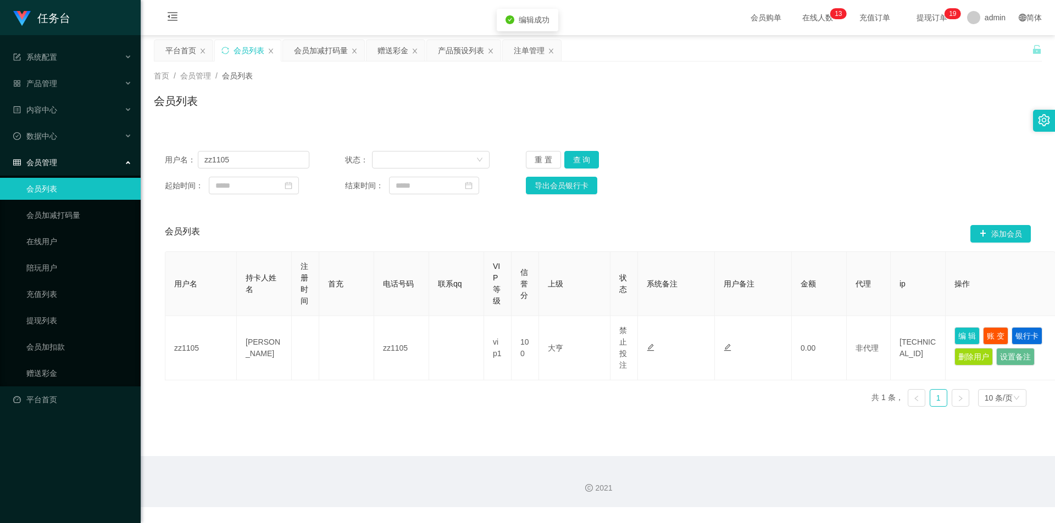
click at [357, 49] on div "注单管理" at bounding box center [529, 50] width 31 height 21
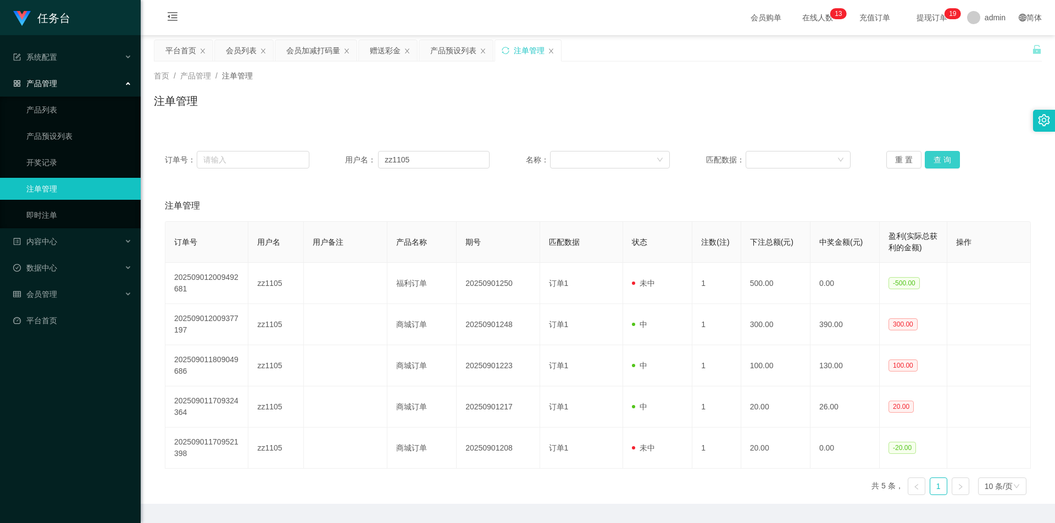
click at [357, 159] on button "查 询" at bounding box center [941, 160] width 35 height 18
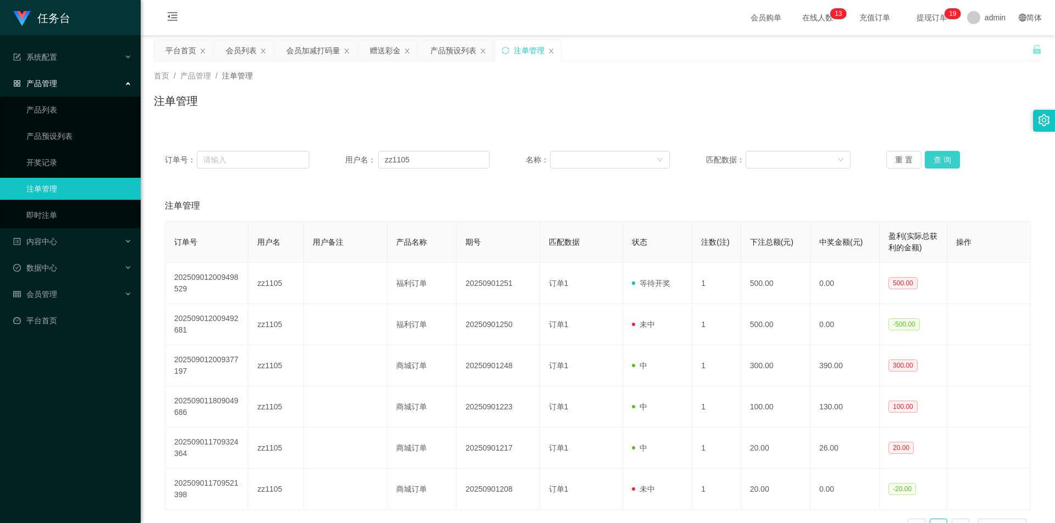
click at [357, 159] on button "查 询" at bounding box center [941, 160] width 35 height 18
drag, startPoint x: 450, startPoint y: 50, endPoint x: 528, endPoint y: 248, distance: 212.5
click at [357, 51] on div "产品预设列表" at bounding box center [453, 50] width 46 height 21
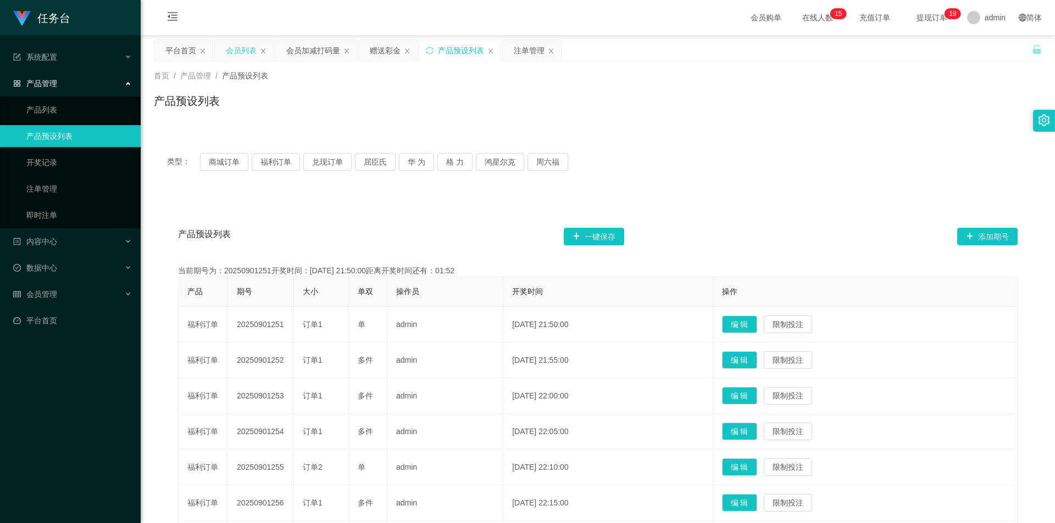
click at [247, 49] on div "会员列表" at bounding box center [241, 50] width 31 height 21
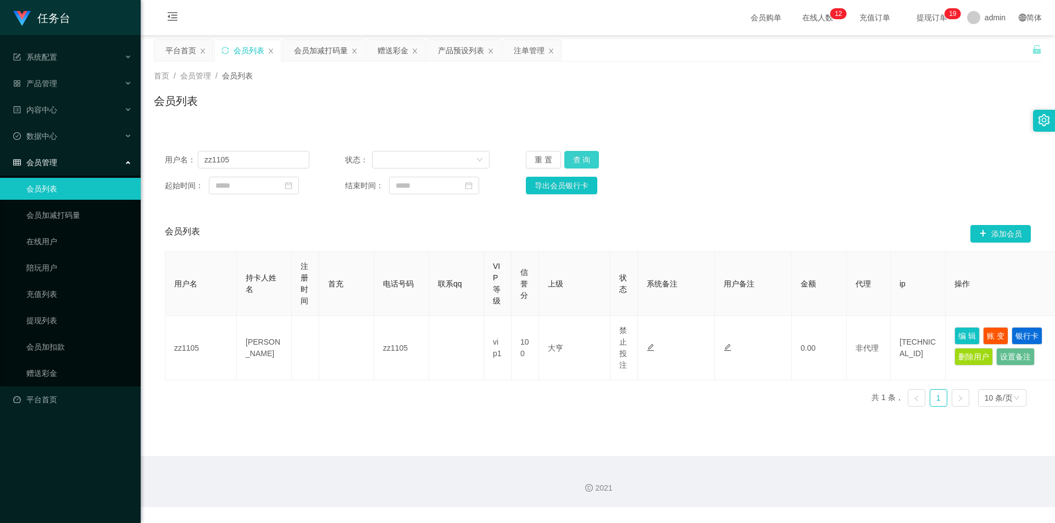
click at [357, 158] on button "查 询" at bounding box center [581, 160] width 35 height 18
click at [357, 49] on div "注单管理" at bounding box center [529, 50] width 31 height 21
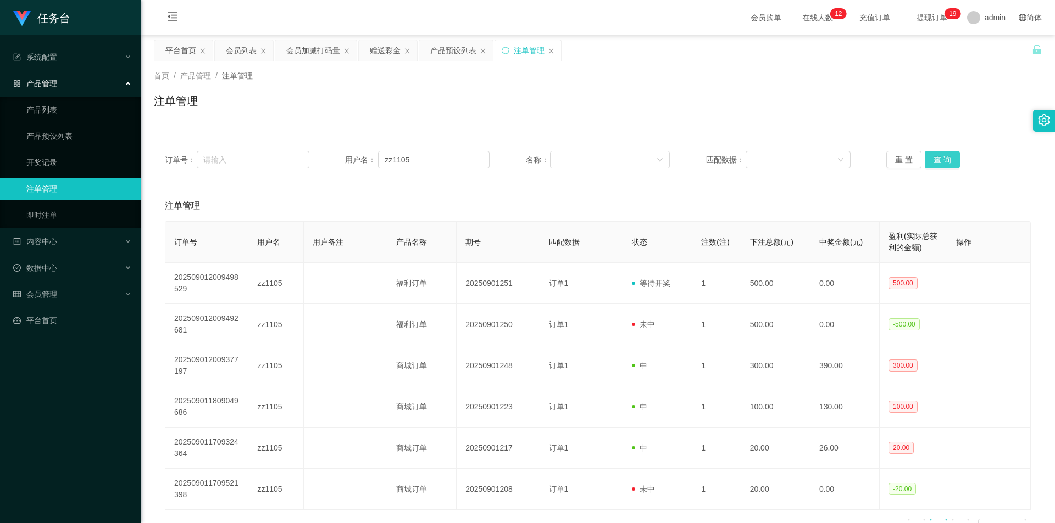
click at [357, 157] on button "查 询" at bounding box center [941, 160] width 35 height 18
click at [357, 160] on button "查 询" at bounding box center [941, 160] width 35 height 18
click at [230, 50] on div "会员列表" at bounding box center [241, 50] width 31 height 21
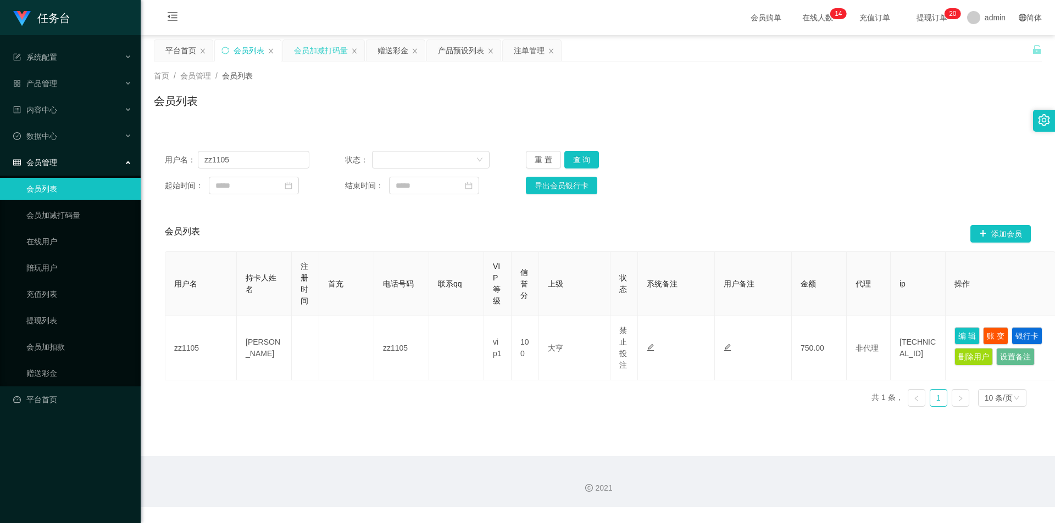
drag, startPoint x: 323, startPoint y: 46, endPoint x: 326, endPoint y: 60, distance: 14.4
click at [323, 47] on div "会员加减打码量" at bounding box center [321, 50] width 54 height 21
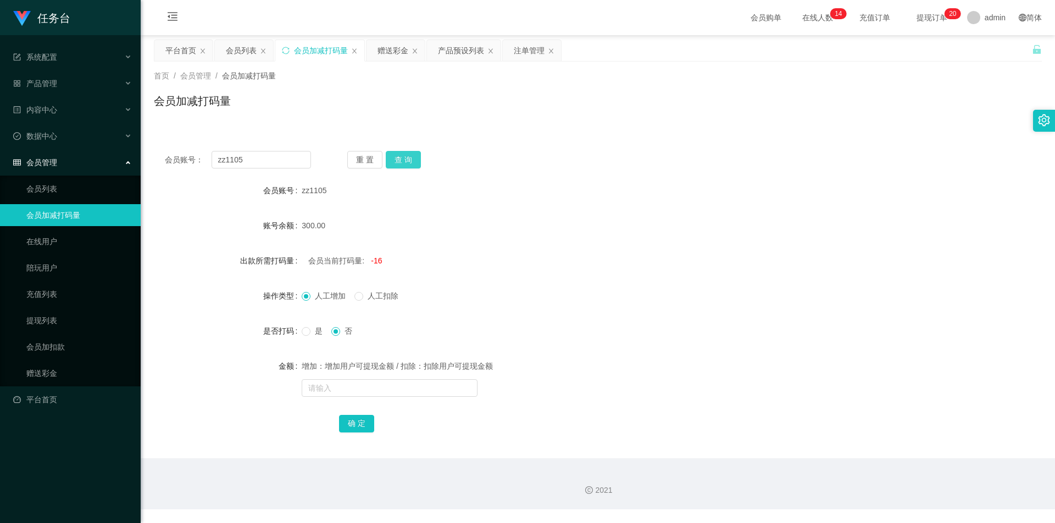
click at [357, 164] on button "查 询" at bounding box center [403, 160] width 35 height 18
click at [357, 228] on input "text" at bounding box center [390, 389] width 176 height 18
type input "2"
type input "500"
click at [352, 228] on button "确 定" at bounding box center [356, 424] width 35 height 18
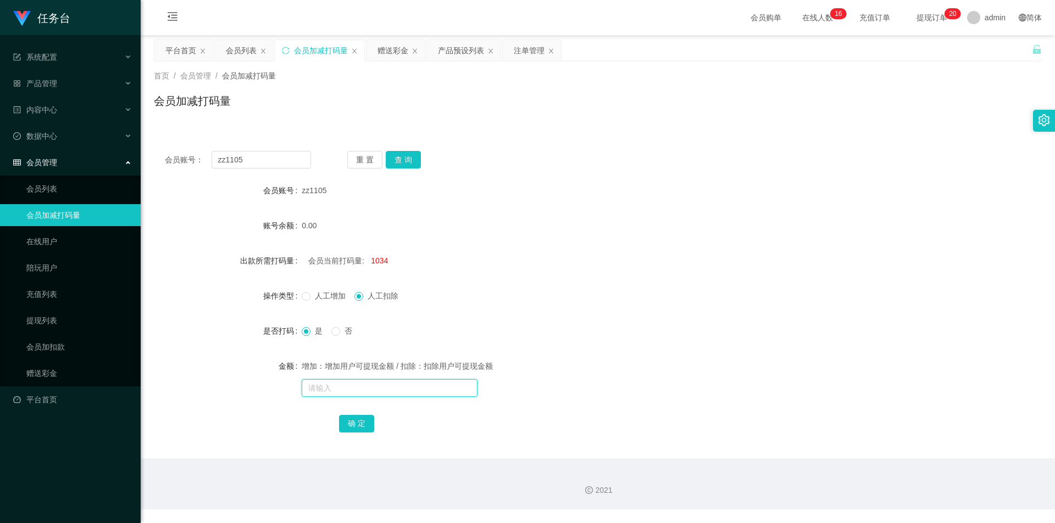
click at [357, 228] on input "text" at bounding box center [390, 389] width 176 height 18
type input "2000"
drag, startPoint x: 356, startPoint y: 424, endPoint x: 496, endPoint y: 347, distance: 160.5
click at [356, 228] on button "确 定" at bounding box center [356, 424] width 35 height 18
drag, startPoint x: 466, startPoint y: 48, endPoint x: 465, endPoint y: 90, distance: 41.8
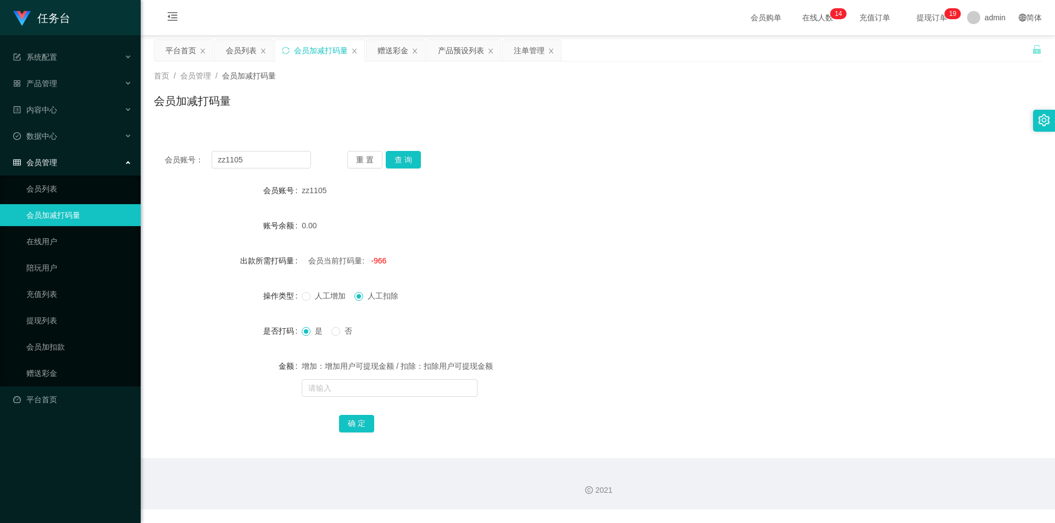
click at [357, 49] on div "产品预设列表" at bounding box center [461, 50] width 46 height 21
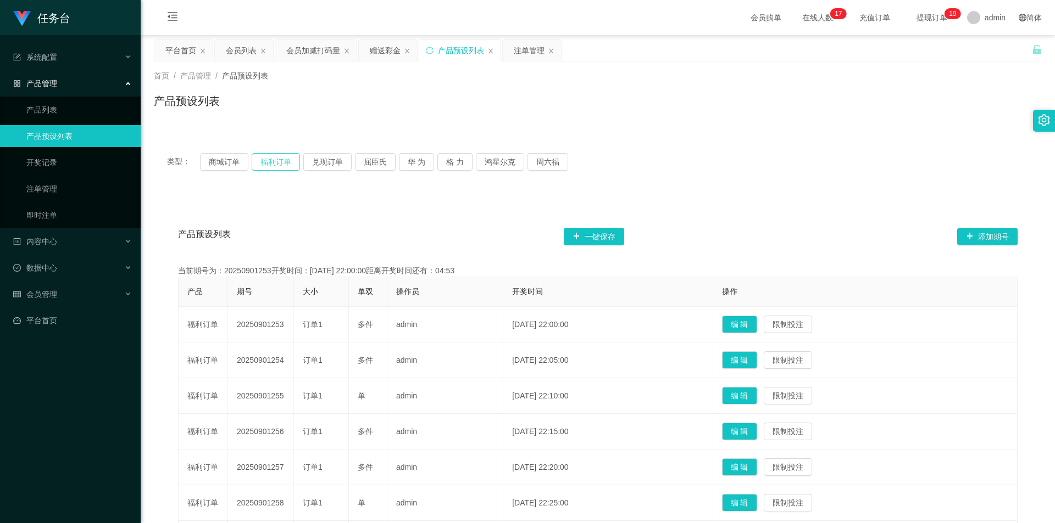
click at [282, 165] on button "福利订单" at bounding box center [276, 162] width 48 height 18
click at [240, 161] on button "商城订单" at bounding box center [224, 162] width 48 height 18
drag, startPoint x: 236, startPoint y: 43, endPoint x: 951, endPoint y: 518, distance: 858.1
click at [236, 43] on div "会员列表" at bounding box center [241, 50] width 31 height 21
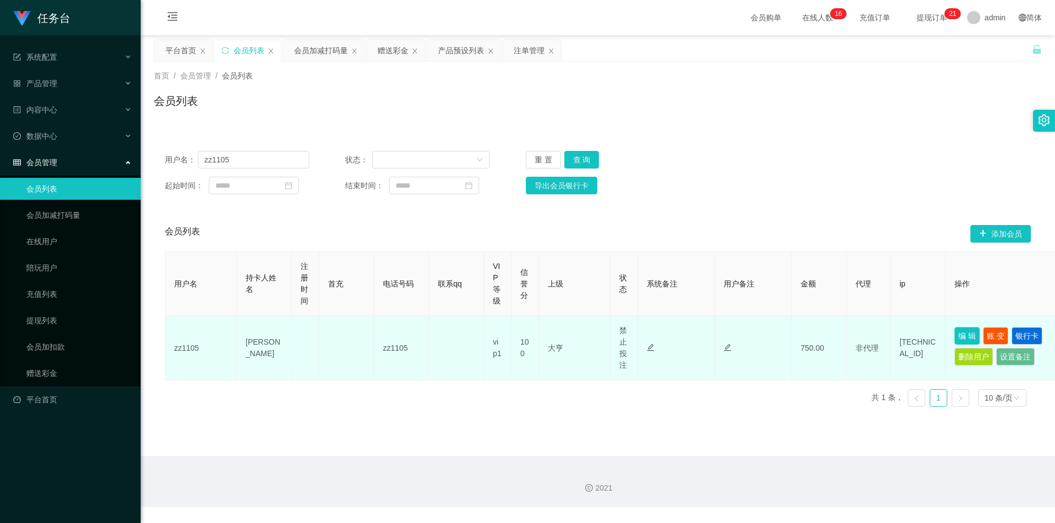
click at [357, 228] on button "编 辑" at bounding box center [966, 336] width 25 height 18
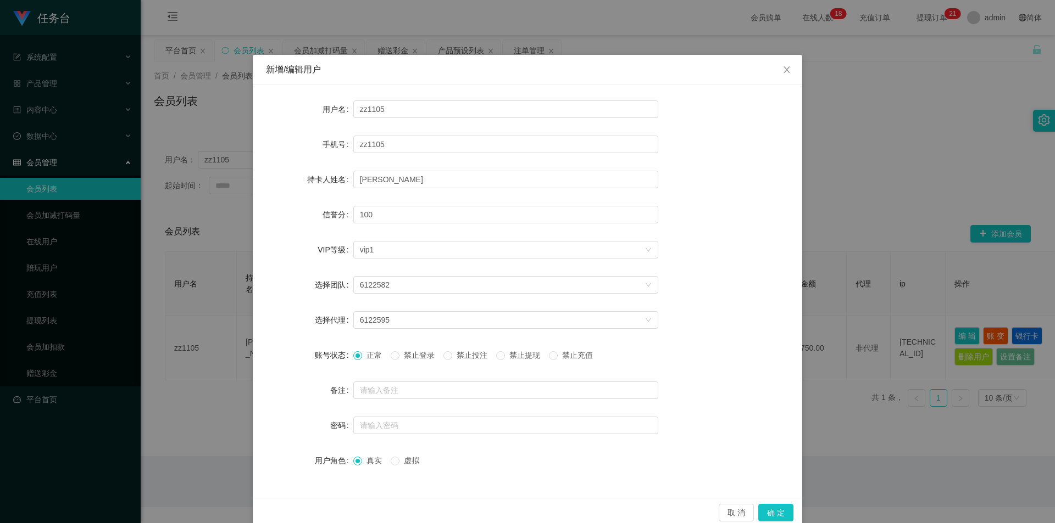
click at [357, 135] on div "新增/编辑用户 用户名 zz1105 手机号 zz1105 持卡人姓名 [PERSON_NAME]分 100 VIP等级 选择VIP等级 vip1 选择团队 …" at bounding box center [527, 261] width 1055 height 523
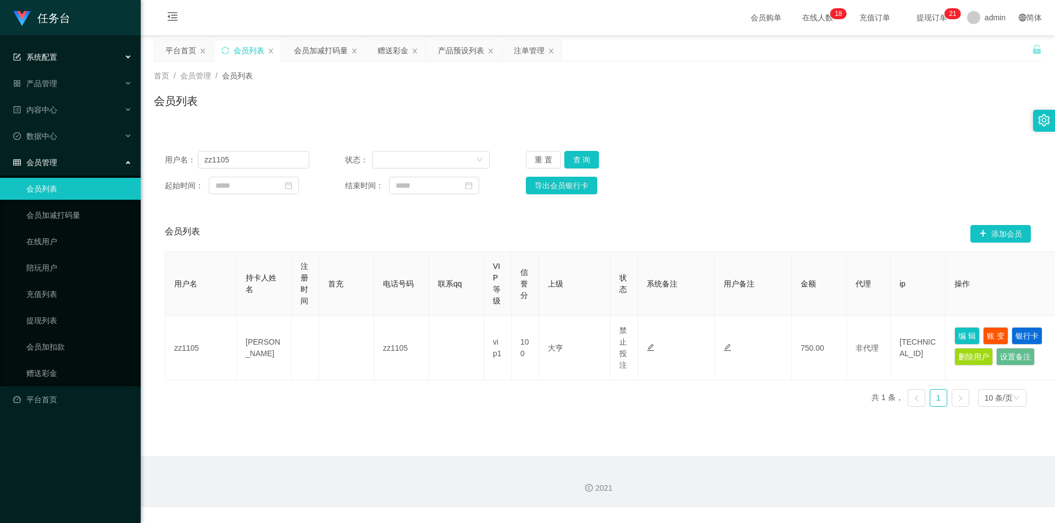
click at [124, 59] on div "系统配置" at bounding box center [70, 57] width 141 height 22
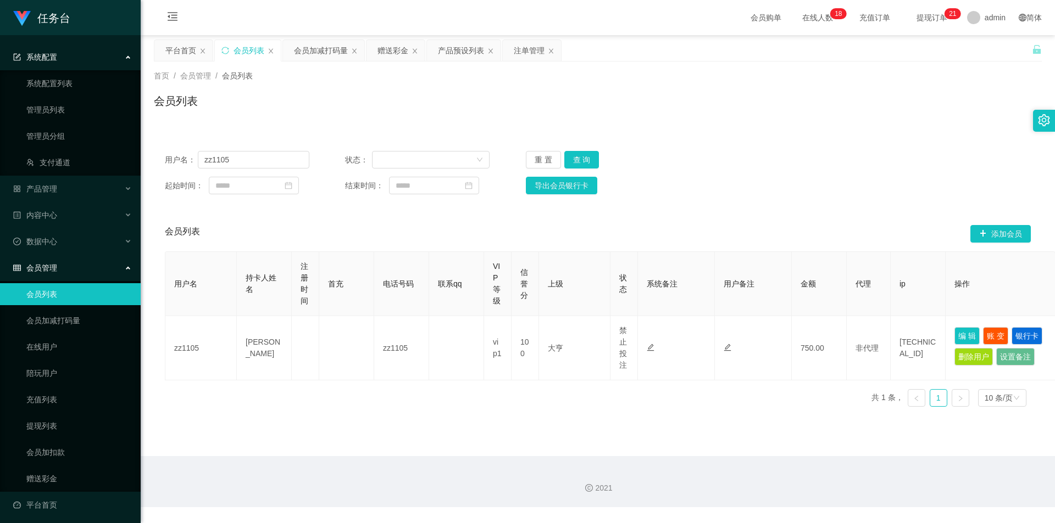
click at [357, 149] on div "用户名： zz1105 状态： 重 置 查 询 起始时间： 结束时间： 导出会员银行卡" at bounding box center [598, 172] width 888 height 65
click at [264, 161] on input "zz1105" at bounding box center [253, 160] width 111 height 18
paste input "ggg111"
type input "ggg111"
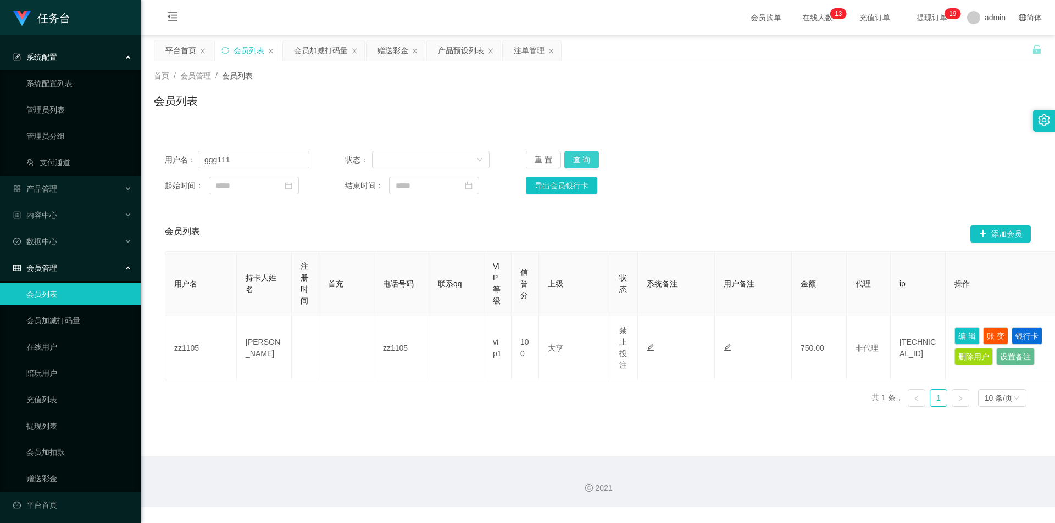
drag, startPoint x: 581, startPoint y: 155, endPoint x: 444, endPoint y: 76, distance: 158.0
click at [357, 155] on button "查 询" at bounding box center [581, 160] width 35 height 18
click at [357, 49] on div "赠送彩金" at bounding box center [392, 50] width 31 height 21
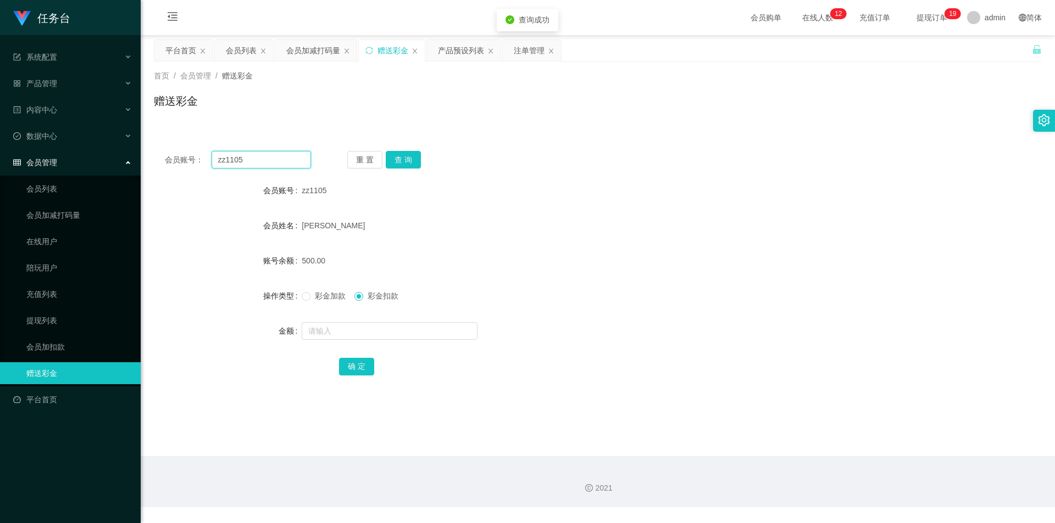
click at [256, 158] on input "zz1105" at bounding box center [260, 160] width 99 height 18
drag, startPoint x: 256, startPoint y: 158, endPoint x: 277, endPoint y: 165, distance: 22.8
click at [258, 158] on input "zz1105" at bounding box center [260, 160] width 99 height 18
paste input "ggg111"
type input "ggg111"
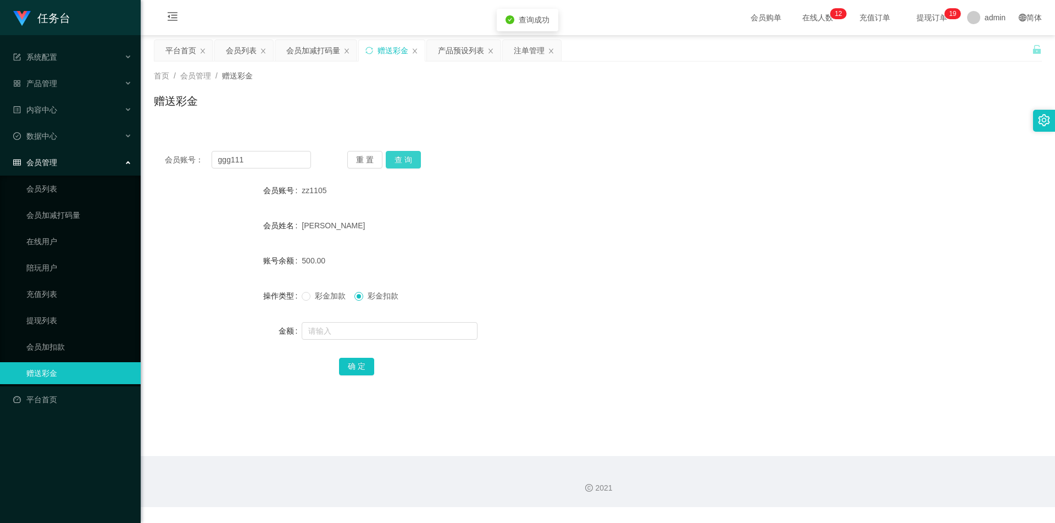
click at [357, 158] on button "查 询" at bounding box center [403, 160] width 35 height 18
drag, startPoint x: 403, startPoint y: 159, endPoint x: 522, endPoint y: 261, distance: 156.9
click at [357, 161] on button "查 询" at bounding box center [403, 160] width 35 height 18
click at [331, 228] on input "text" at bounding box center [390, 331] width 176 height 18
type input "297"
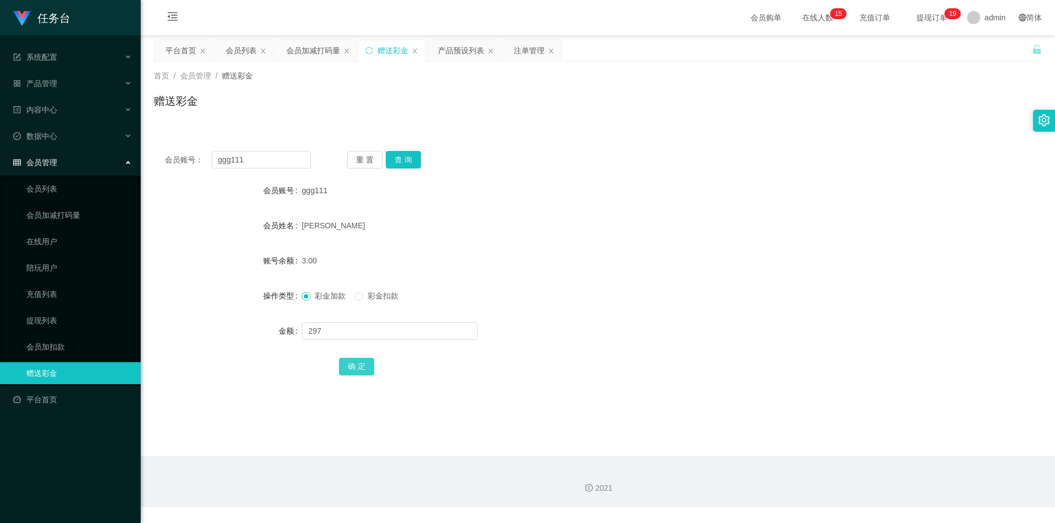
click at [347, 228] on button "确 定" at bounding box center [356, 367] width 35 height 18
drag, startPoint x: 244, startPoint y: 51, endPoint x: 1054, endPoint y: 21, distance: 810.1
click at [246, 51] on div "会员列表" at bounding box center [241, 50] width 31 height 21
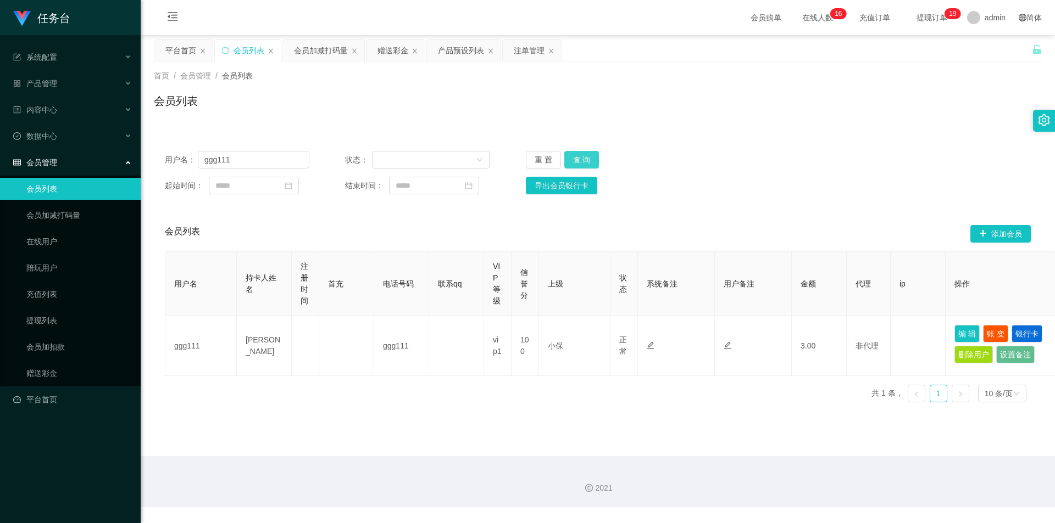
click at [357, 158] on button "查 询" at bounding box center [581, 160] width 35 height 18
click at [357, 157] on button "查 询" at bounding box center [581, 160] width 35 height 18
click at [255, 153] on input "ggg111" at bounding box center [253, 160] width 111 height 18
drag, startPoint x: 311, startPoint y: 47, endPoint x: 317, endPoint y: 110, distance: 64.0
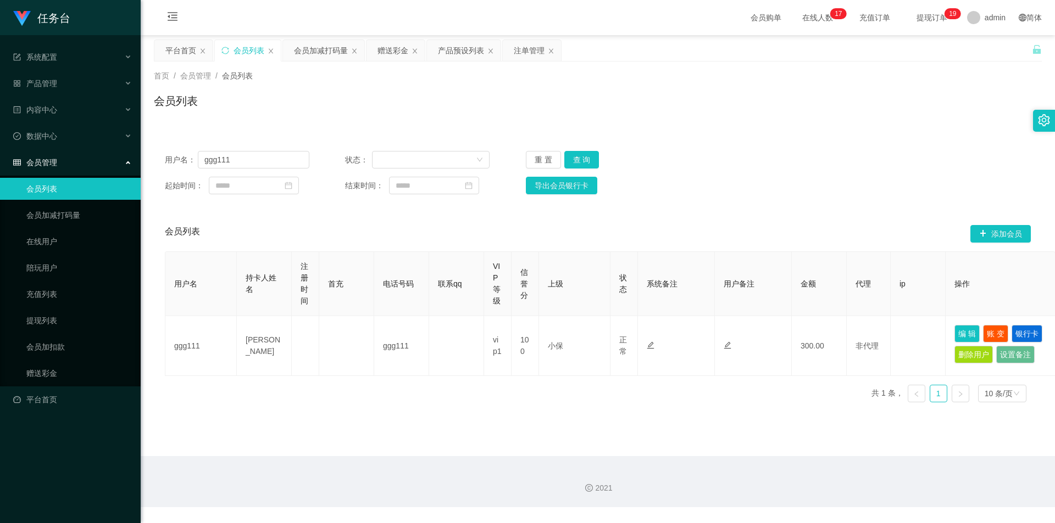
click at [311, 47] on div "会员加减打码量" at bounding box center [321, 50] width 54 height 21
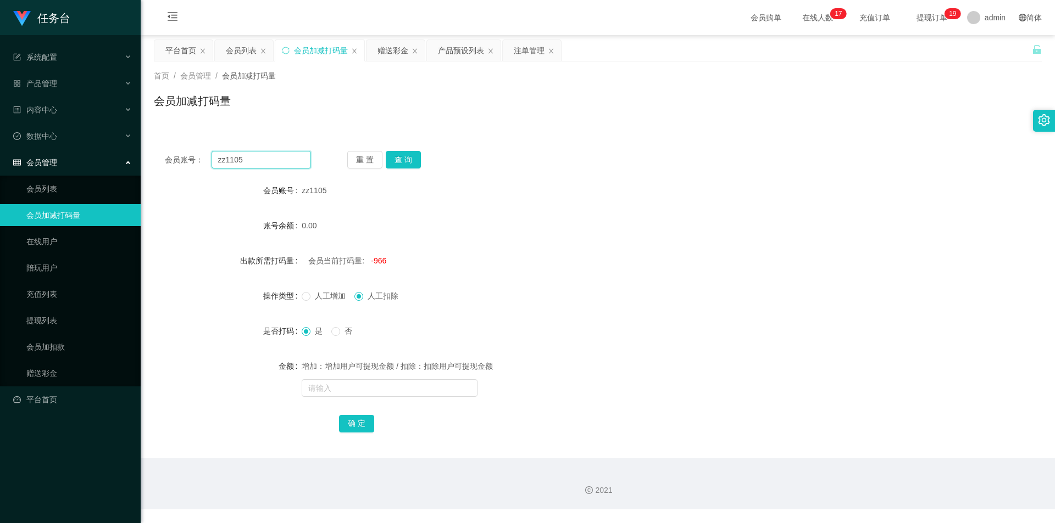
click at [265, 158] on input "zz1105" at bounding box center [260, 160] width 99 height 18
drag, startPoint x: 265, startPoint y: 158, endPoint x: 299, endPoint y: 170, distance: 36.0
click at [265, 158] on input "zz1105" at bounding box center [260, 160] width 99 height 18
paste input "ggg111"
type input "ggg111"
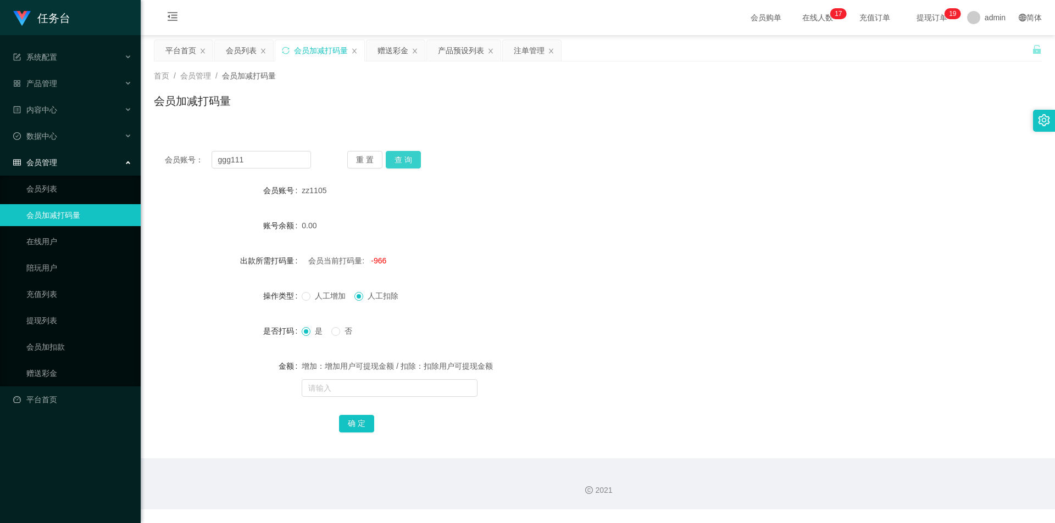
click at [357, 160] on button "查 询" at bounding box center [403, 160] width 35 height 18
click at [357, 157] on button "查 询" at bounding box center [403, 160] width 35 height 18
drag, startPoint x: 234, startPoint y: 45, endPoint x: 310, endPoint y: 132, distance: 115.2
click at [234, 46] on div "会员列表" at bounding box center [241, 50] width 31 height 21
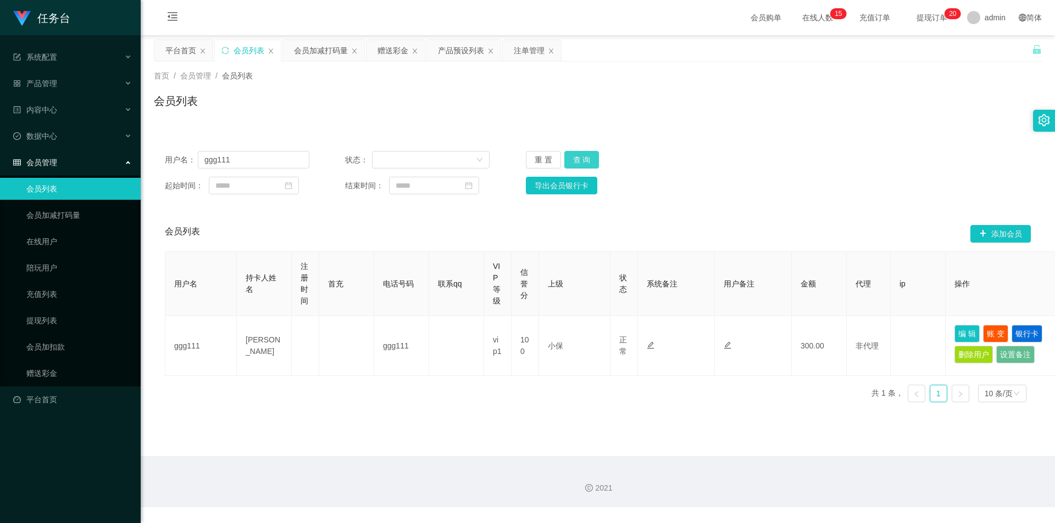
click at [357, 157] on button "查 询" at bounding box center [581, 160] width 35 height 18
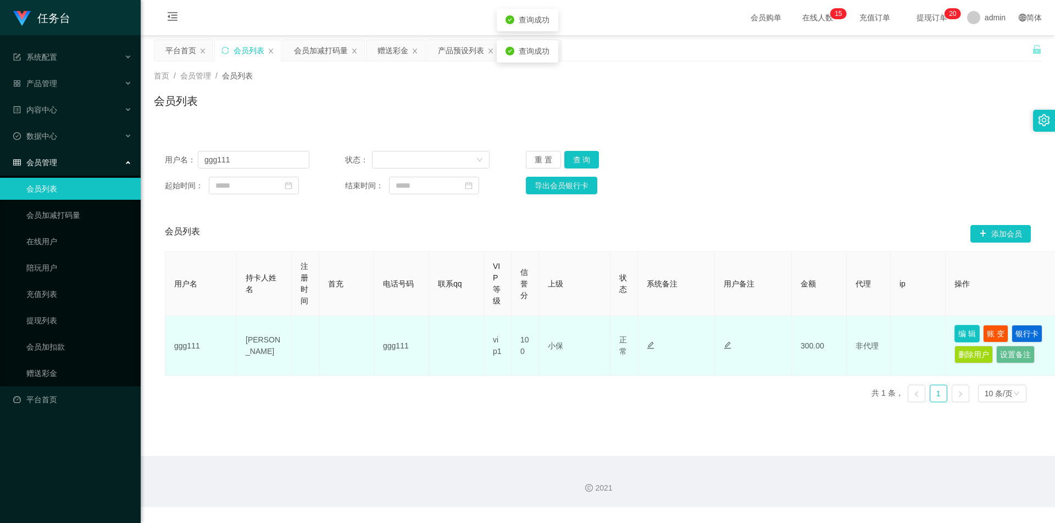
click at [357, 228] on button "编 辑" at bounding box center [966, 334] width 25 height 18
type input "ggg111"
type input "[PERSON_NAME]"
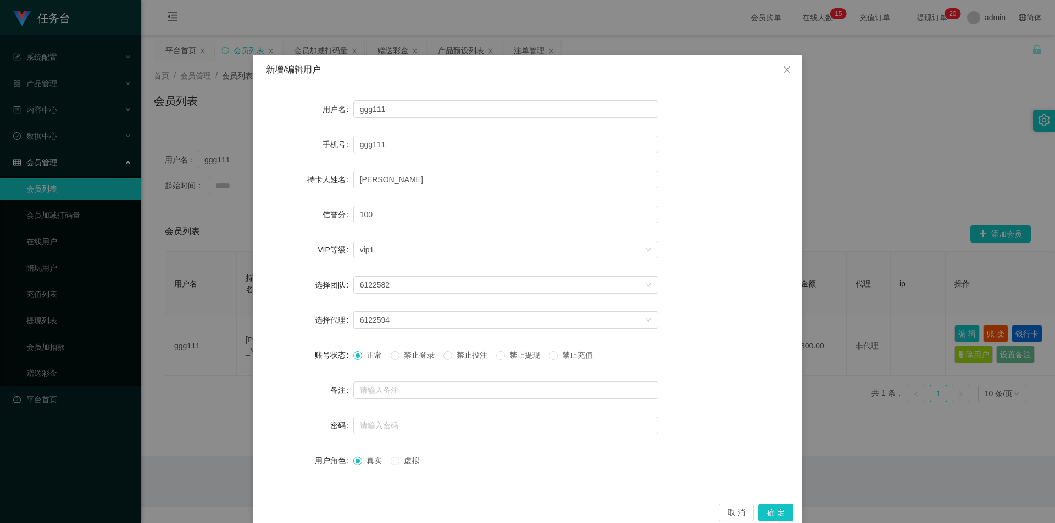
click at [357, 228] on span "禁止投注" at bounding box center [472, 355] width 40 height 9
click at [357, 228] on button "确 定" at bounding box center [775, 513] width 35 height 18
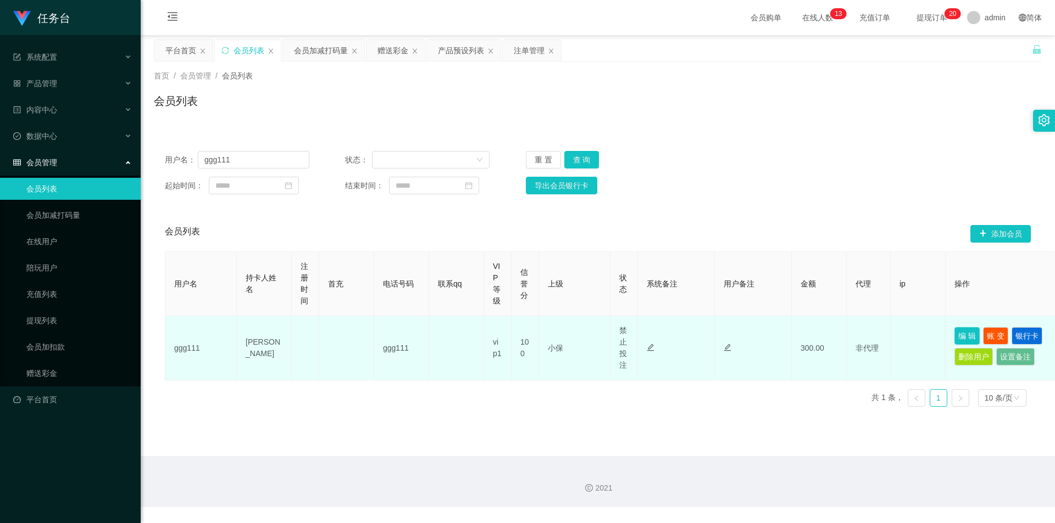
drag, startPoint x: 973, startPoint y: 338, endPoint x: 912, endPoint y: 395, distance: 83.5
click at [357, 228] on button "编 辑" at bounding box center [966, 336] width 25 height 18
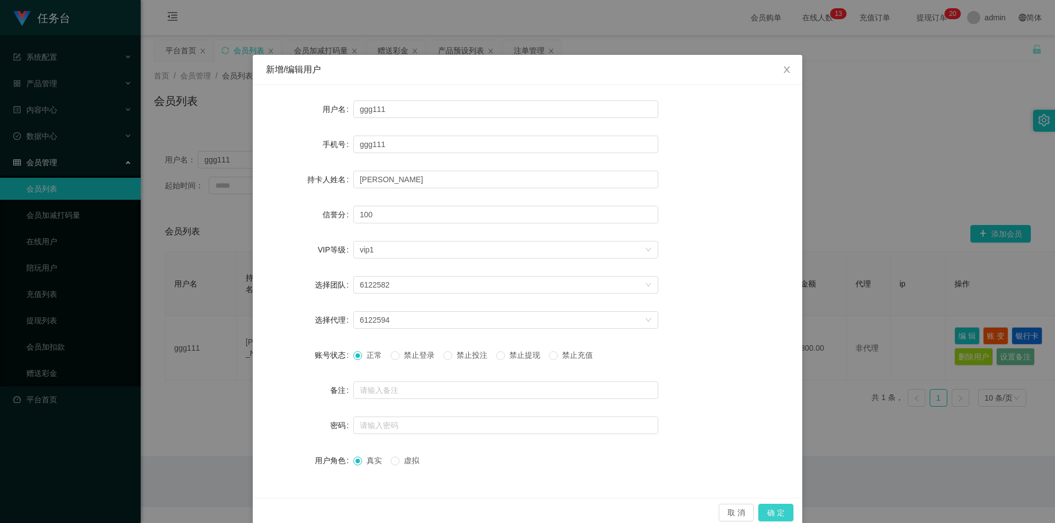
click at [357, 228] on button "确 定" at bounding box center [775, 513] width 35 height 18
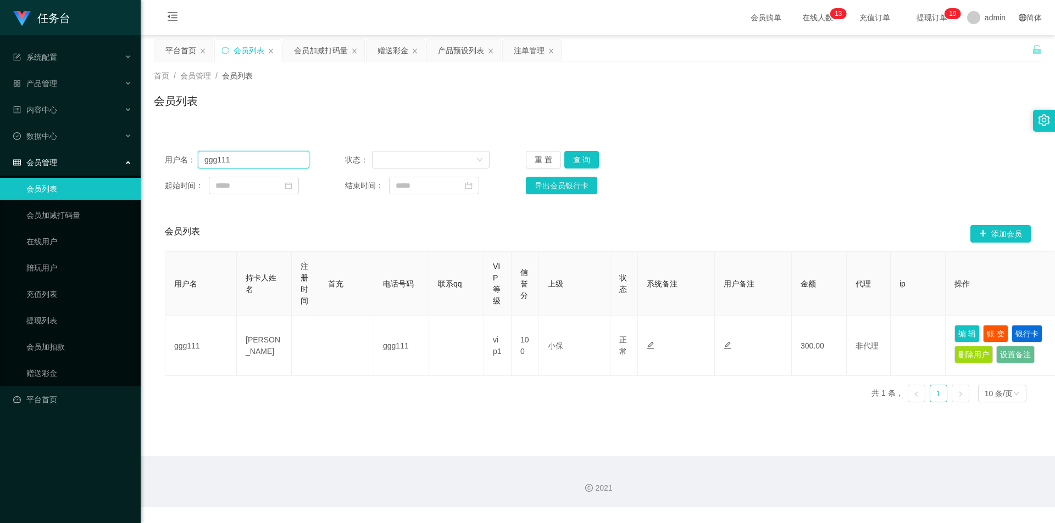
click at [275, 167] on input "ggg111" at bounding box center [253, 160] width 111 height 18
click at [357, 46] on div "注单管理" at bounding box center [529, 50] width 31 height 21
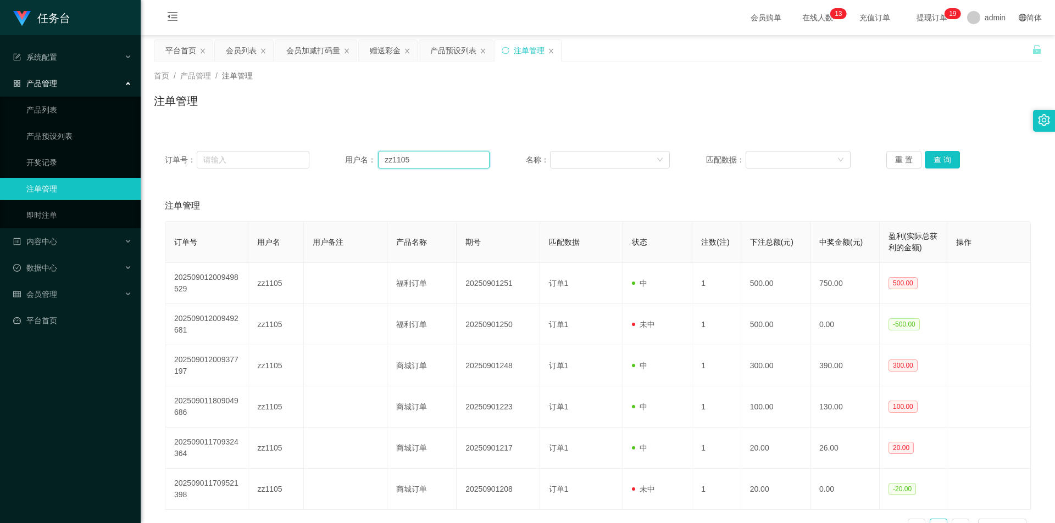
click at [357, 159] on input "zz1105" at bounding box center [433, 160] width 111 height 18
drag, startPoint x: 425, startPoint y: 159, endPoint x: 582, endPoint y: 170, distance: 158.0
click at [357, 164] on input "zz1105" at bounding box center [433, 160] width 111 height 18
paste input "ggg111"
type input "ggg111"
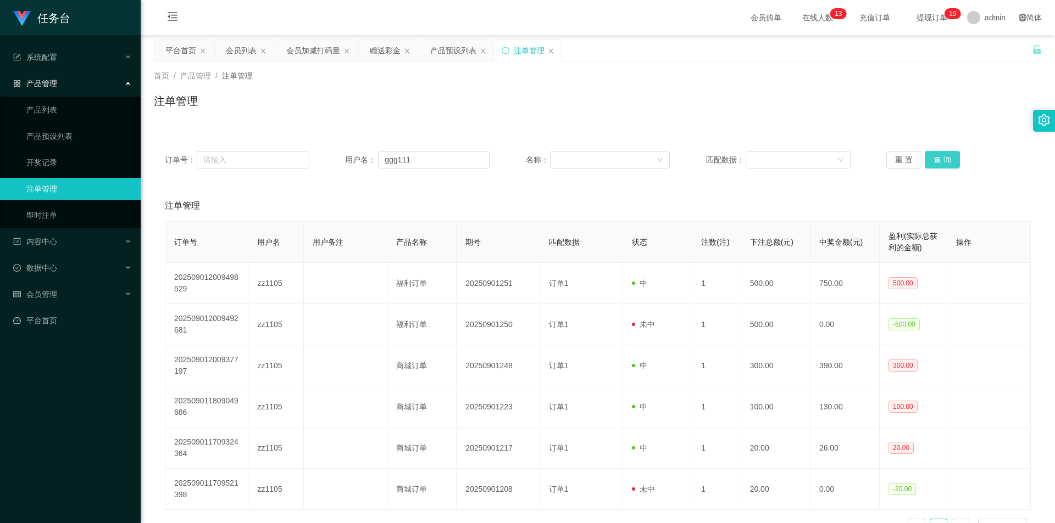
click at [357, 159] on button "查 询" at bounding box center [941, 160] width 35 height 18
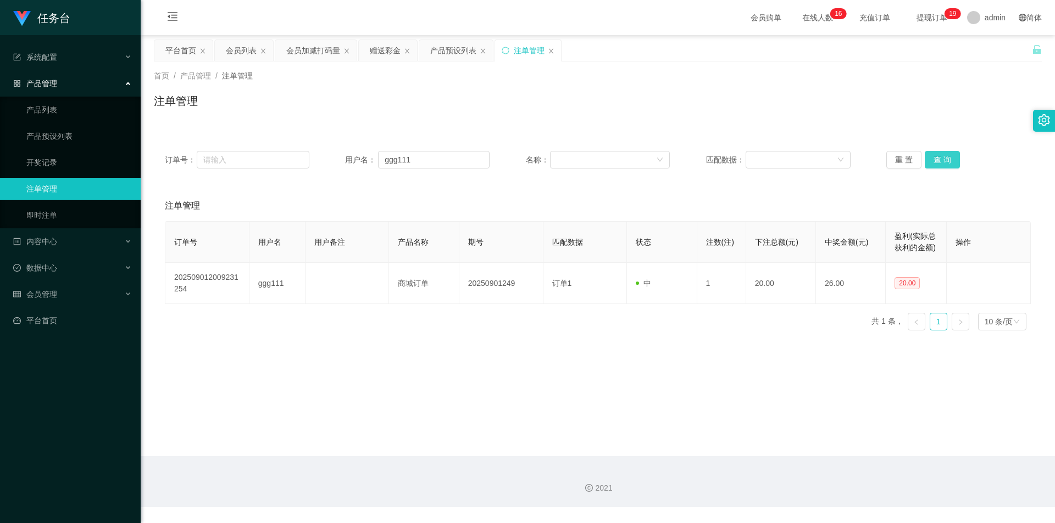
click at [357, 159] on button "查 询" at bounding box center [941, 160] width 35 height 18
drag, startPoint x: 935, startPoint y: 160, endPoint x: 627, endPoint y: 77, distance: 318.9
click at [357, 156] on button "查 询" at bounding box center [941, 160] width 35 height 18
click at [250, 51] on div "会员列表" at bounding box center [241, 50] width 31 height 21
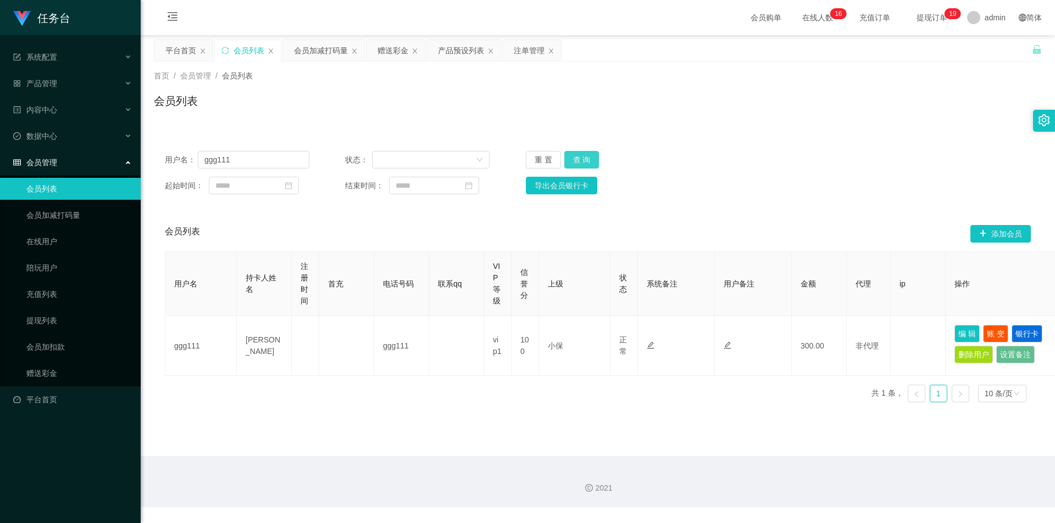
click at [357, 159] on button "查 询" at bounding box center [581, 160] width 35 height 18
click at [357, 163] on button "查 询" at bounding box center [581, 160] width 35 height 18
click at [357, 157] on button "查 询" at bounding box center [581, 160] width 35 height 18
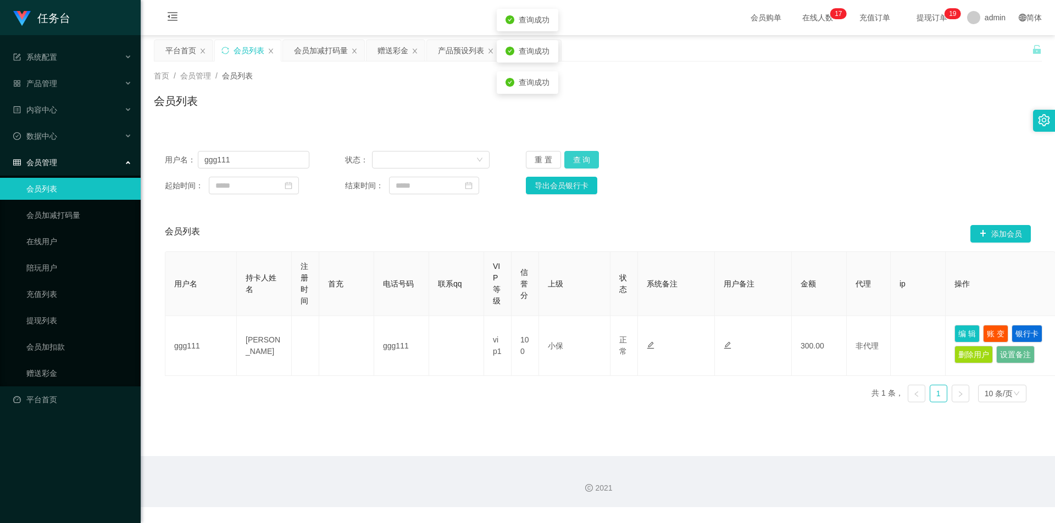
click at [357, 157] on button "查 询" at bounding box center [581, 160] width 35 height 18
drag, startPoint x: 580, startPoint y: 158, endPoint x: 646, endPoint y: 171, distance: 67.8
click at [357, 158] on button "查 询" at bounding box center [581, 160] width 35 height 18
click at [357, 161] on button "查 询" at bounding box center [581, 160] width 35 height 18
click at [357, 159] on button "查 询" at bounding box center [581, 160] width 35 height 18
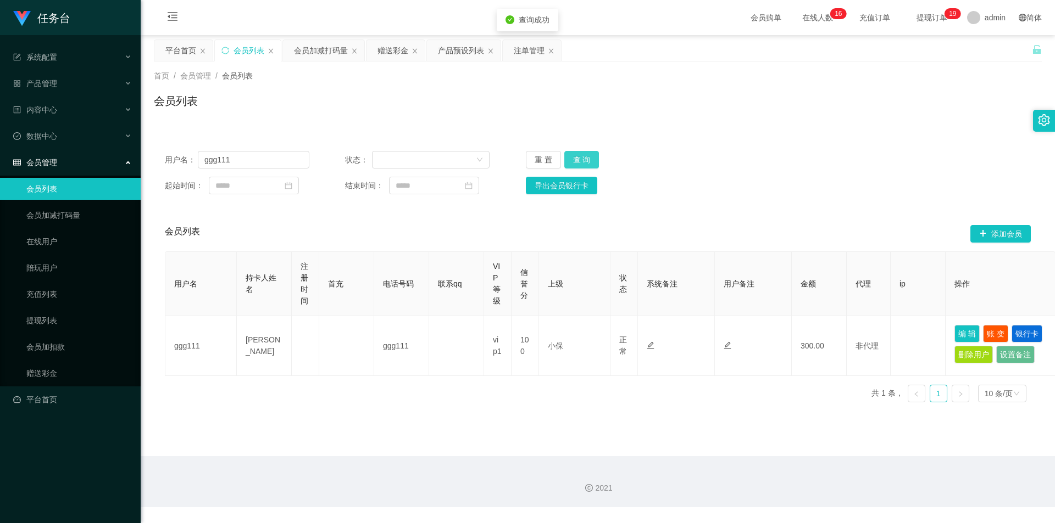
click at [357, 159] on button "查 询" at bounding box center [581, 160] width 35 height 18
click at [357, 159] on button "查 询" at bounding box center [587, 160] width 47 height 18
click at [357, 159] on div "重 置 查 询" at bounding box center [598, 160] width 144 height 18
click at [357, 159] on button "查 询" at bounding box center [581, 160] width 35 height 18
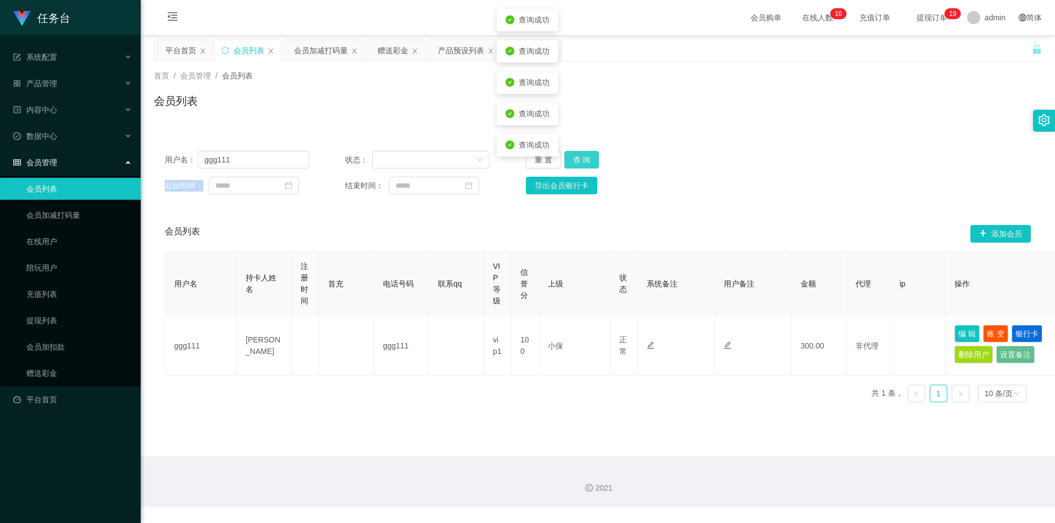
click at [357, 159] on button "查 询" at bounding box center [581, 160] width 35 height 18
click at [357, 159] on button "查 询" at bounding box center [587, 160] width 47 height 18
click at [357, 159] on div "重 置 查 询" at bounding box center [598, 160] width 144 height 18
click at [357, 159] on button "查 询" at bounding box center [581, 160] width 35 height 18
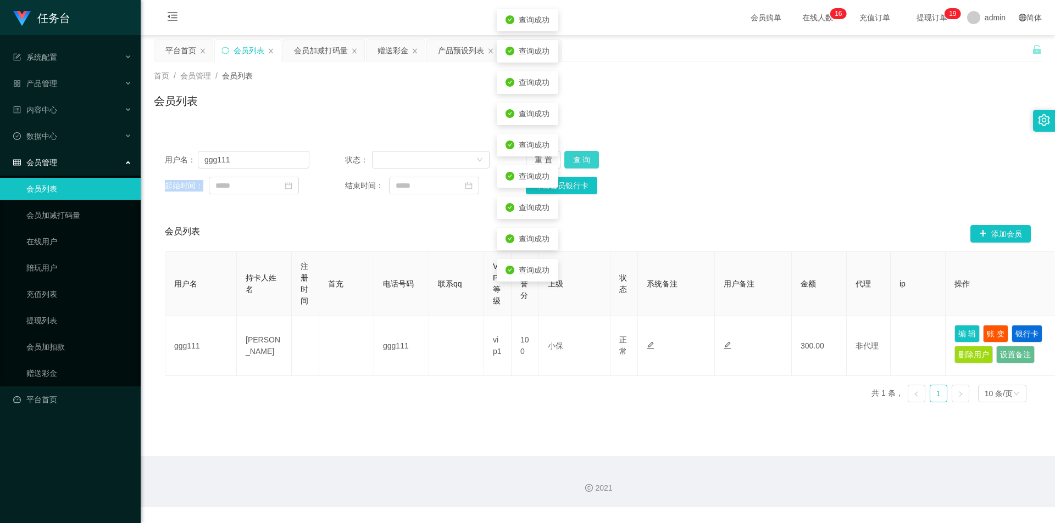
click at [357, 159] on button "查 询" at bounding box center [581, 160] width 35 height 18
click at [357, 159] on div "重 置 查 询" at bounding box center [598, 160] width 144 height 18
click at [357, 159] on button "查 询" at bounding box center [581, 160] width 35 height 18
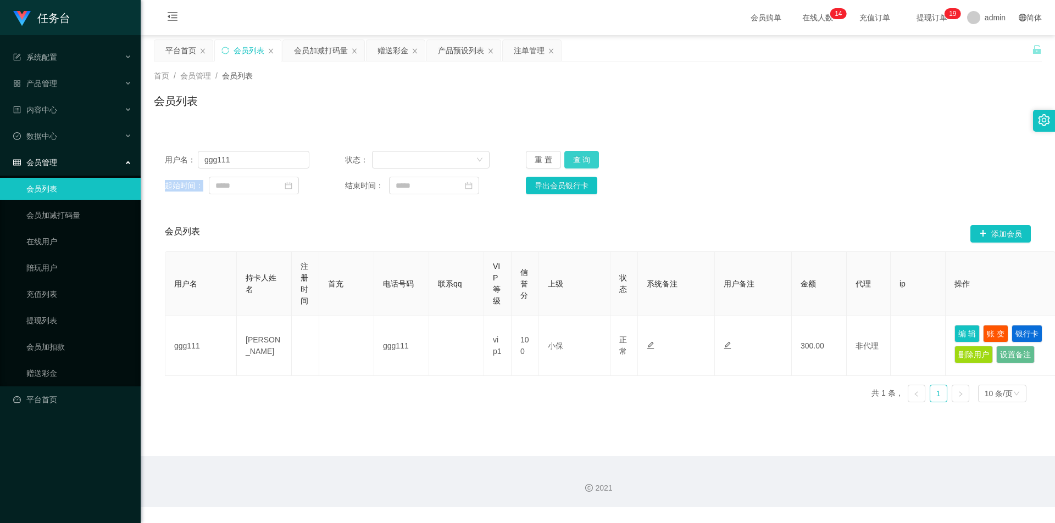
drag, startPoint x: 589, startPoint y: 158, endPoint x: 714, endPoint y: 136, distance: 127.1
click at [357, 159] on button "查 询" at bounding box center [581, 160] width 35 height 18
click at [357, 156] on button "查 询" at bounding box center [581, 160] width 35 height 18
click at [357, 153] on button "查 询" at bounding box center [581, 160] width 35 height 18
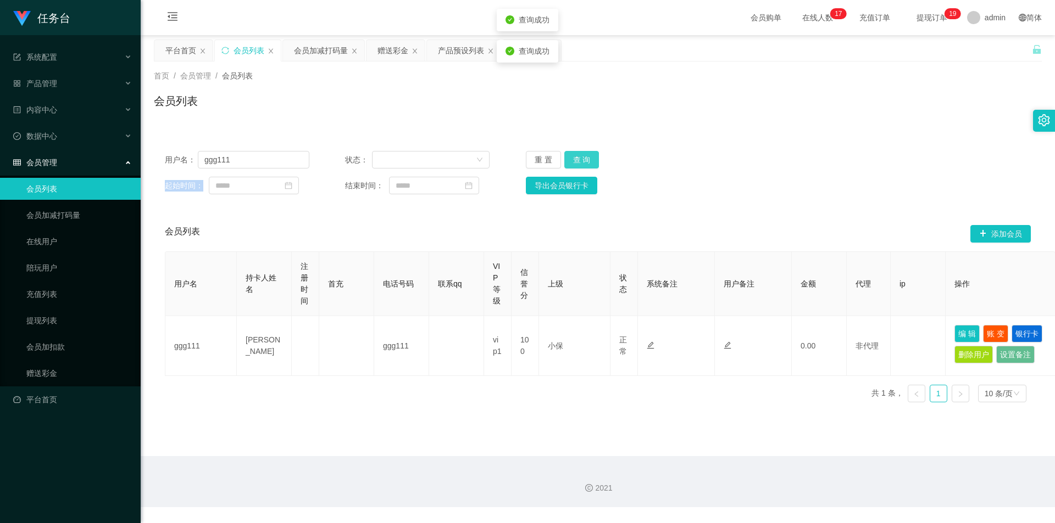
click at [357, 153] on button "查 询" at bounding box center [581, 160] width 35 height 18
click at [357, 53] on div "注单管理" at bounding box center [529, 50] width 31 height 21
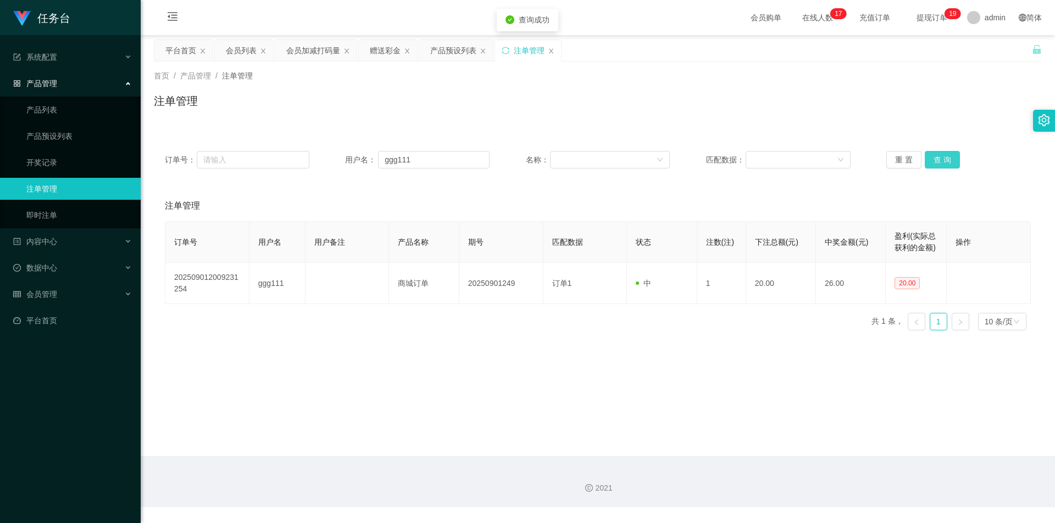
click at [357, 160] on button "查 询" at bounding box center [941, 160] width 35 height 18
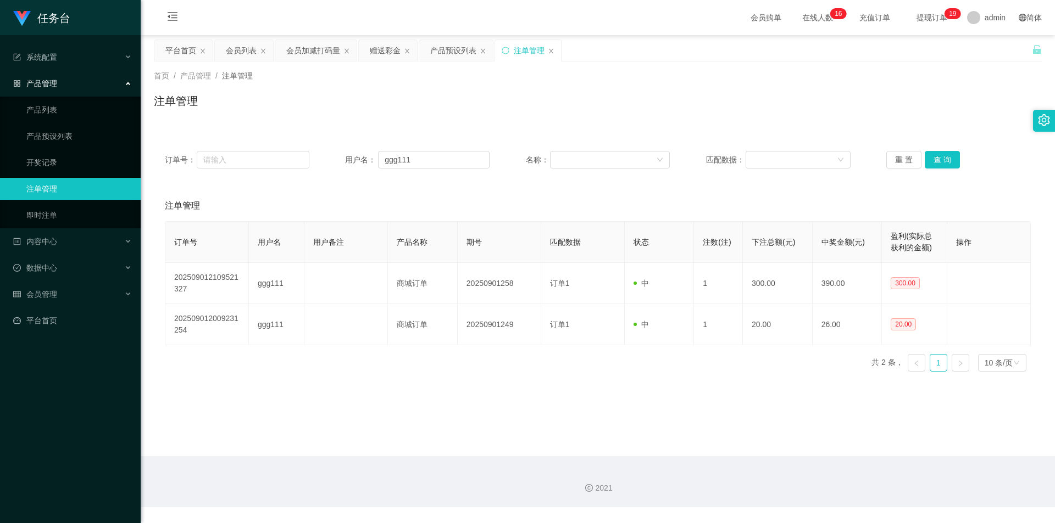
drag, startPoint x: 241, startPoint y: 51, endPoint x: 582, endPoint y: 263, distance: 401.6
click at [241, 51] on div "会员列表" at bounding box center [241, 50] width 31 height 21
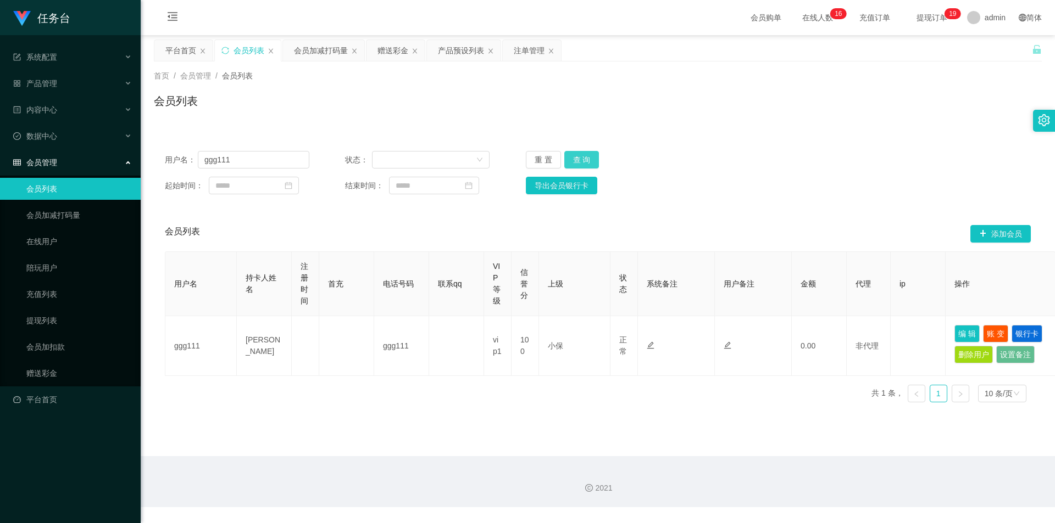
drag, startPoint x: 585, startPoint y: 160, endPoint x: 1018, endPoint y: 266, distance: 445.6
click at [357, 161] on button "查 询" at bounding box center [581, 160] width 35 height 18
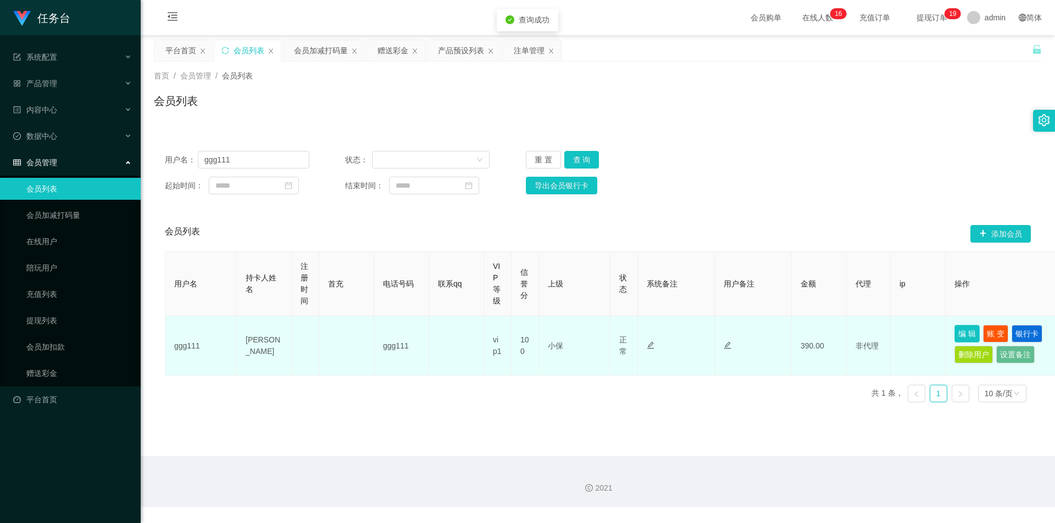
click at [357, 228] on button "编 辑" at bounding box center [966, 334] width 25 height 18
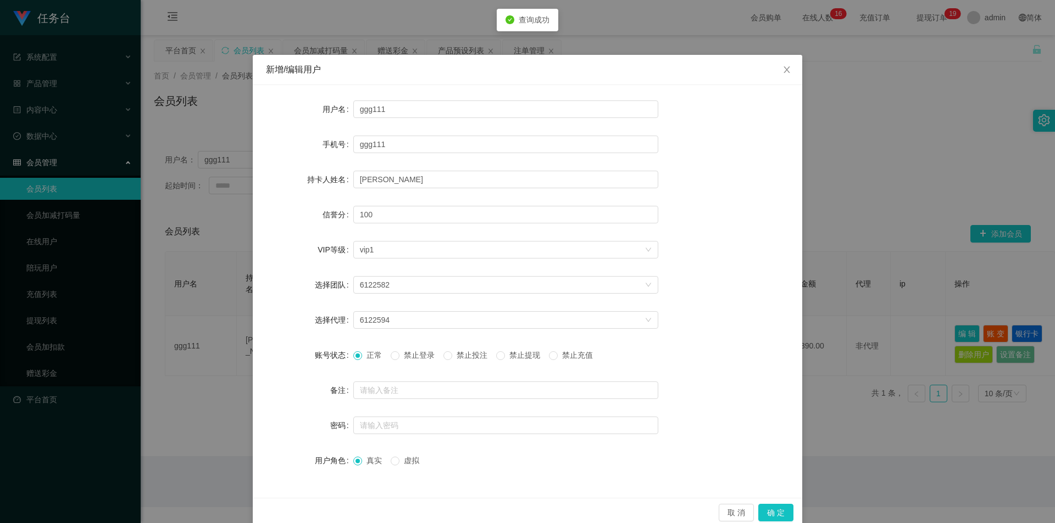
click at [357, 228] on span "禁止投注" at bounding box center [472, 355] width 40 height 9
click at [357, 228] on button "确 定" at bounding box center [775, 513] width 35 height 18
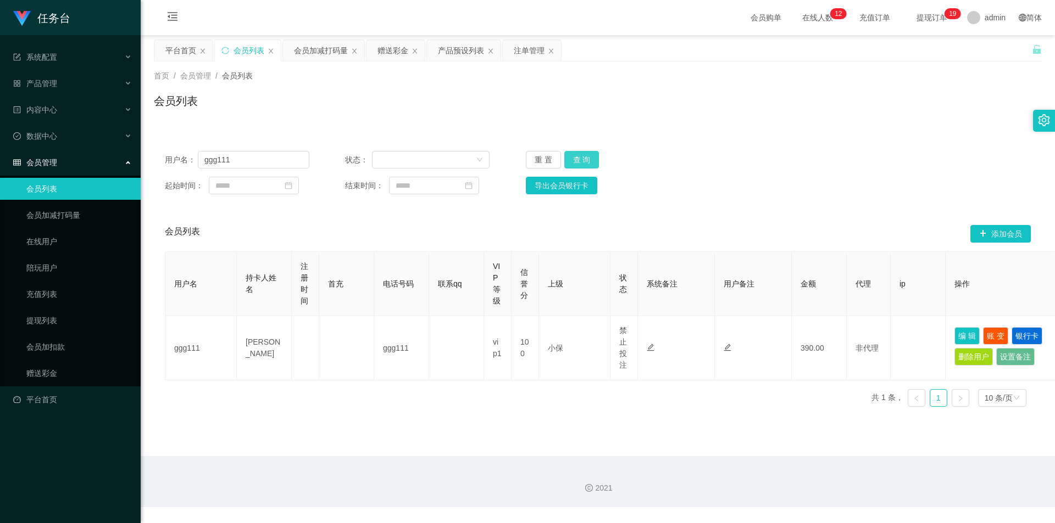
click at [357, 154] on button "查 询" at bounding box center [581, 160] width 35 height 18
drag, startPoint x: 578, startPoint y: 159, endPoint x: 598, endPoint y: 155, distance: 19.5
click at [357, 159] on button "查 询" at bounding box center [581, 160] width 35 height 18
drag, startPoint x: 393, startPoint y: 44, endPoint x: 421, endPoint y: 175, distance: 133.7
click at [357, 47] on div "赠送彩金" at bounding box center [392, 50] width 31 height 21
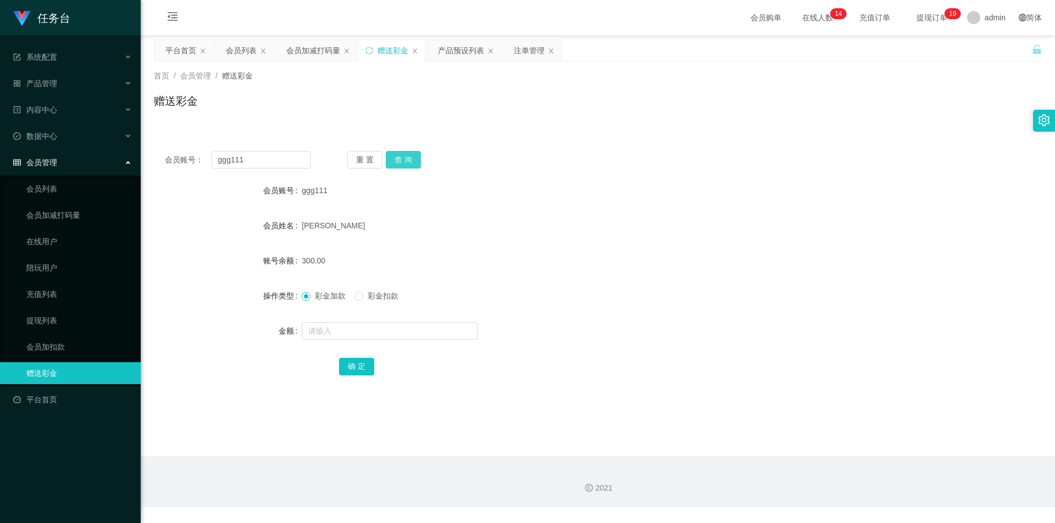
drag, startPoint x: 405, startPoint y: 155, endPoint x: 386, endPoint y: 283, distance: 129.9
click at [357, 158] on button "查 询" at bounding box center [403, 160] width 35 height 18
click at [334, 228] on input "text" at bounding box center [390, 331] width 176 height 18
type input "110"
click at [357, 228] on button "确 定" at bounding box center [356, 367] width 35 height 18
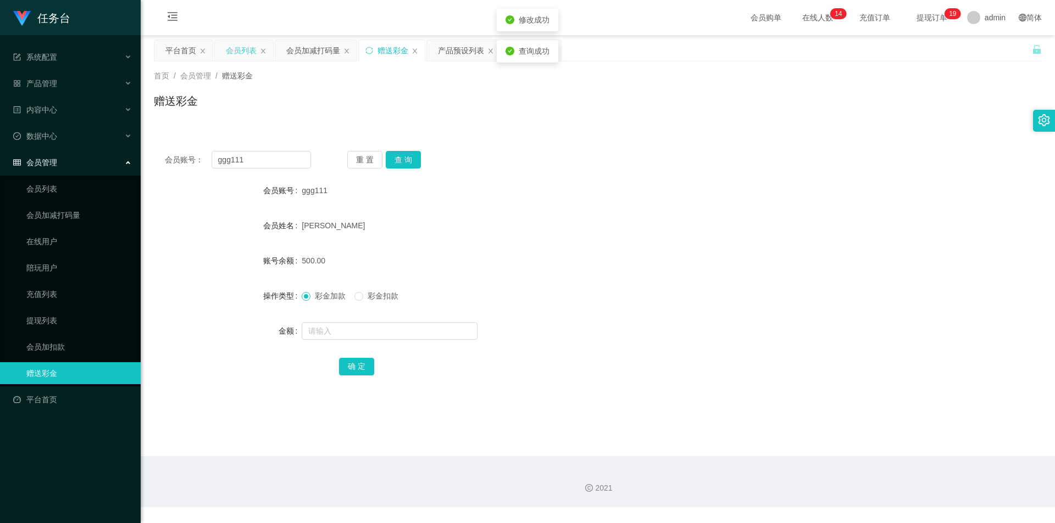
drag, startPoint x: 243, startPoint y: 52, endPoint x: 829, endPoint y: 1, distance: 587.6
click at [243, 53] on div "会员列表" at bounding box center [241, 50] width 31 height 21
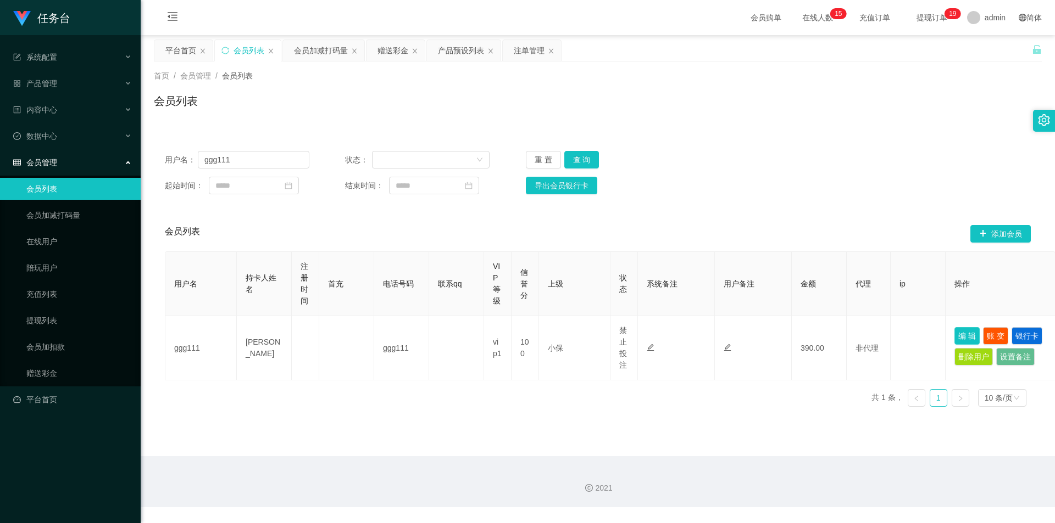
drag, startPoint x: 970, startPoint y: 336, endPoint x: 917, endPoint y: 356, distance: 56.8
click at [357, 228] on button "编 辑" at bounding box center [966, 336] width 25 height 18
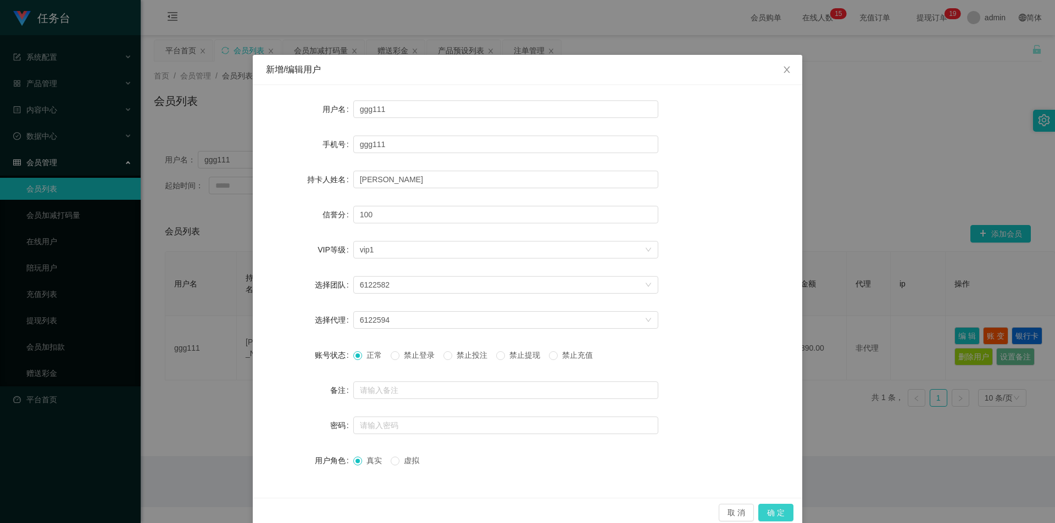
click at [357, 228] on button "确 定" at bounding box center [775, 513] width 35 height 18
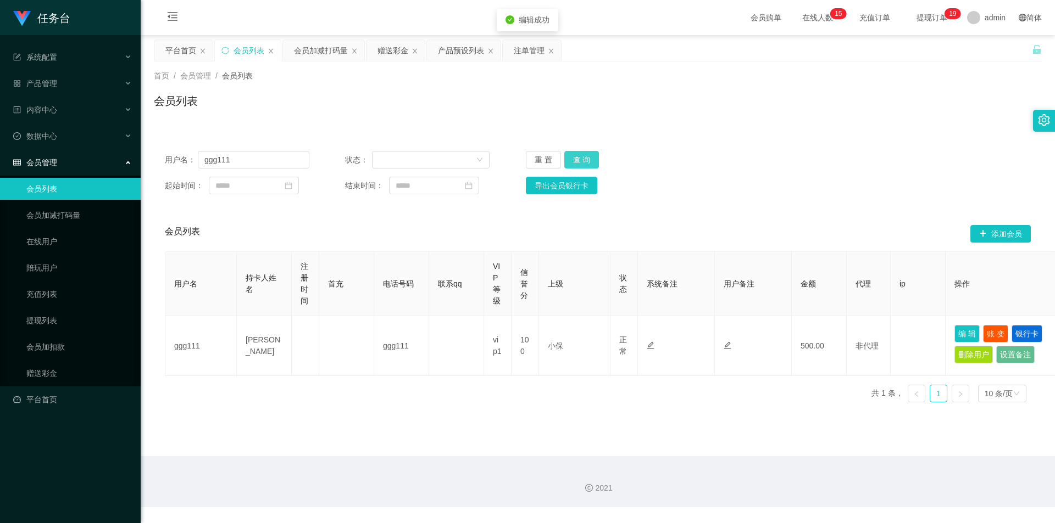
click at [357, 158] on button "查 询" at bounding box center [581, 160] width 35 height 18
click at [357, 155] on button "查 询" at bounding box center [581, 160] width 35 height 18
click at [357, 158] on button "查 询" at bounding box center [581, 160] width 35 height 18
click at [357, 159] on div "重 置 查 询" at bounding box center [598, 160] width 144 height 18
click at [357, 159] on button "查 询" at bounding box center [581, 160] width 35 height 18
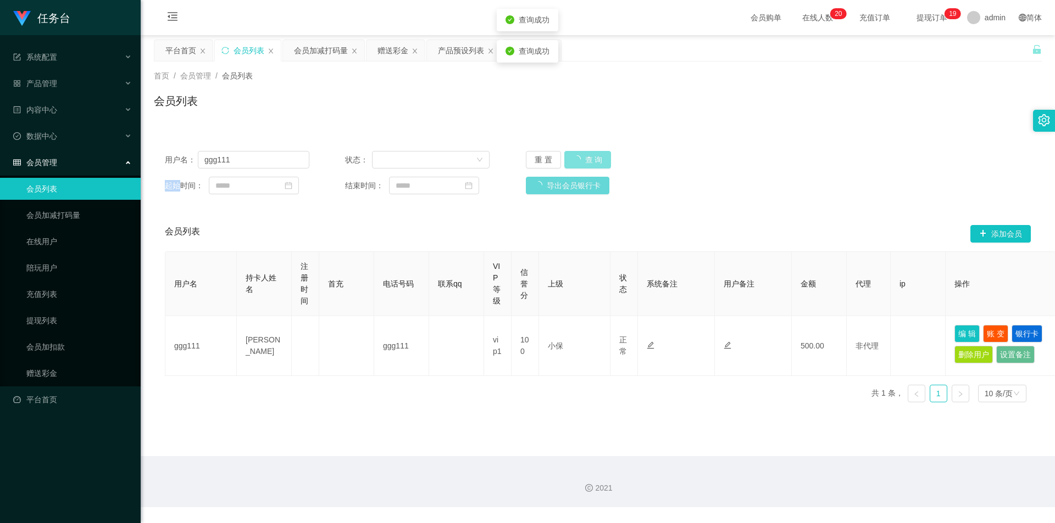
click at [357, 159] on button "查 询" at bounding box center [587, 160] width 47 height 18
drag, startPoint x: 331, startPoint y: 53, endPoint x: 361, endPoint y: 126, distance: 78.5
click at [332, 57] on div "会员加减打码量" at bounding box center [321, 50] width 54 height 21
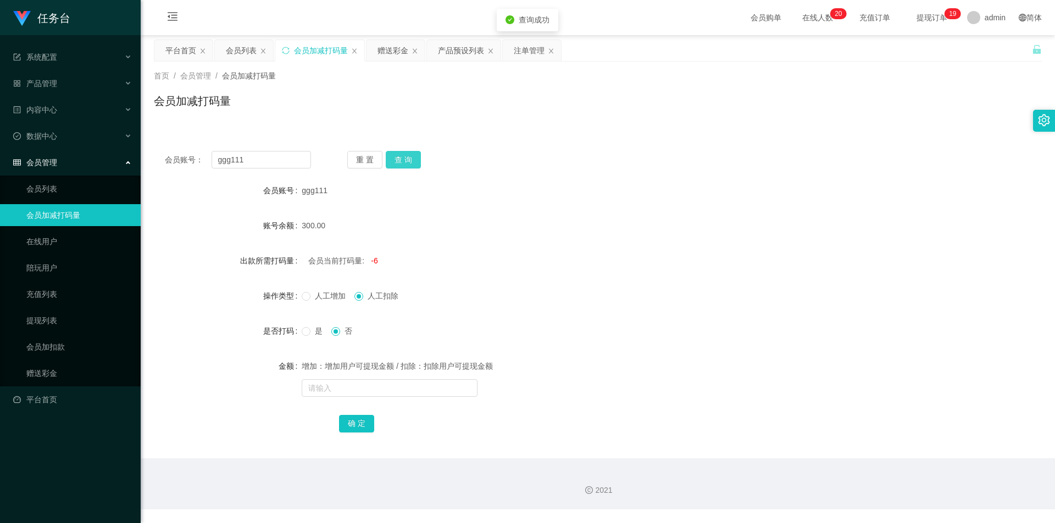
click at [357, 159] on button "查 询" at bounding box center [403, 160] width 35 height 18
click at [310, 228] on span "是" at bounding box center [318, 331] width 16 height 9
click at [348, 228] on input "text" at bounding box center [390, 389] width 176 height 18
type input "5000"
drag, startPoint x: 356, startPoint y: 420, endPoint x: 502, endPoint y: 297, distance: 190.2
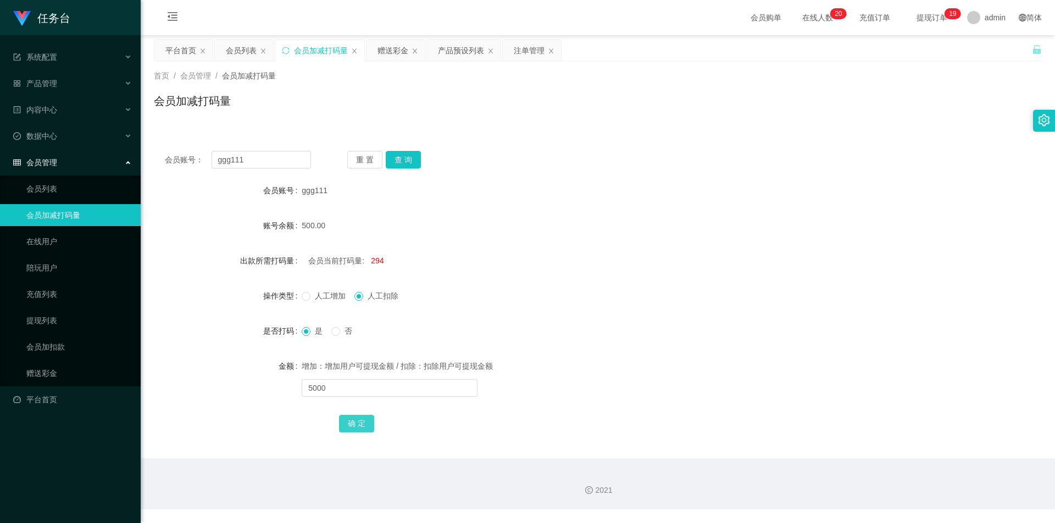
click at [357, 228] on button "确 定" at bounding box center [356, 424] width 35 height 18
drag, startPoint x: 527, startPoint y: 50, endPoint x: 554, endPoint y: 85, distance: 43.8
click at [357, 51] on div "注单管理" at bounding box center [529, 50] width 31 height 21
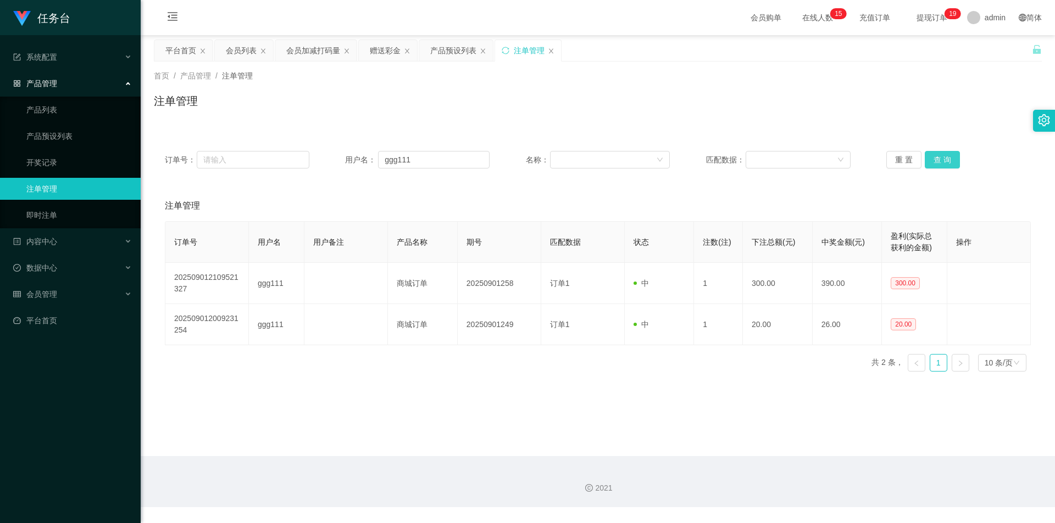
click at [357, 158] on button "查 询" at bounding box center [941, 160] width 35 height 18
click at [357, 159] on button "查 询" at bounding box center [941, 160] width 35 height 18
click at [357, 157] on button "查 询" at bounding box center [941, 160] width 35 height 18
drag, startPoint x: 238, startPoint y: 48, endPoint x: 264, endPoint y: 66, distance: 32.0
click at [239, 49] on div "会员列表" at bounding box center [241, 50] width 31 height 21
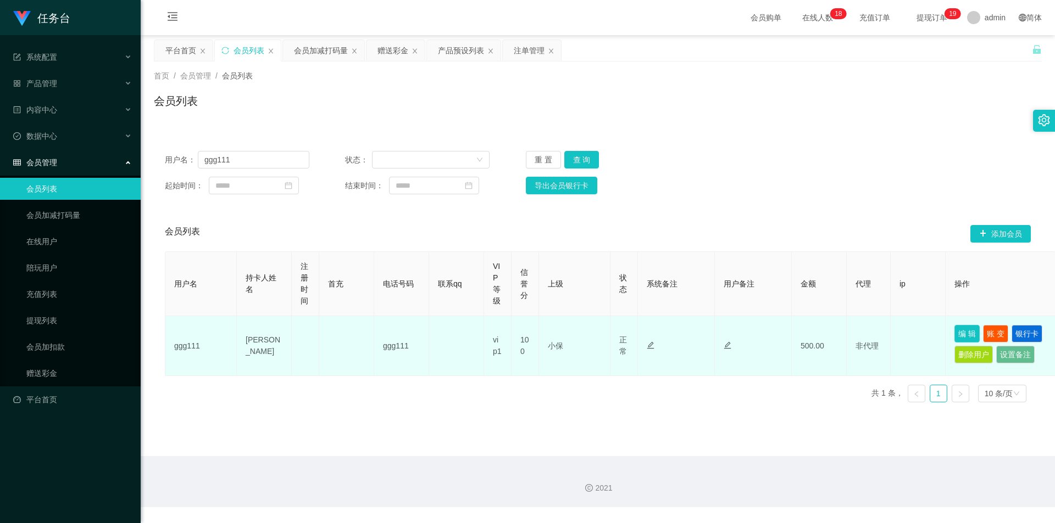
click at [357, 228] on button "编 辑" at bounding box center [966, 334] width 25 height 18
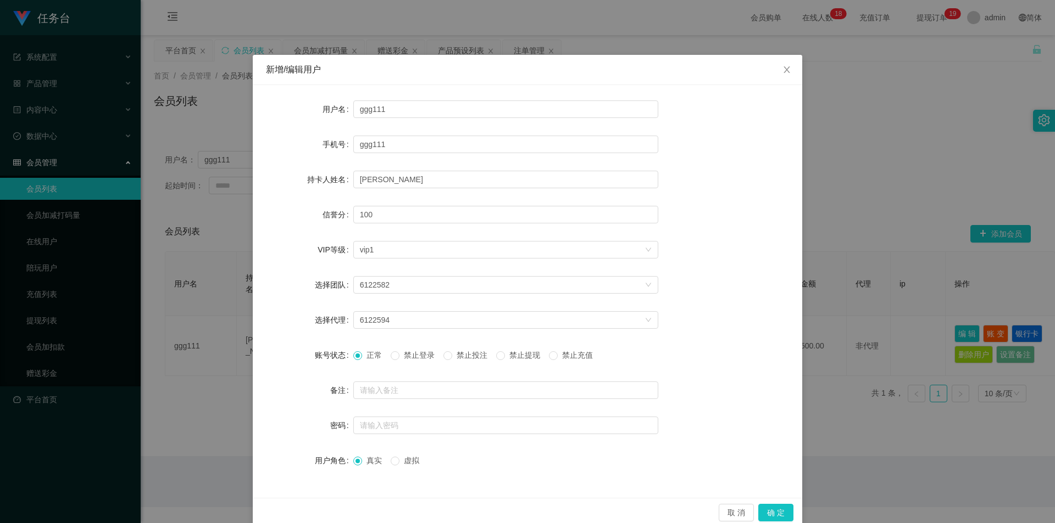
click at [357, 228] on span "禁止投注" at bounding box center [472, 355] width 40 height 9
click at [357, 228] on button "确 定" at bounding box center [775, 513] width 35 height 18
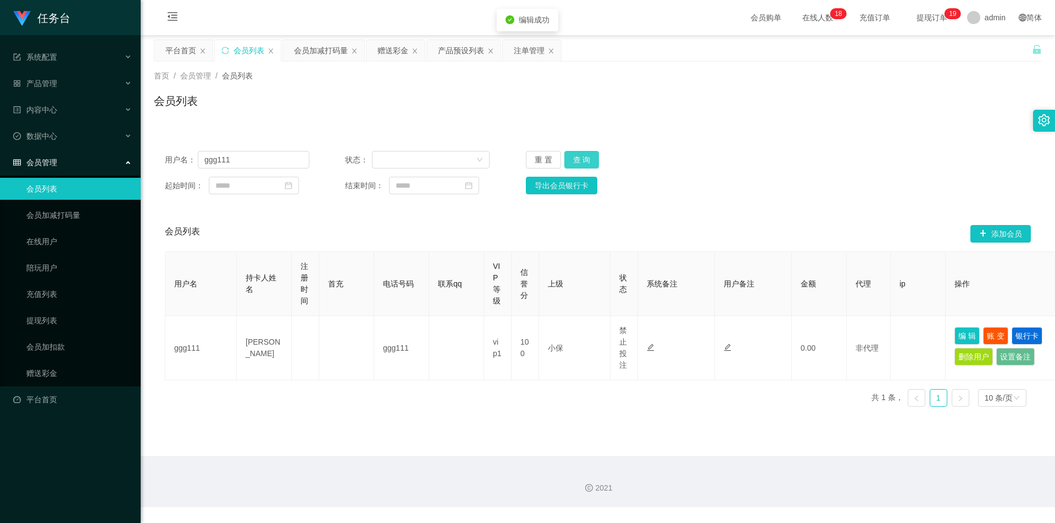
drag, startPoint x: 585, startPoint y: 154, endPoint x: 612, endPoint y: 161, distance: 27.8
click at [357, 155] on button "查 询" at bounding box center [581, 160] width 35 height 18
click at [258, 153] on input "ggg111" at bounding box center [253, 160] width 111 height 18
click at [258, 154] on input "ggg111" at bounding box center [253, 160] width 111 height 18
drag, startPoint x: 389, startPoint y: 49, endPoint x: 389, endPoint y: 74, distance: 24.2
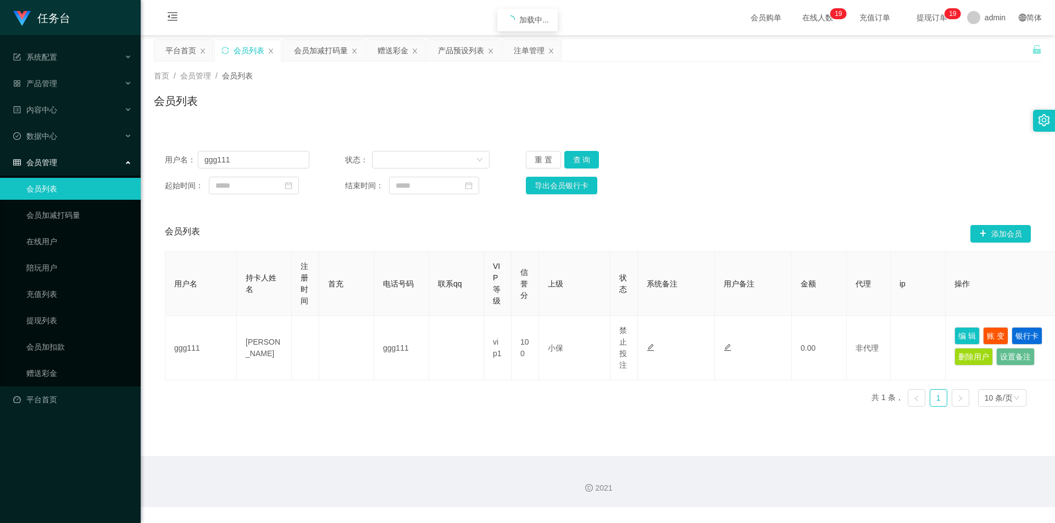
click at [357, 49] on div "赠送彩金" at bounding box center [392, 50] width 31 height 21
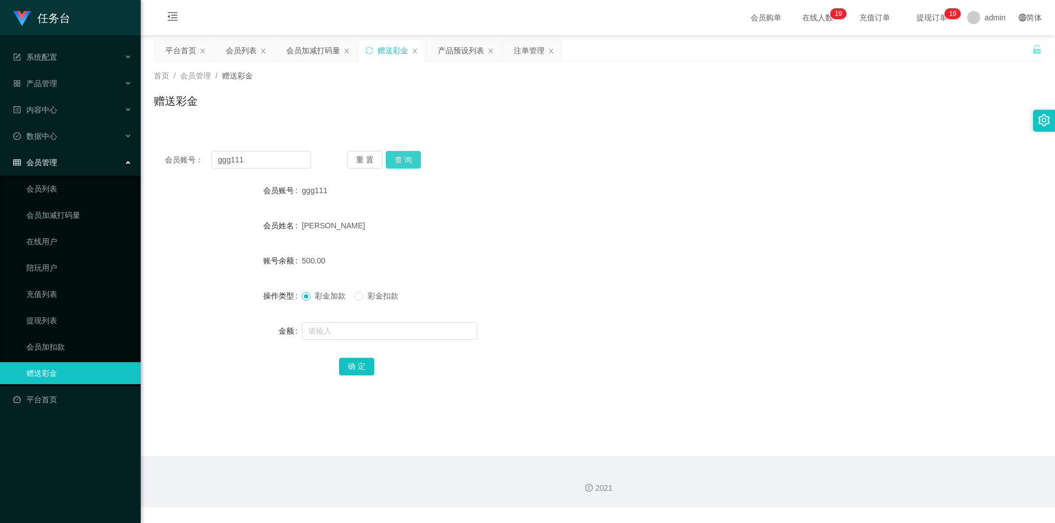
click at [357, 163] on button "查 询" at bounding box center [403, 160] width 35 height 18
click at [357, 161] on button "查 询" at bounding box center [403, 160] width 35 height 18
click at [357, 162] on button "查 询" at bounding box center [403, 160] width 35 height 18
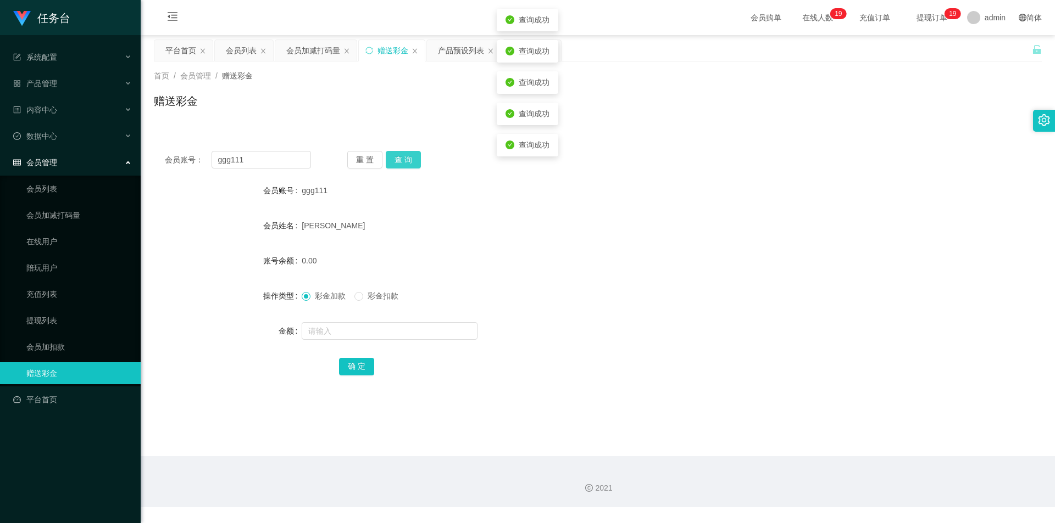
drag, startPoint x: 247, startPoint y: 51, endPoint x: 434, endPoint y: 168, distance: 220.5
click at [247, 52] on div "会员列表" at bounding box center [241, 50] width 31 height 21
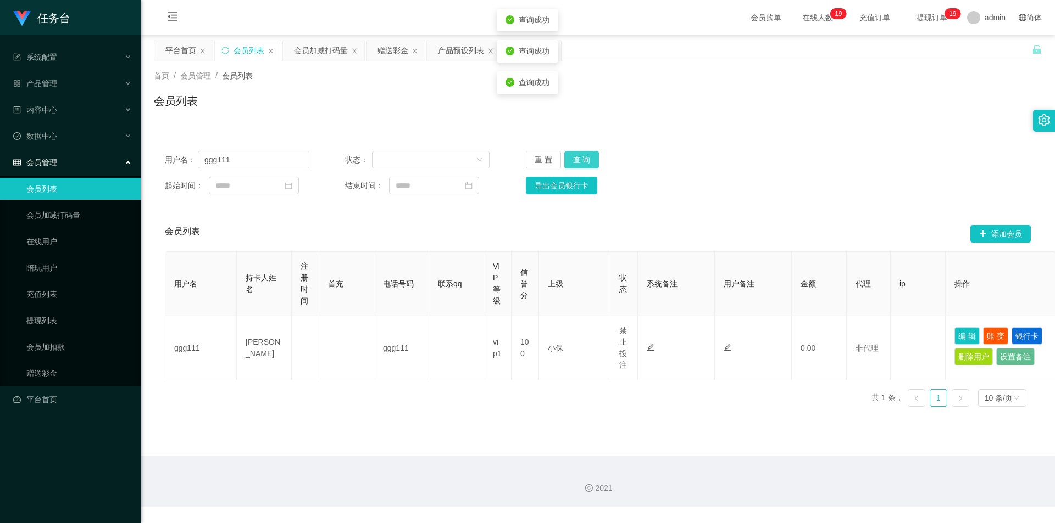
click at [357, 156] on button "查 询" at bounding box center [581, 160] width 35 height 18
click at [357, 157] on button "查 询" at bounding box center [581, 160] width 35 height 18
click at [357, 157] on button "查 询" at bounding box center [587, 160] width 47 height 18
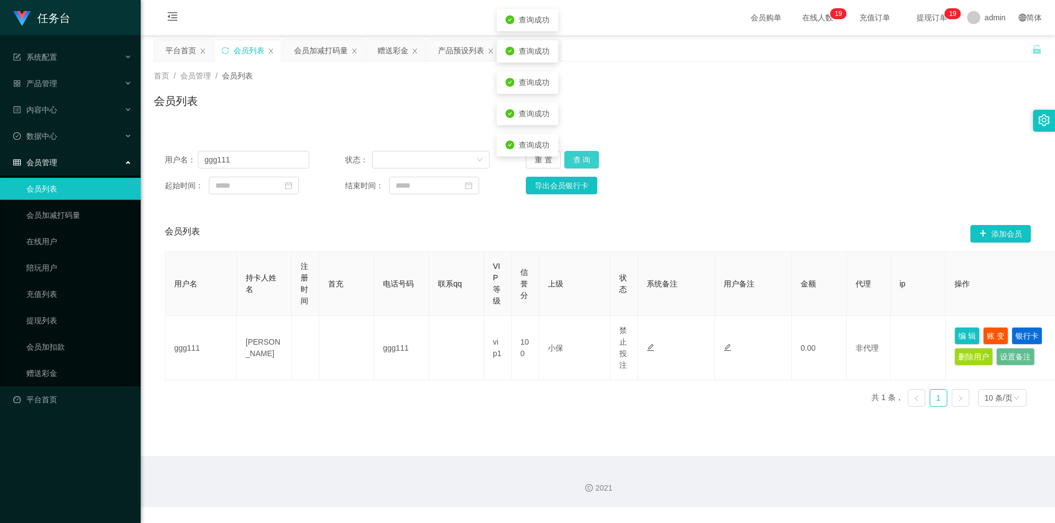
click at [357, 157] on button "查 询" at bounding box center [581, 160] width 35 height 18
click at [357, 157] on div "重 置 查 询" at bounding box center [598, 160] width 144 height 18
click at [357, 157] on button "查 询" at bounding box center [581, 160] width 35 height 18
click at [357, 157] on div "重 置 查 询" at bounding box center [598, 160] width 144 height 18
click at [357, 157] on button "查 询" at bounding box center [581, 160] width 35 height 18
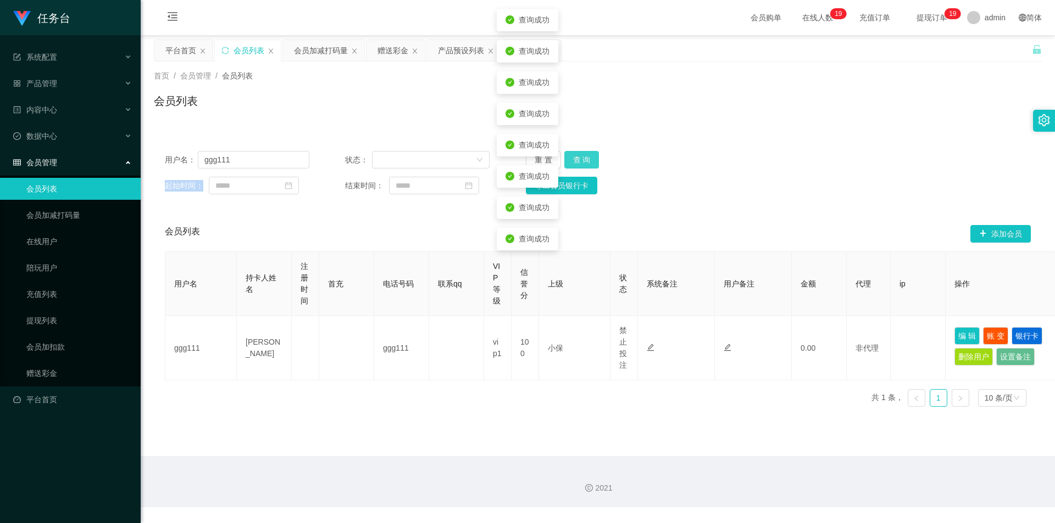
click at [357, 157] on button "查 询" at bounding box center [581, 160] width 35 height 18
click at [357, 157] on button "查 询" at bounding box center [587, 160] width 47 height 18
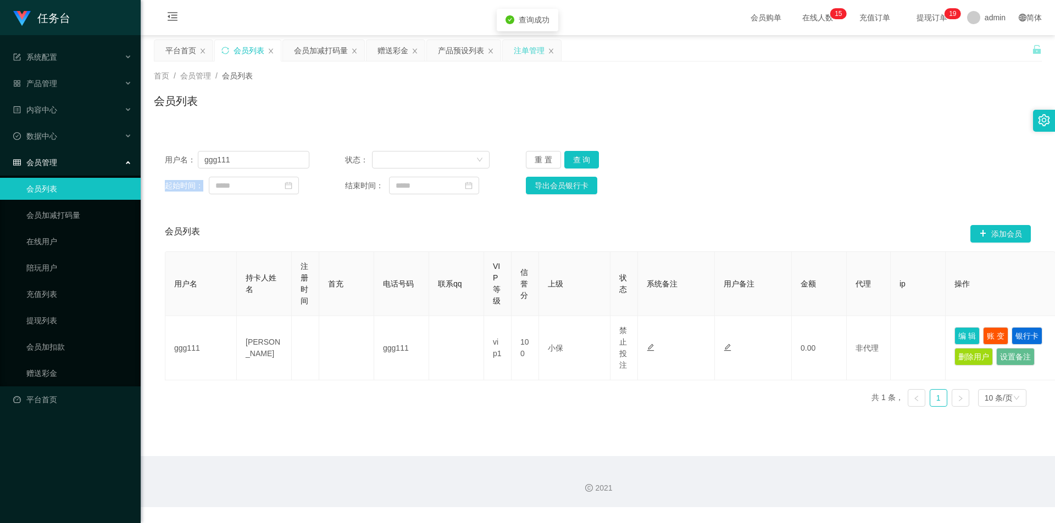
click at [357, 48] on div "注单管理" at bounding box center [529, 50] width 31 height 21
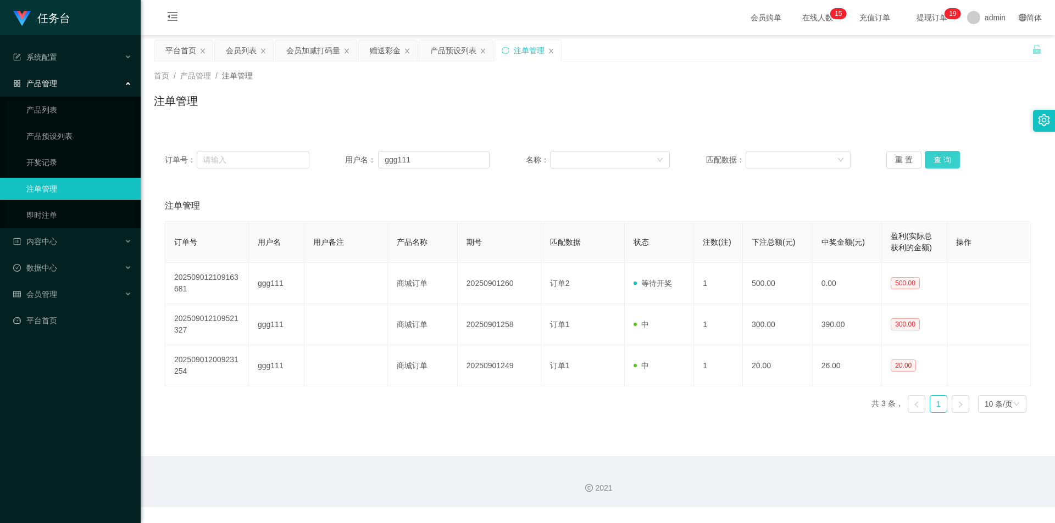
click at [357, 161] on button "查 询" at bounding box center [941, 160] width 35 height 18
drag, startPoint x: 244, startPoint y: 54, endPoint x: 289, endPoint y: 102, distance: 65.7
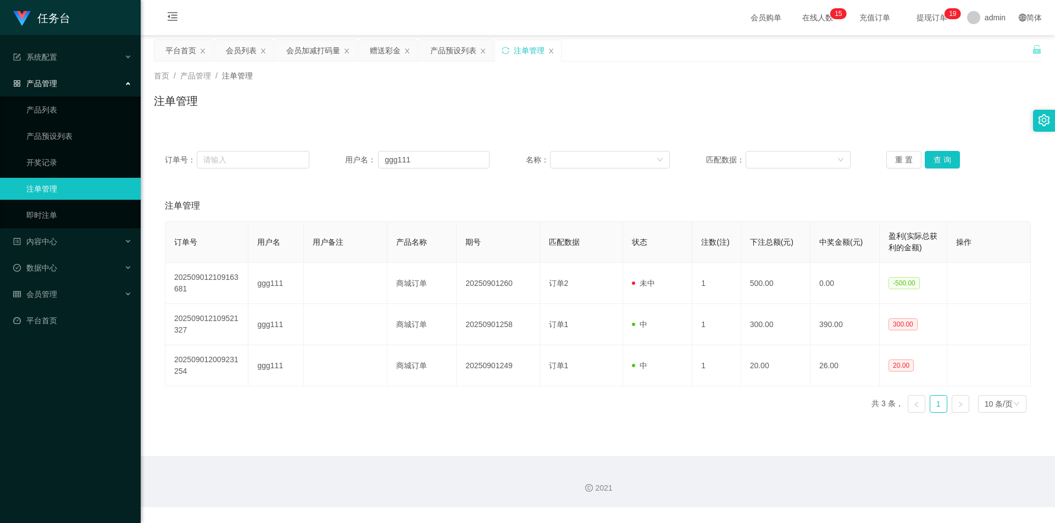
click at [244, 54] on div "会员列表" at bounding box center [241, 50] width 31 height 21
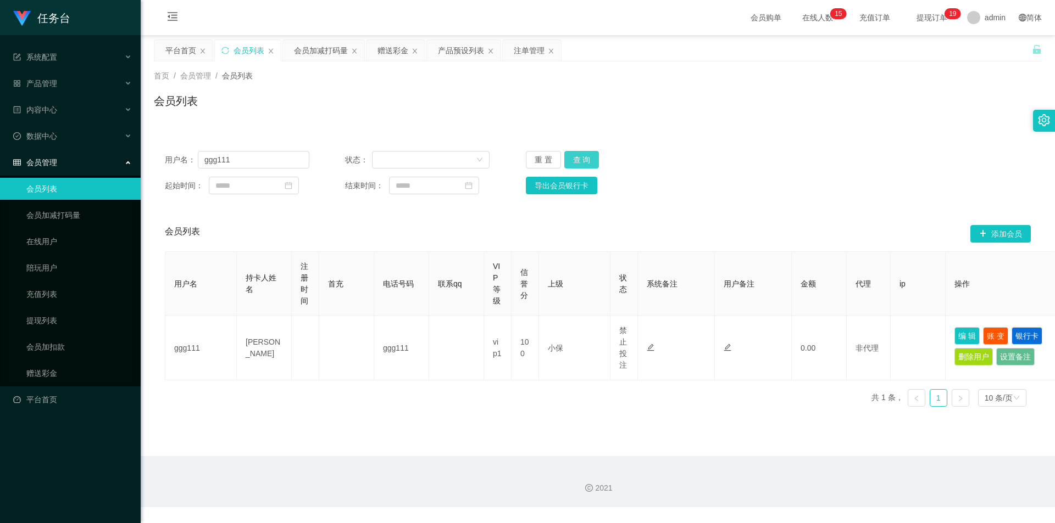
click at [357, 163] on button "查 询" at bounding box center [581, 160] width 35 height 18
click at [357, 41] on div "赠送彩金" at bounding box center [392, 50] width 31 height 21
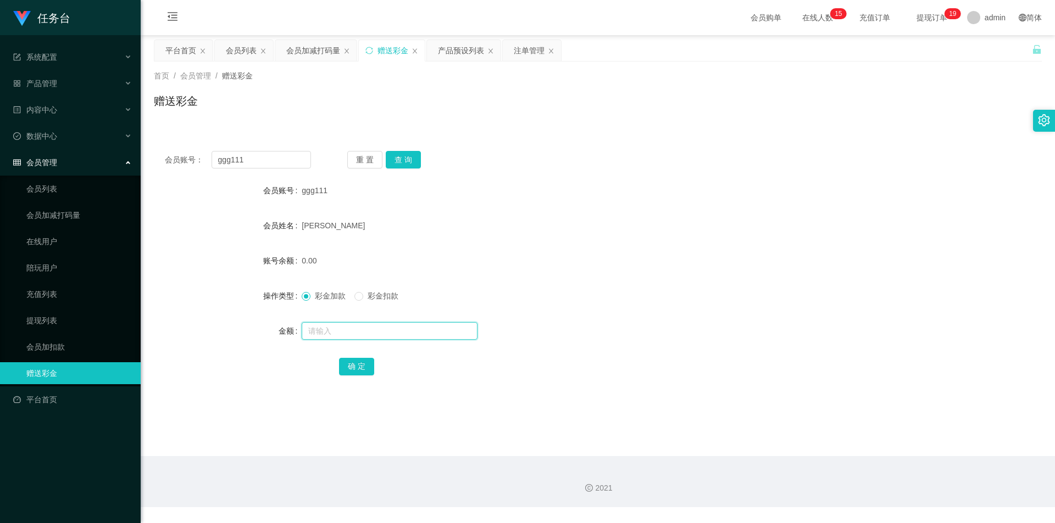
click at [347, 228] on input "text" at bounding box center [390, 331] width 176 height 18
type input "500"
click at [355, 228] on button "确 定" at bounding box center [356, 367] width 35 height 18
drag, startPoint x: 531, startPoint y: 55, endPoint x: 517, endPoint y: 109, distance: 55.7
click at [357, 56] on div "注单管理" at bounding box center [529, 50] width 31 height 21
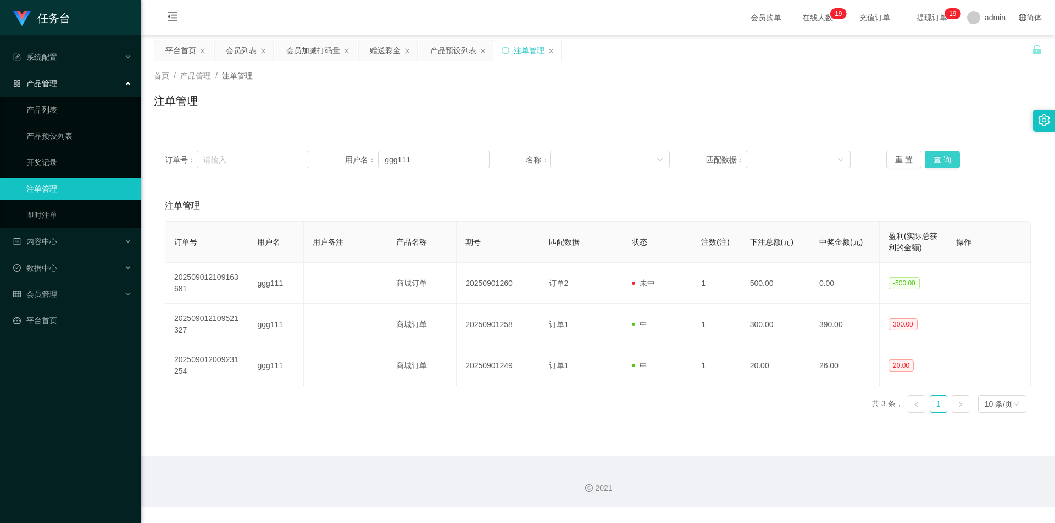
drag, startPoint x: 947, startPoint y: 161, endPoint x: 941, endPoint y: 165, distance: 7.2
click at [357, 161] on button "查 询" at bounding box center [941, 160] width 35 height 18
drag, startPoint x: 235, startPoint y: 53, endPoint x: 257, endPoint y: 78, distance: 33.8
click at [235, 53] on div "会员列表" at bounding box center [241, 50] width 31 height 21
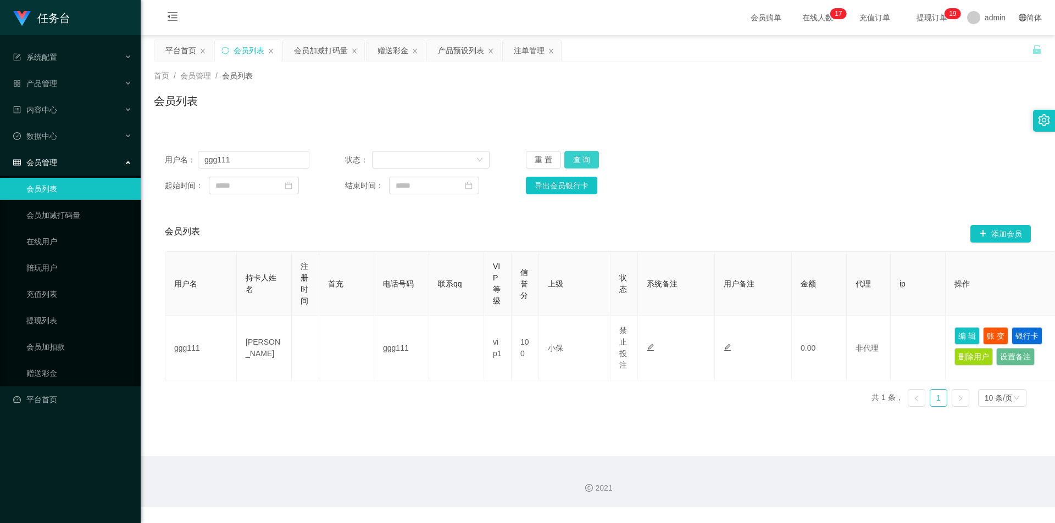
click at [357, 154] on button "查 询" at bounding box center [581, 160] width 35 height 18
drag, startPoint x: 962, startPoint y: 338, endPoint x: 955, endPoint y: 343, distance: 8.4
click at [357, 228] on button "编 辑" at bounding box center [966, 336] width 25 height 18
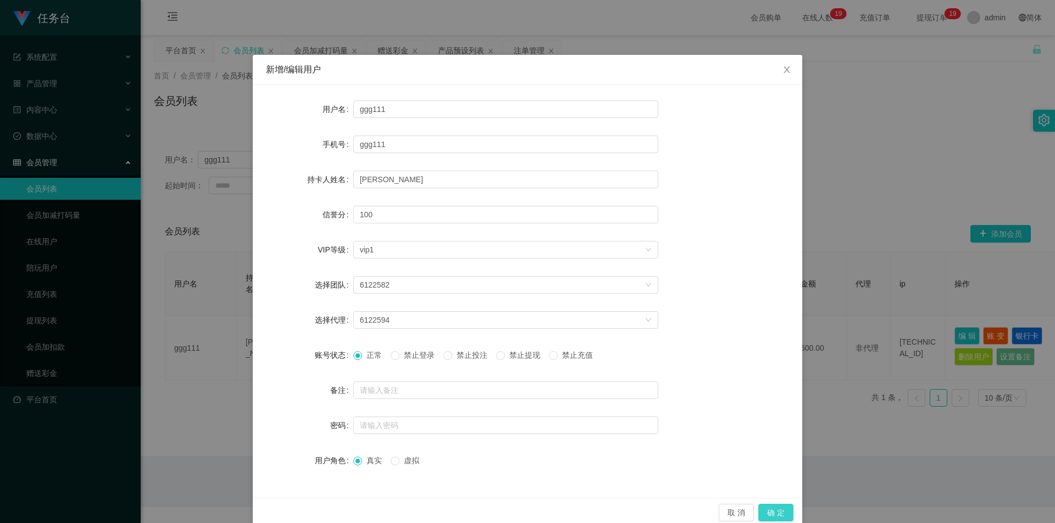
click at [357, 228] on button "确 定" at bounding box center [775, 513] width 35 height 18
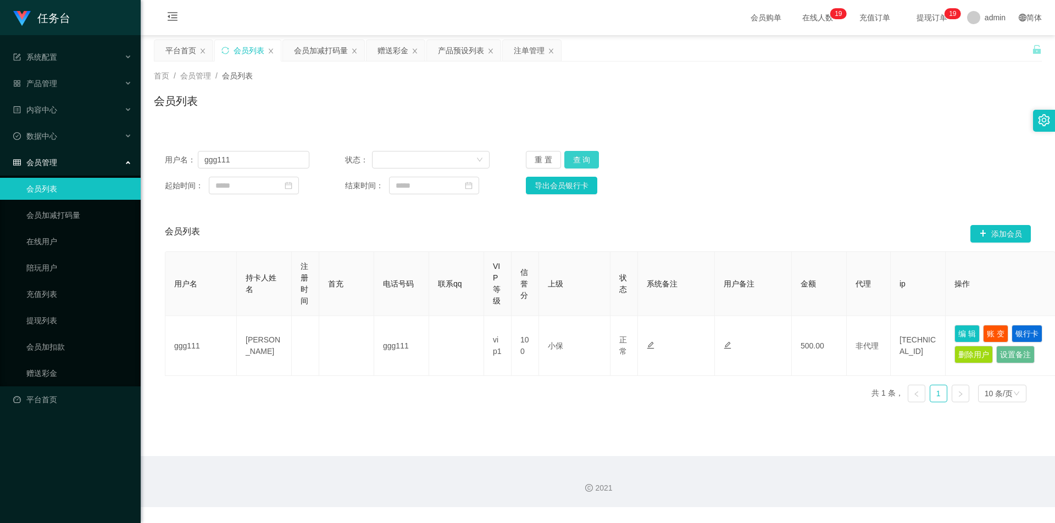
click at [357, 162] on button "查 询" at bounding box center [581, 160] width 35 height 18
click at [357, 163] on button "查 询" at bounding box center [581, 160] width 35 height 18
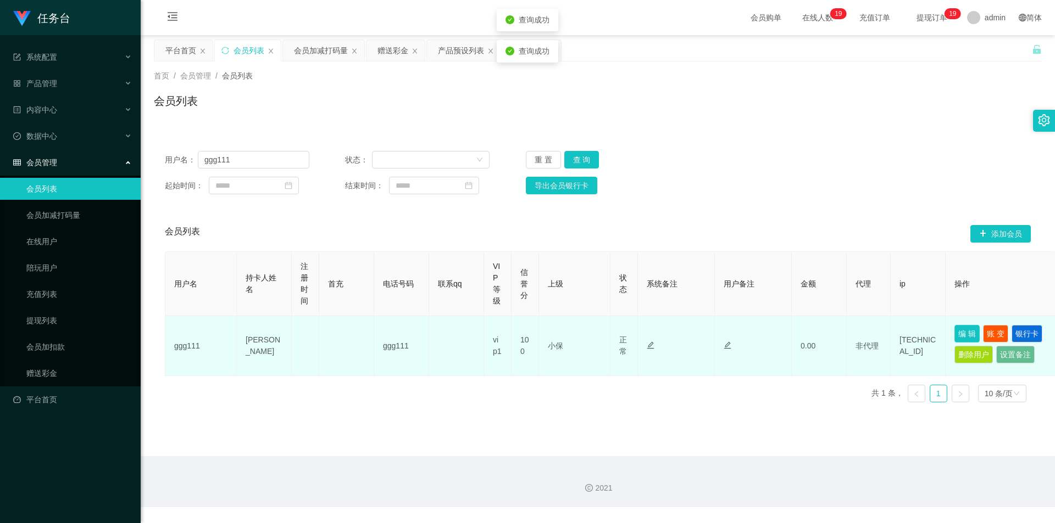
click at [357, 228] on button "编 辑" at bounding box center [966, 334] width 25 height 18
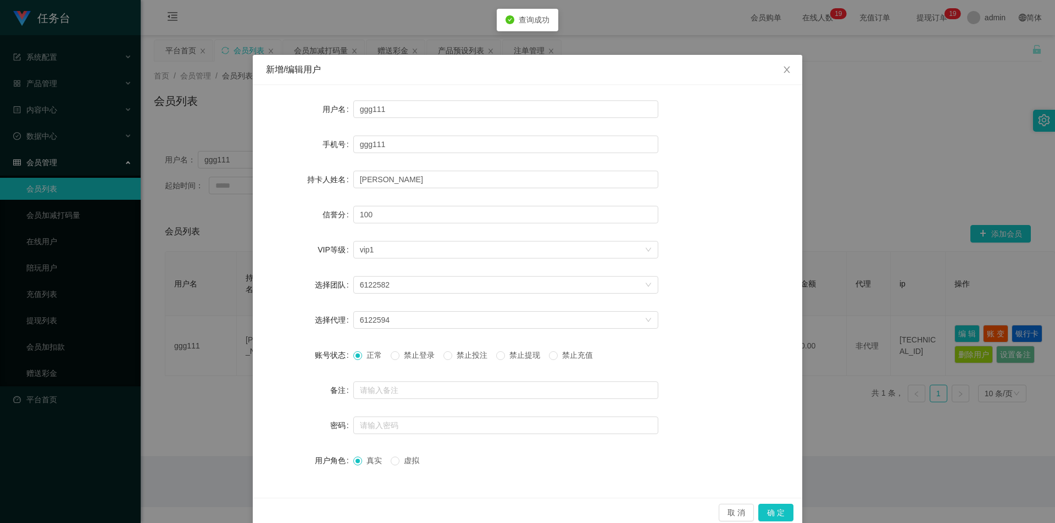
click at [357, 228] on span "禁止投注" at bounding box center [472, 355] width 40 height 9
drag, startPoint x: 777, startPoint y: 511, endPoint x: 727, endPoint y: 453, distance: 76.4
click at [357, 228] on button "确 定" at bounding box center [775, 513] width 35 height 18
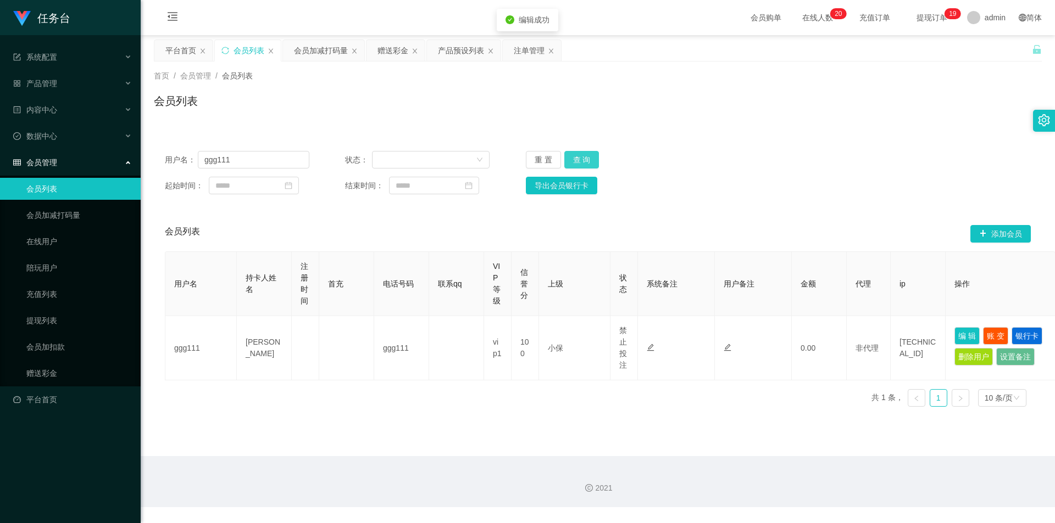
click at [357, 155] on button "查 询" at bounding box center [581, 160] width 35 height 18
drag, startPoint x: 583, startPoint y: 155, endPoint x: 1054, endPoint y: 92, distance: 474.9
click at [357, 155] on button "查 询" at bounding box center [581, 160] width 35 height 18
click at [243, 154] on input "ggg111" at bounding box center [253, 160] width 111 height 18
click at [243, 155] on input "ggg111" at bounding box center [253, 160] width 111 height 18
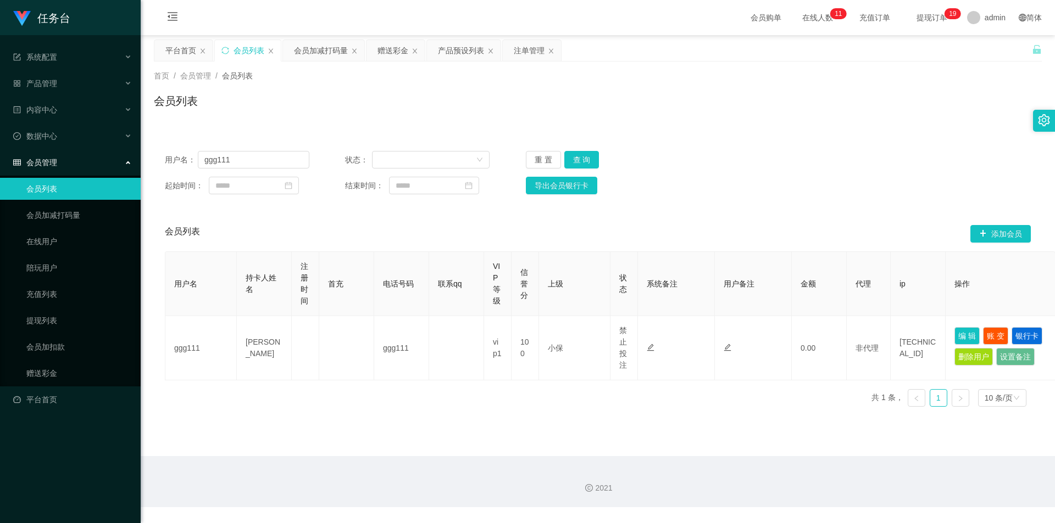
drag, startPoint x: 309, startPoint y: 54, endPoint x: 313, endPoint y: 155, distance: 100.6
click at [309, 54] on div "会员加减打码量" at bounding box center [321, 50] width 54 height 21
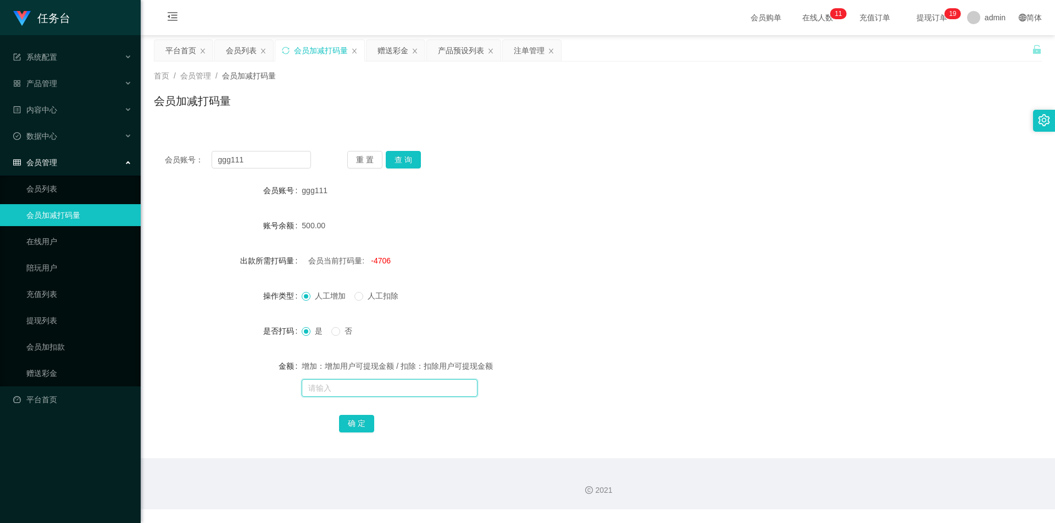
click at [357, 228] on input "text" at bounding box center [390, 389] width 176 height 18
type input "5500"
click at [353, 228] on button "确 定" at bounding box center [356, 424] width 35 height 18
drag, startPoint x: 233, startPoint y: 49, endPoint x: 267, endPoint y: 111, distance: 71.5
click at [233, 49] on div "会员列表" at bounding box center [241, 50] width 31 height 21
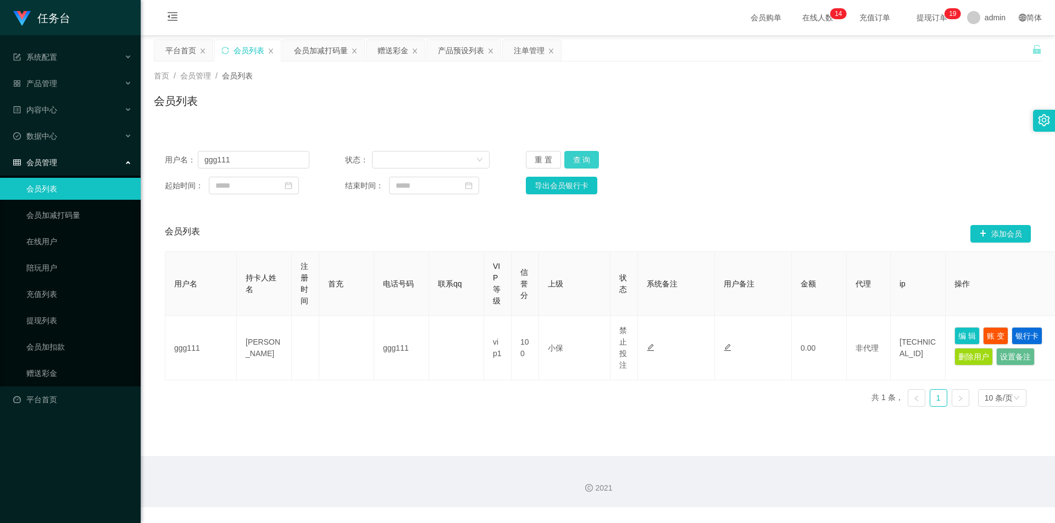
drag, startPoint x: 578, startPoint y: 154, endPoint x: 588, endPoint y: 158, distance: 9.9
click at [357, 155] on button "查 询" at bounding box center [581, 160] width 35 height 18
